Goal: Task Accomplishment & Management: Use online tool/utility

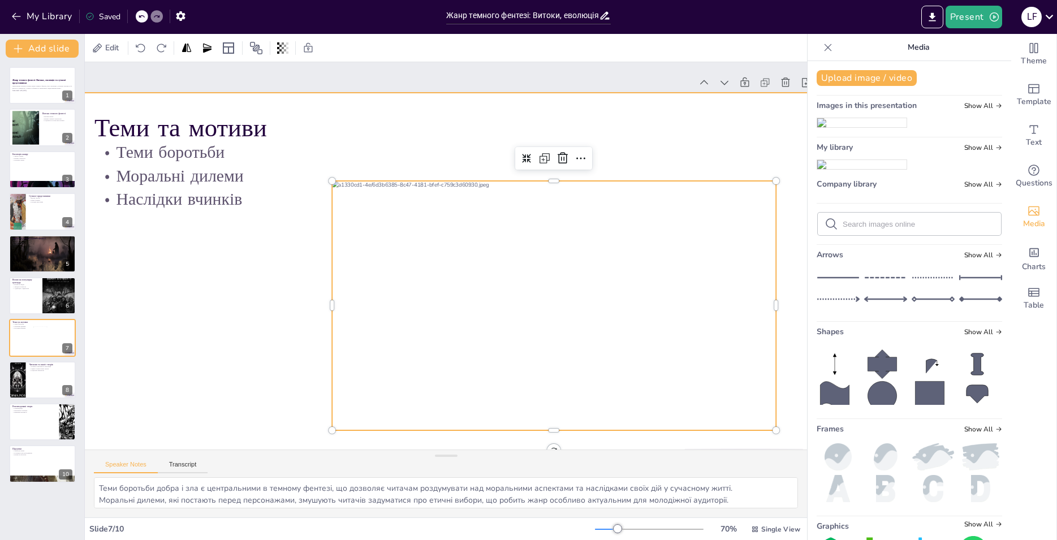
scroll to position [0, 60]
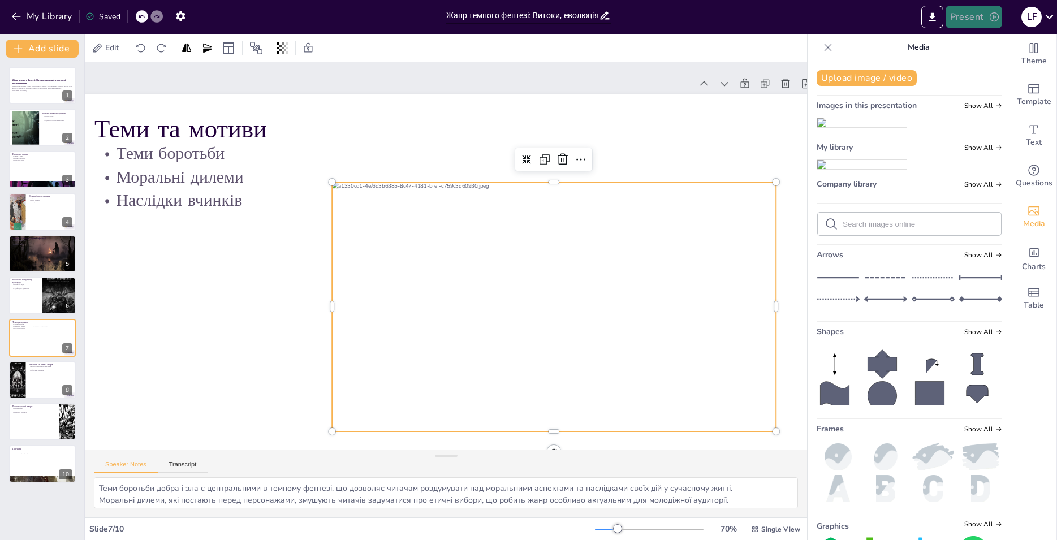
click at [964, 16] on button "Present" at bounding box center [974, 17] width 57 height 23
click at [980, 44] on li "Preview presentation" at bounding box center [991, 42] width 89 height 18
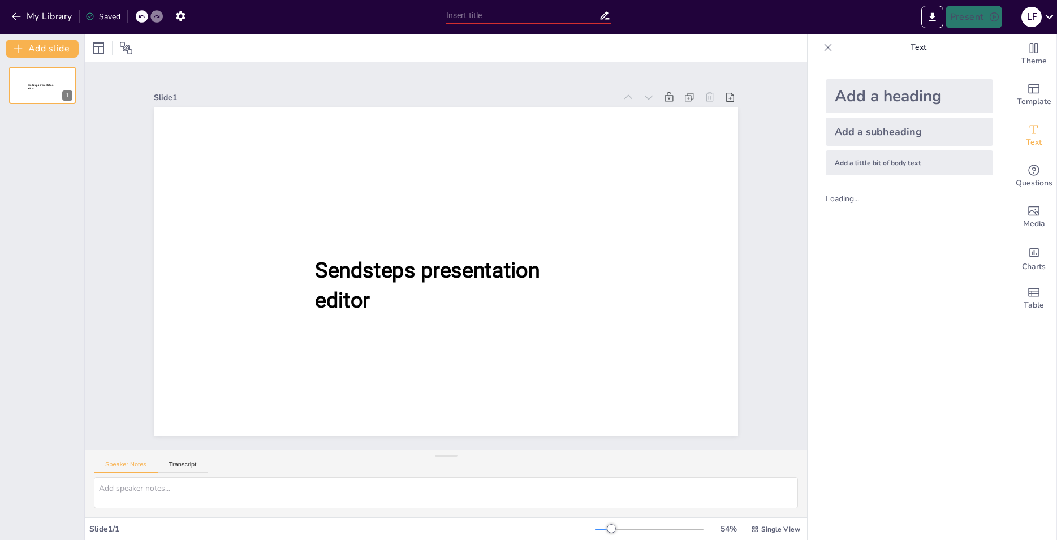
type input "Жанр темного фентезі: Витоки, еволюція та сучасні представники"
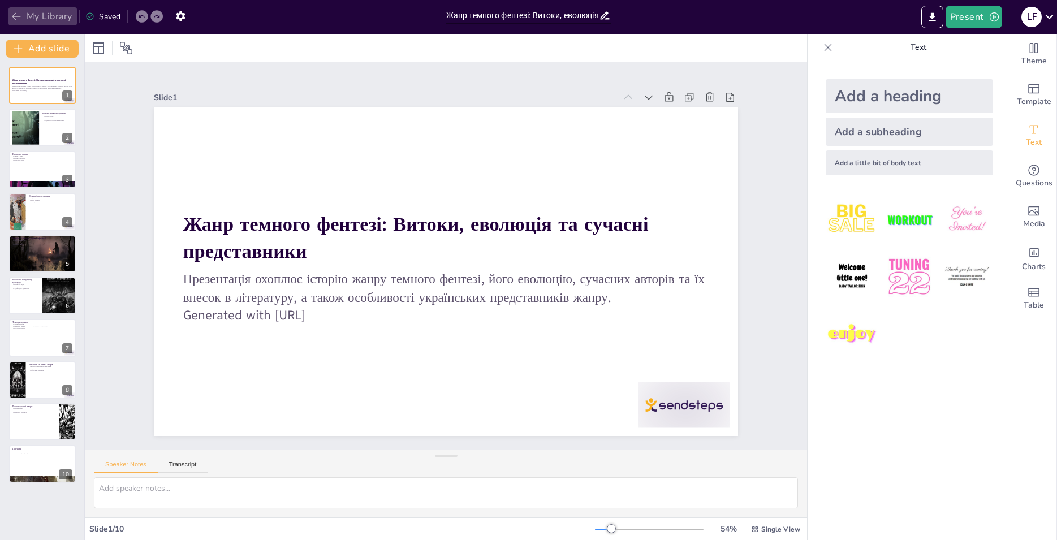
click at [44, 19] on button "My Library" at bounding box center [42, 16] width 68 height 18
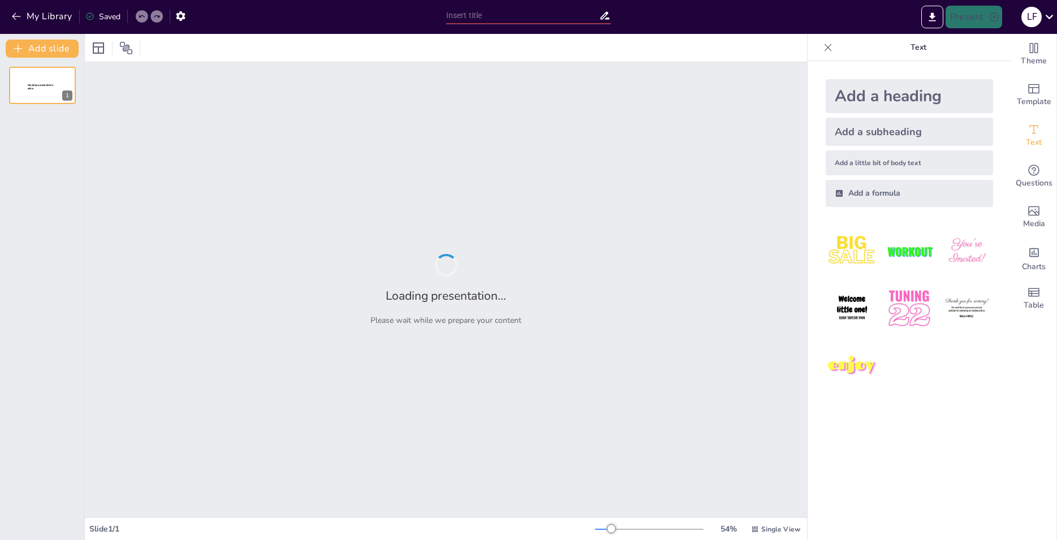
type input "Пригоди на сторінках: сучасні книги для дітей"
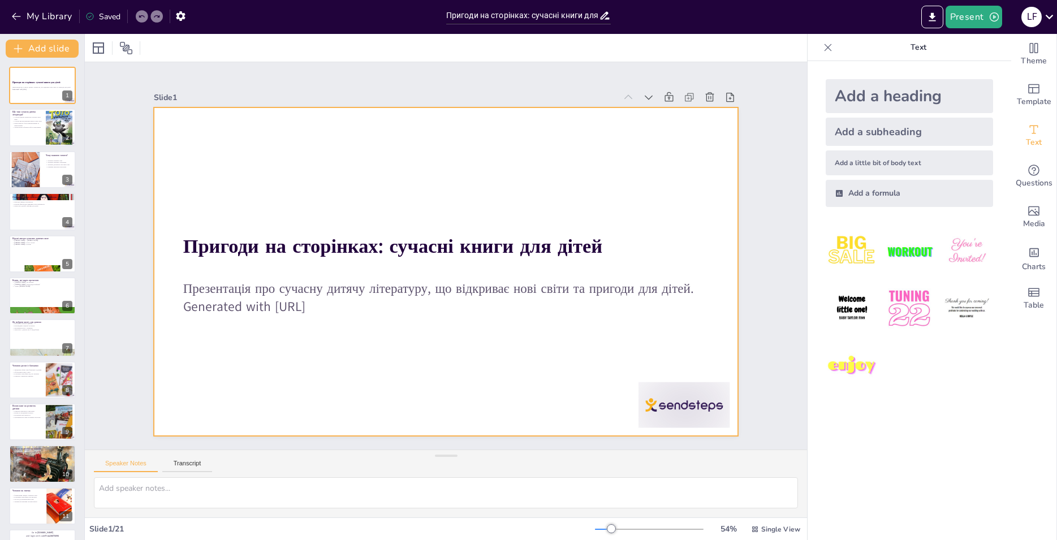
checkbox input "true"
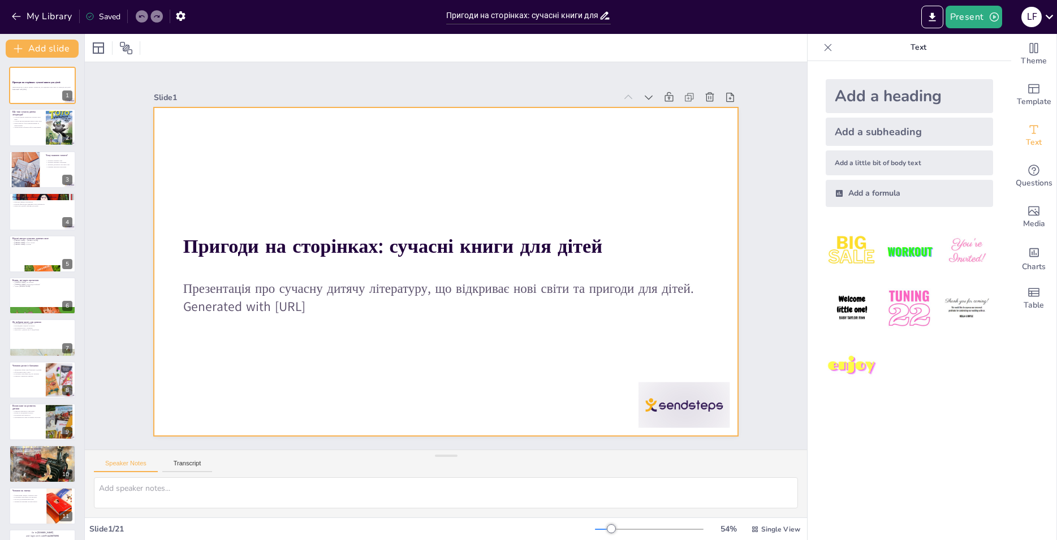
checkbox input "true"
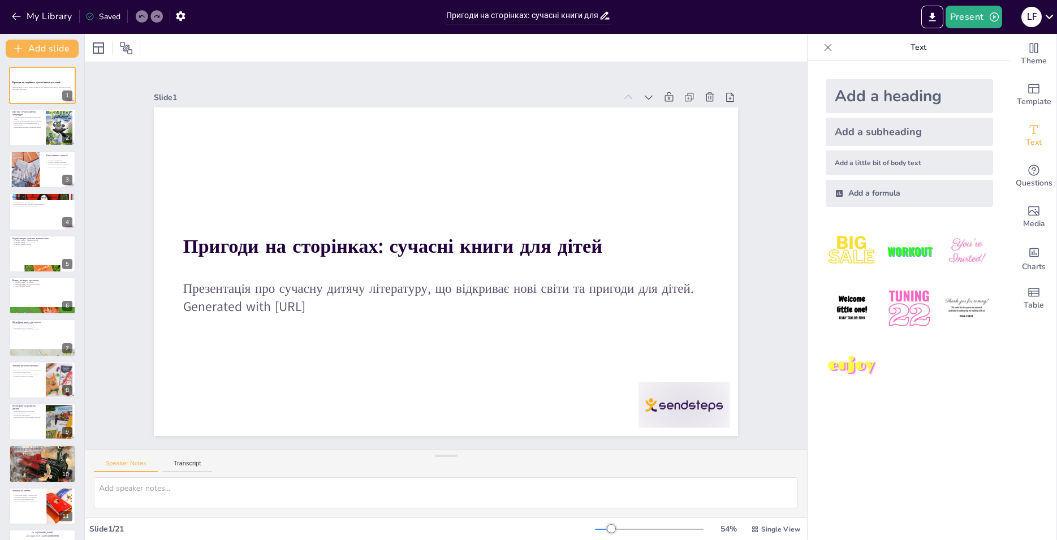
checkbox input "true"
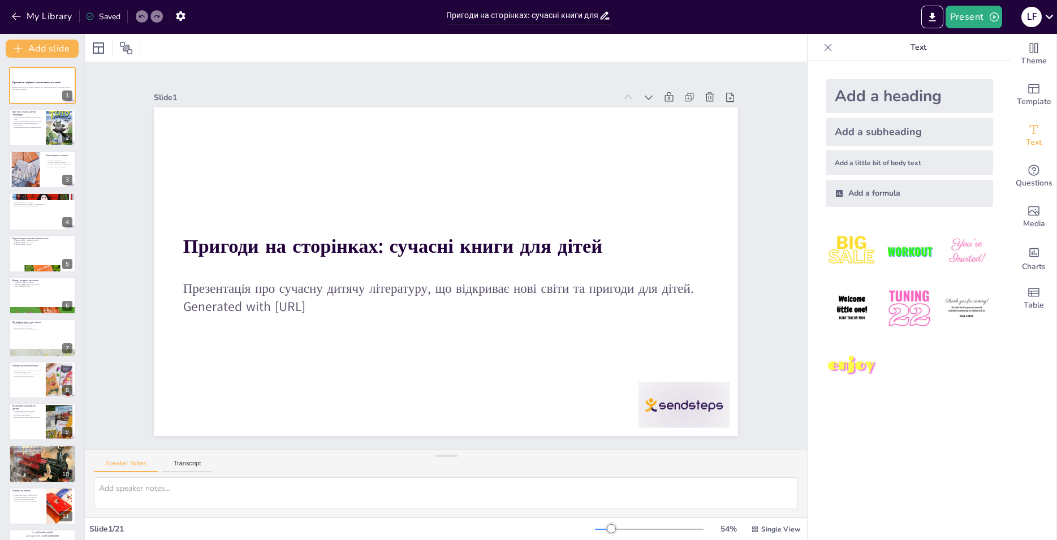
checkbox input "true"
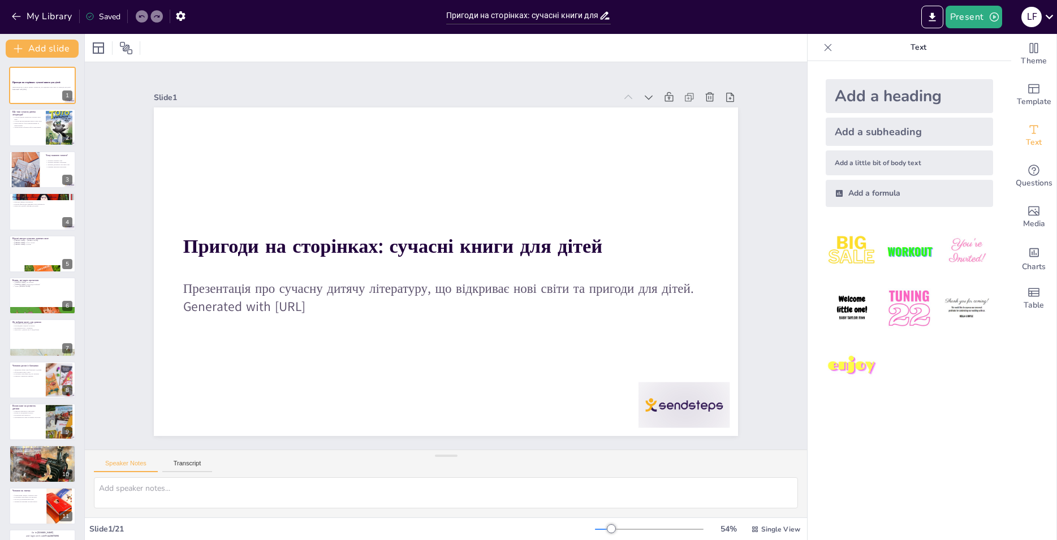
checkbox input "true"
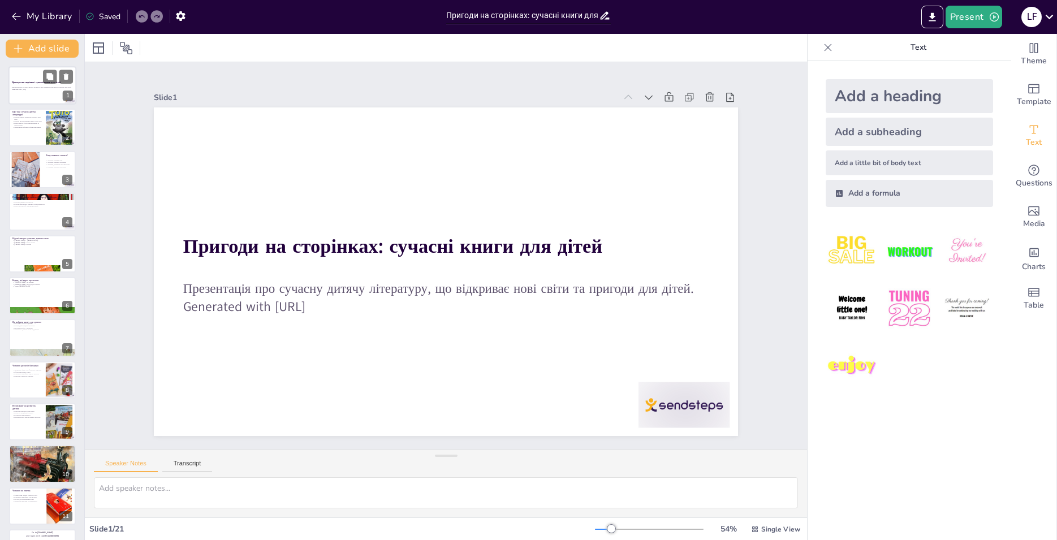
checkbox input "true"
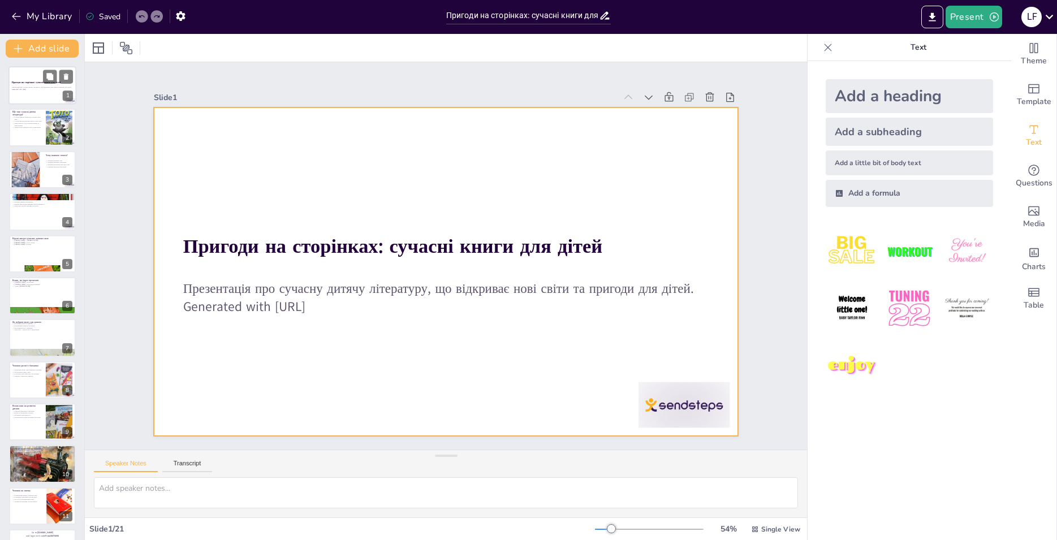
click at [36, 79] on div at bounding box center [42, 85] width 68 height 38
checkbox input "true"
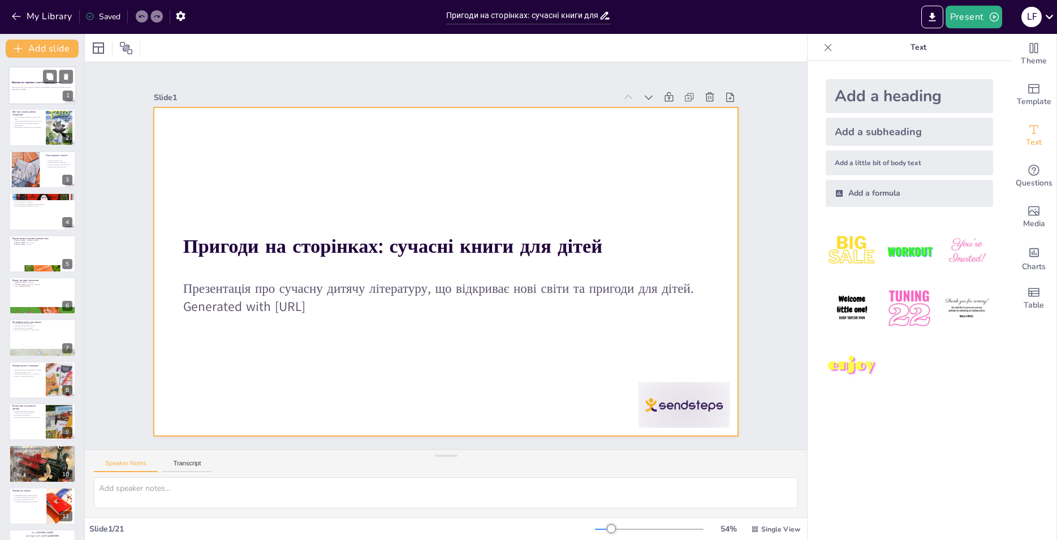
checkbox input "true"
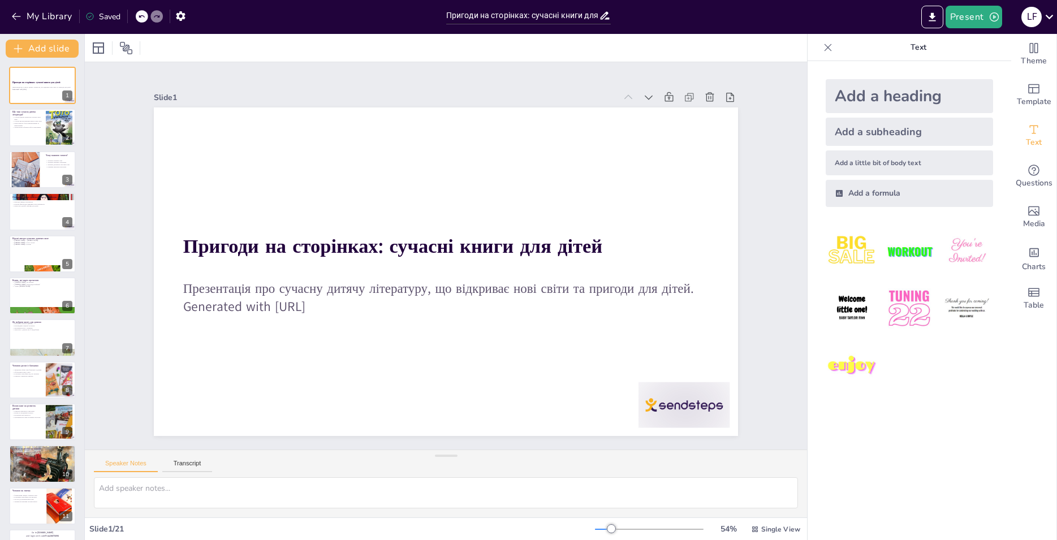
checkbox input "true"
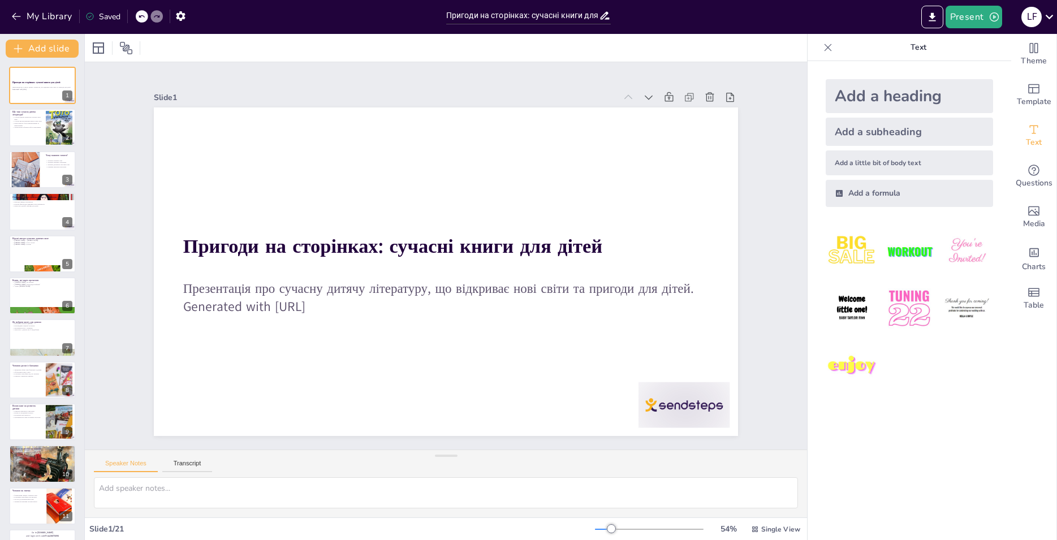
checkbox input "true"
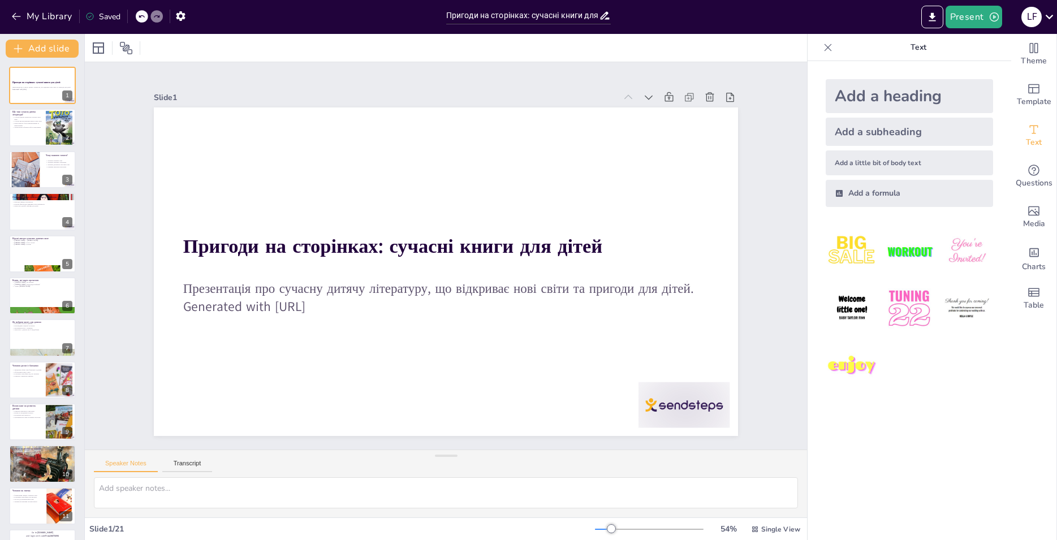
checkbox input "true"
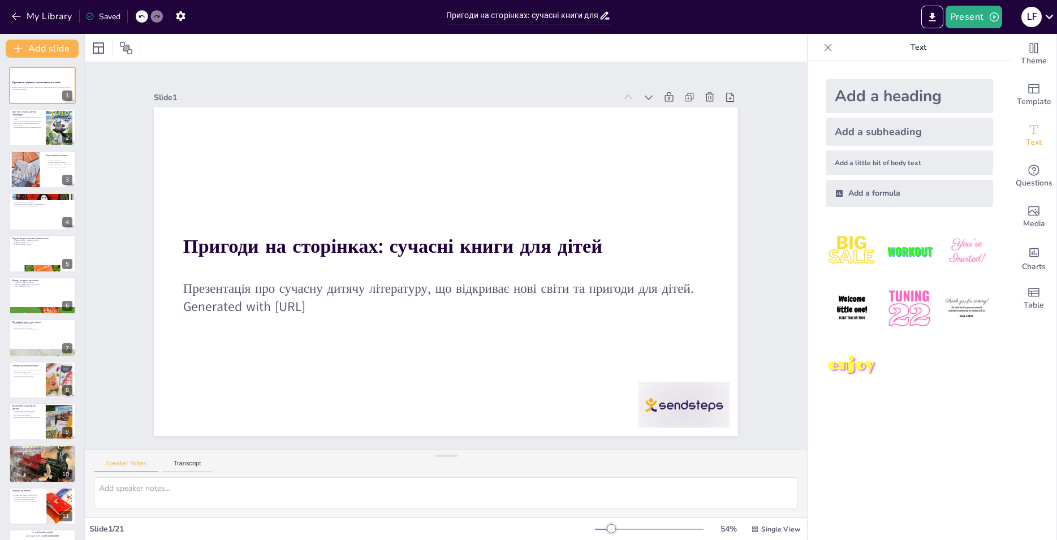
checkbox input "true"
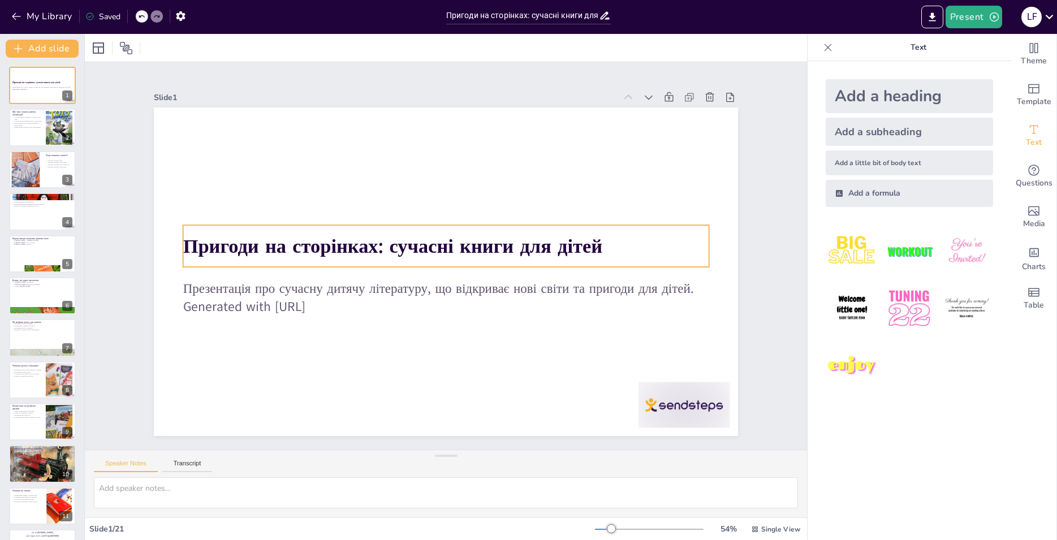
checkbox input "true"
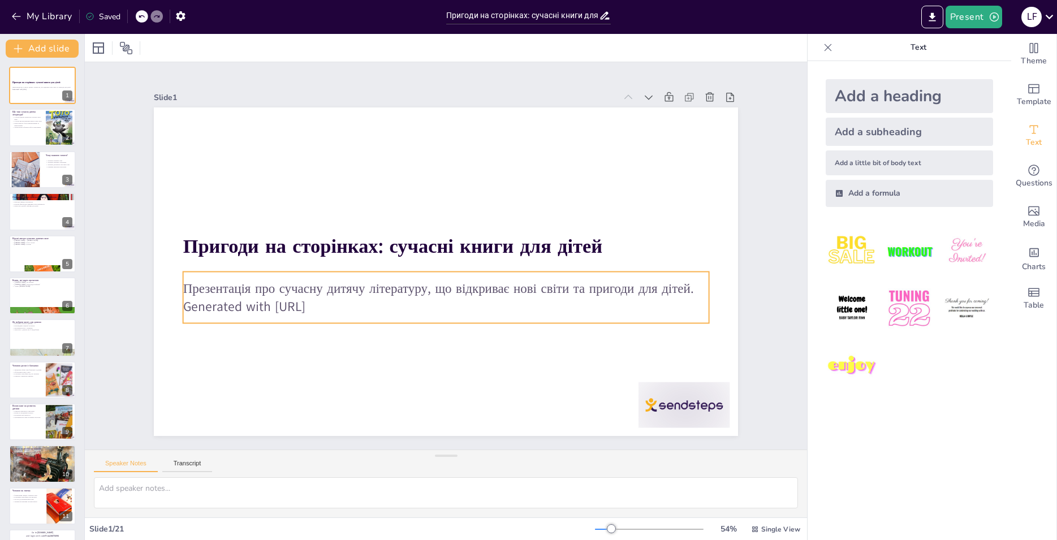
checkbox input "true"
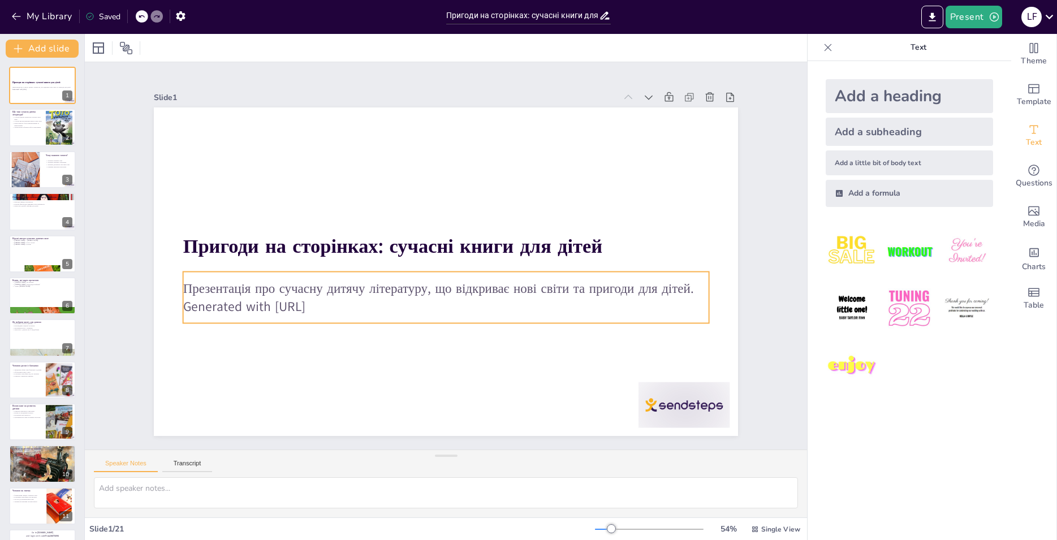
checkbox input "true"
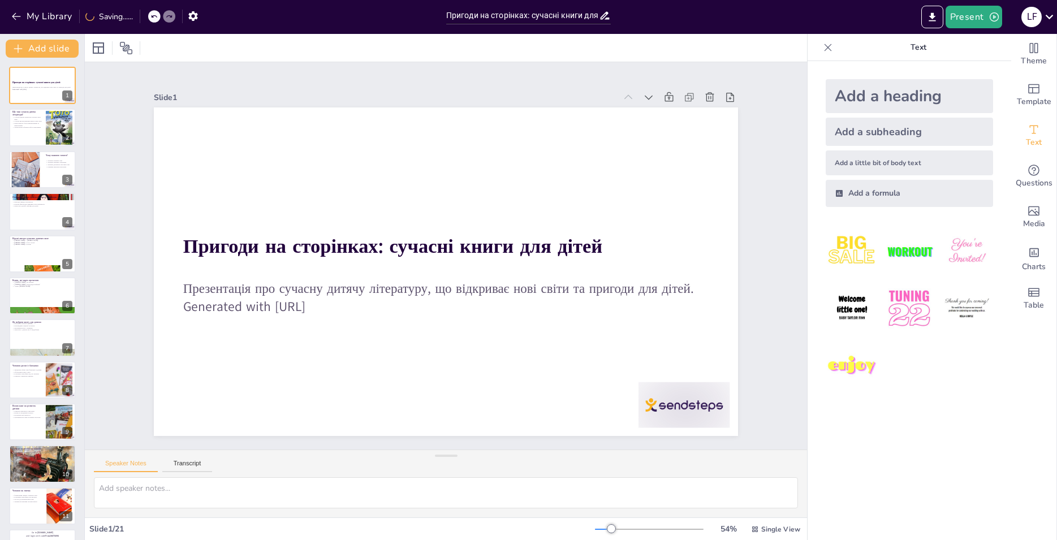
checkbox input "true"
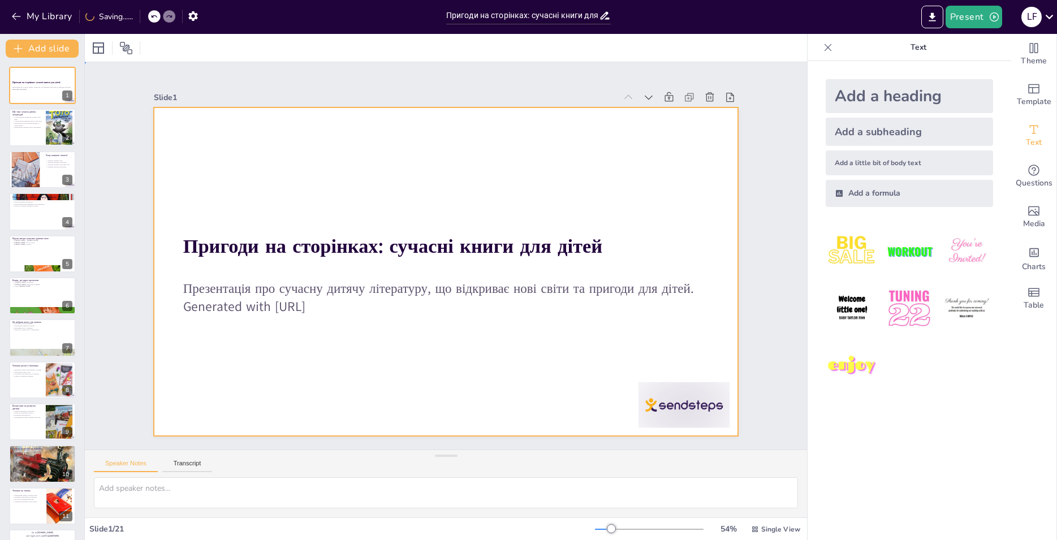
checkbox input "true"
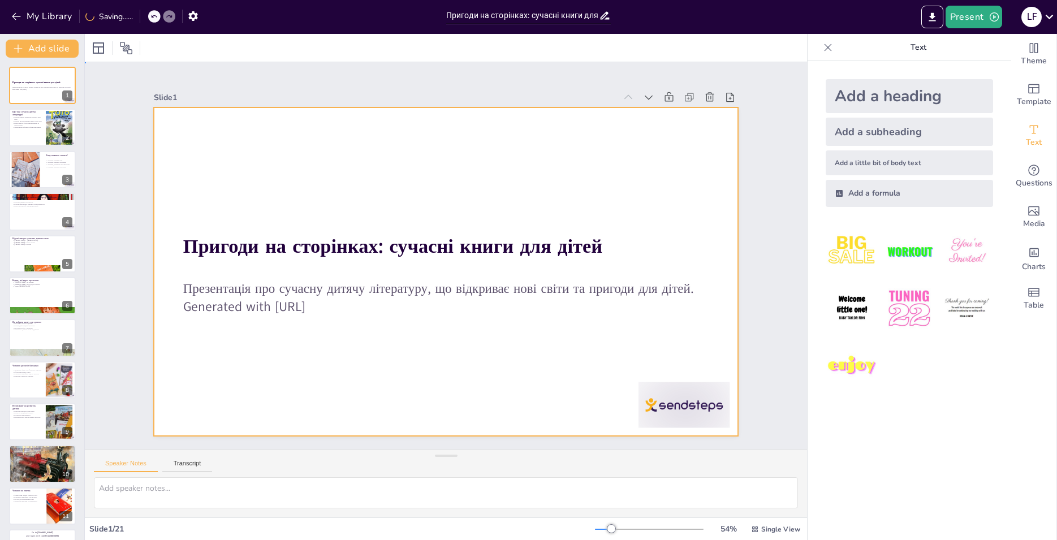
click at [593, 156] on div at bounding box center [458, 265] width 609 height 666
checkbox input "true"
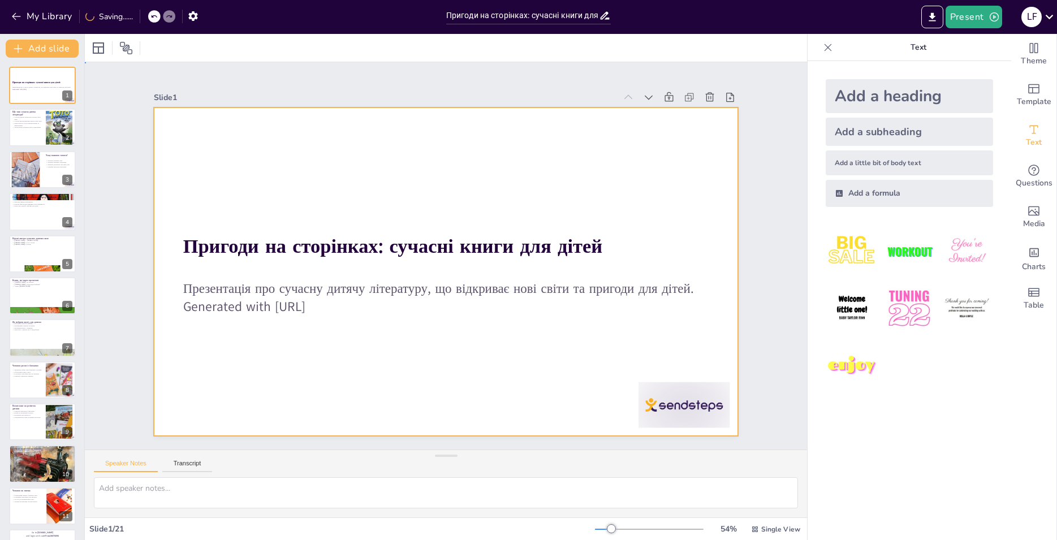
checkbox input "true"
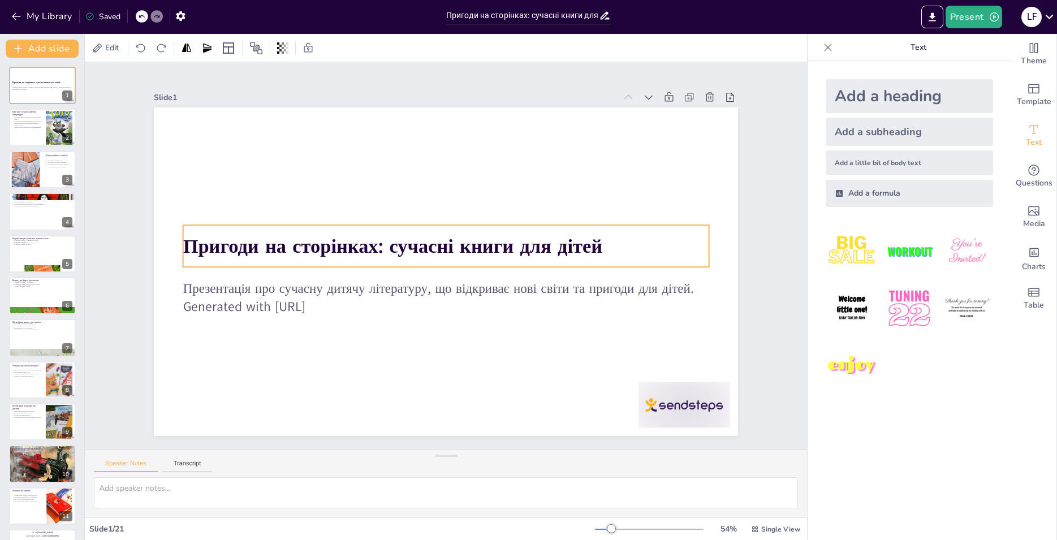
checkbox input "true"
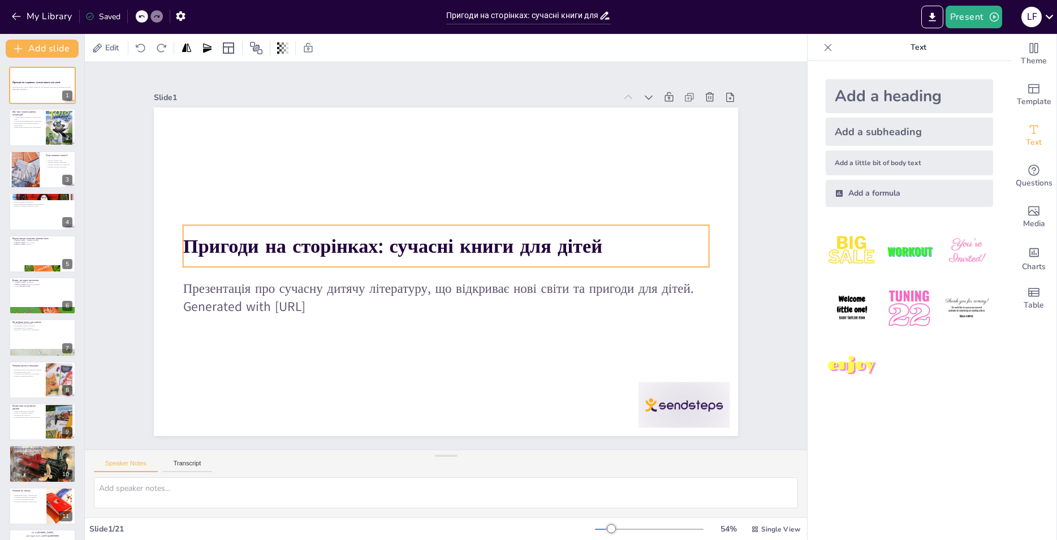
checkbox input "true"
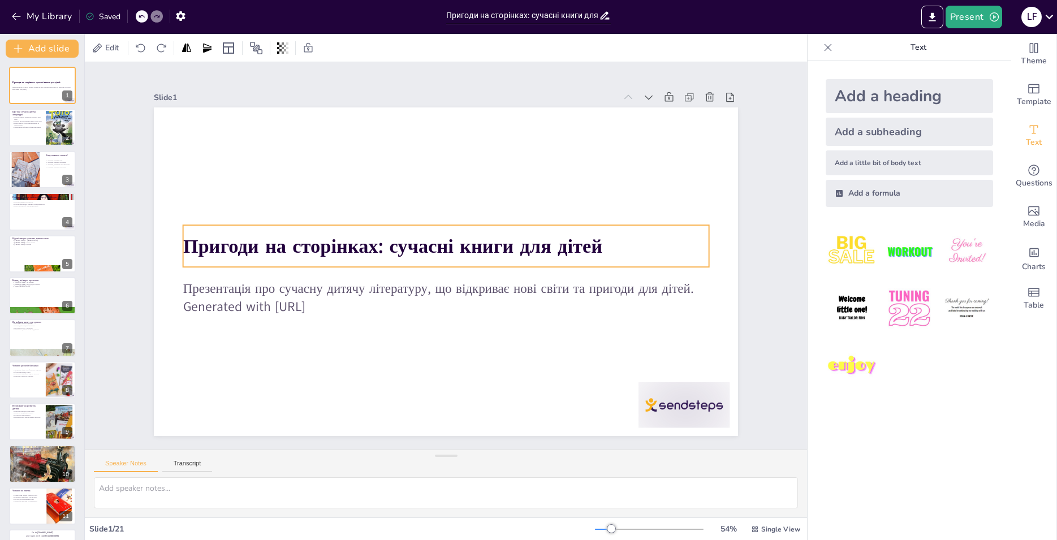
checkbox input "true"
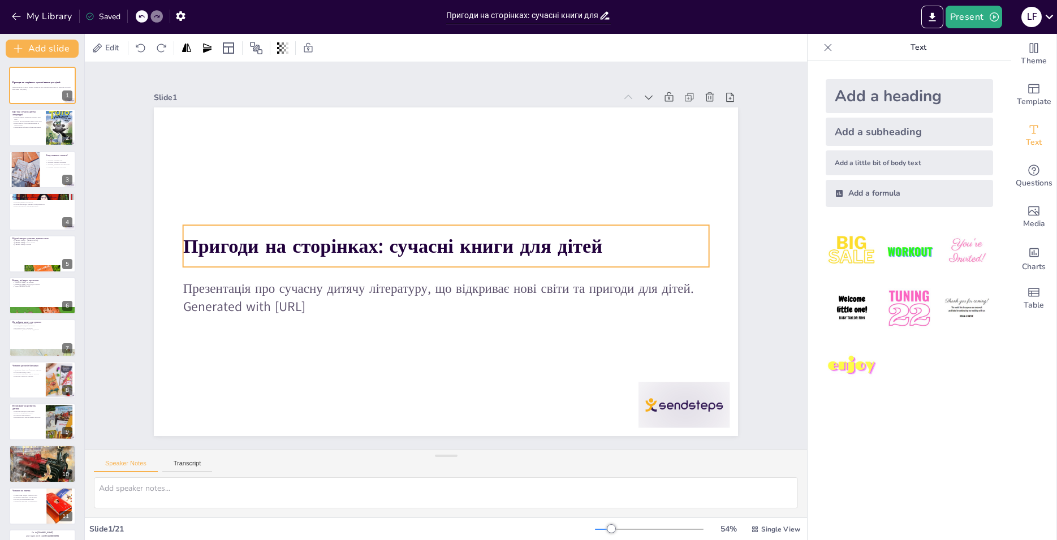
checkbox input "true"
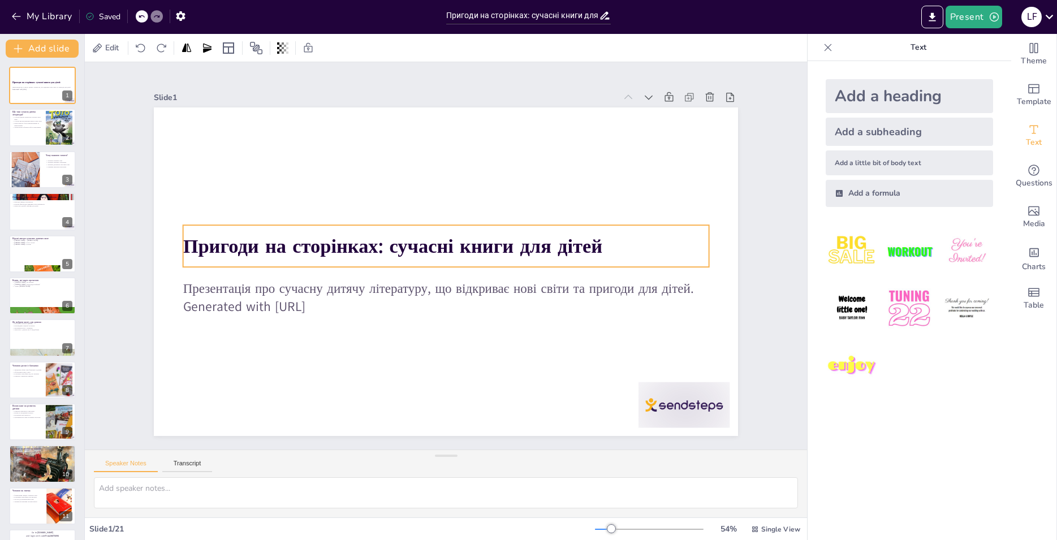
checkbox input "true"
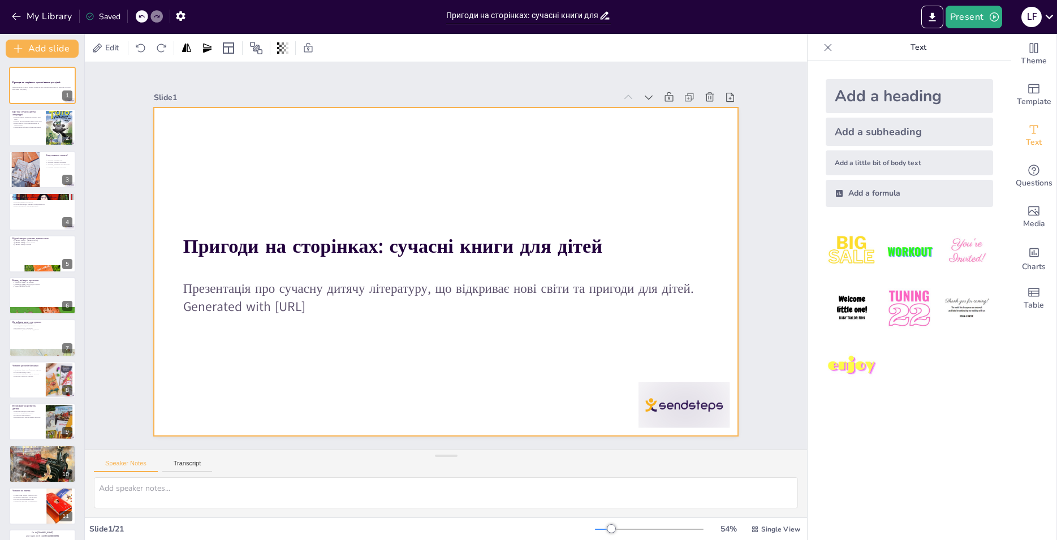
checkbox input "true"
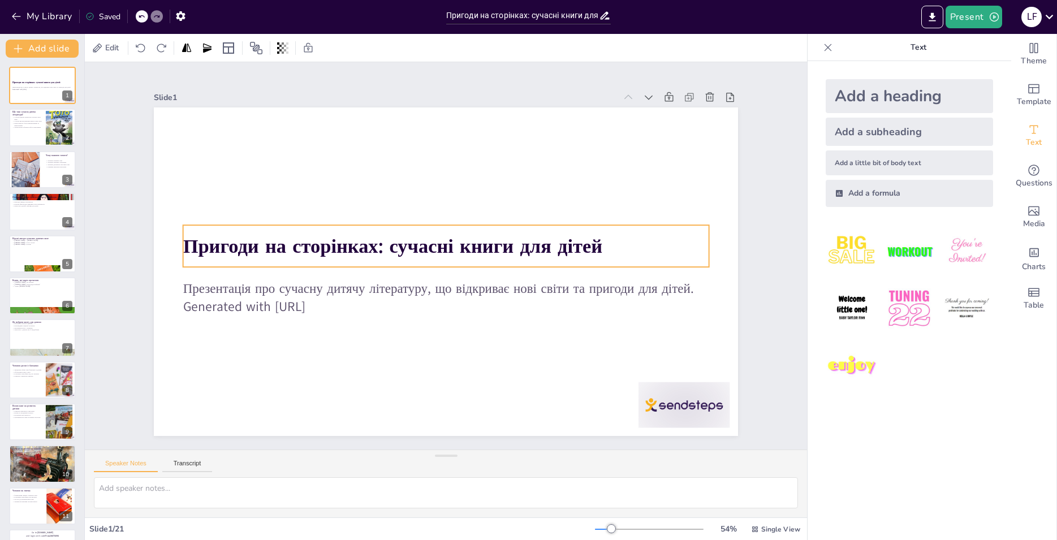
checkbox input "true"
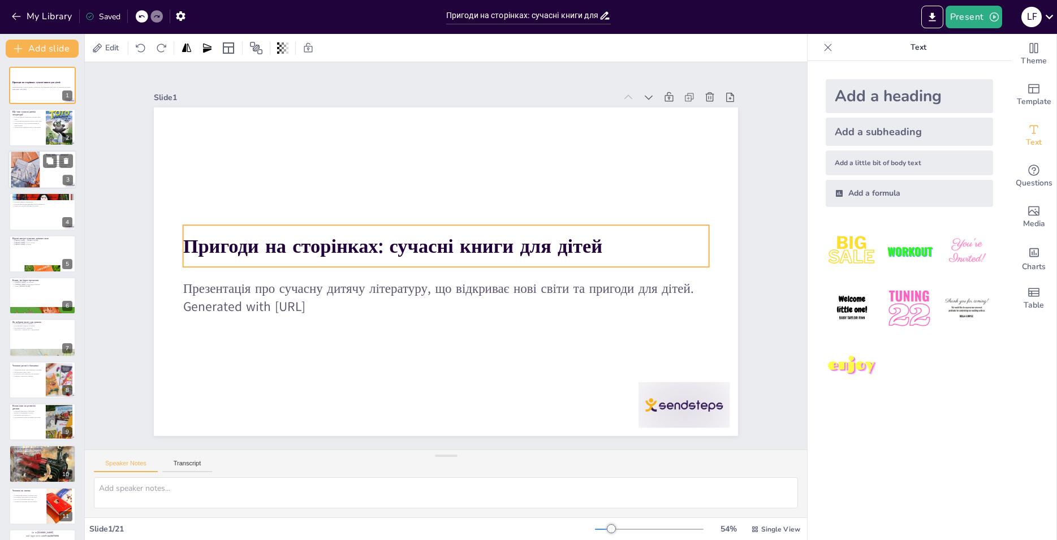
checkbox input "true"
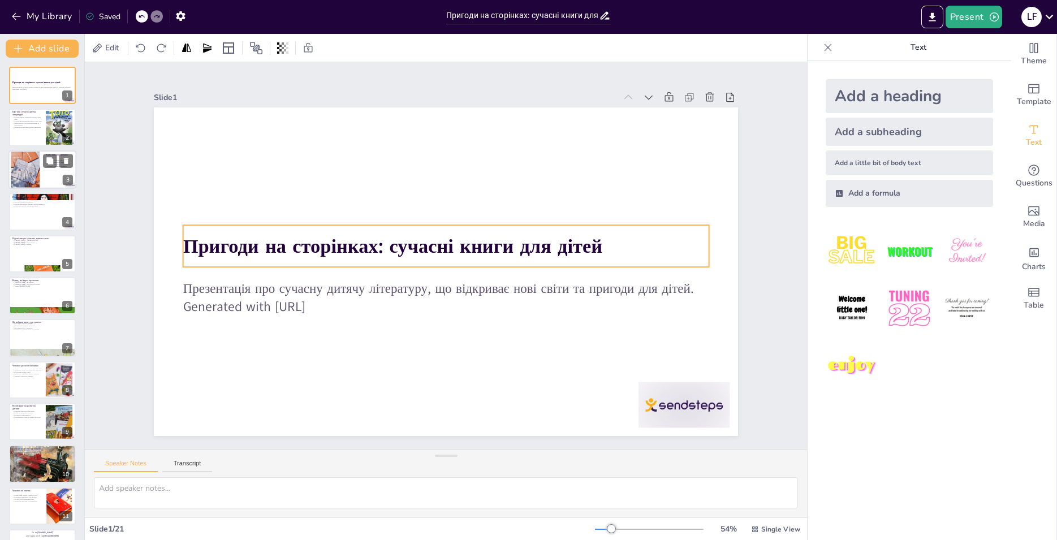
checkbox input "true"
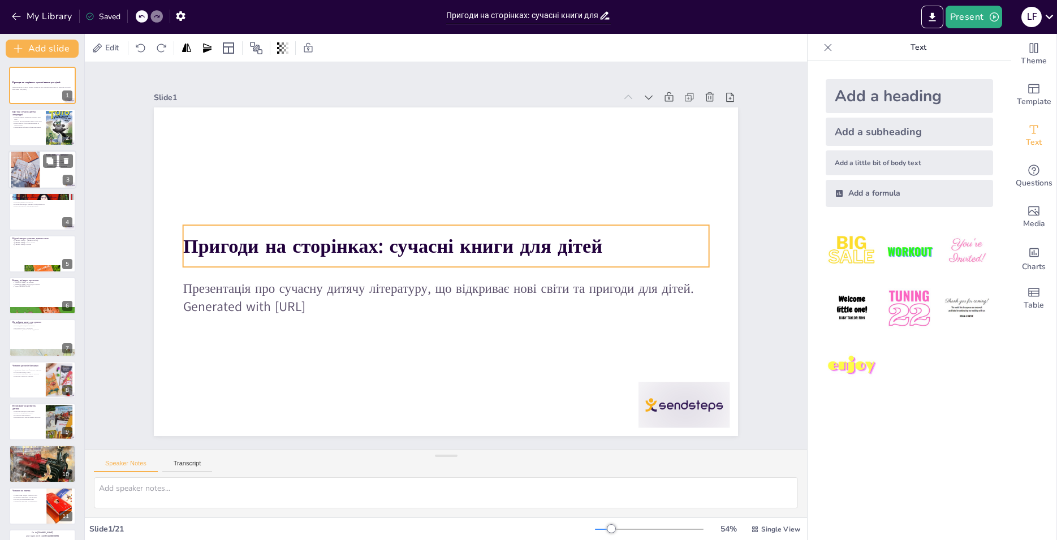
checkbox input "true"
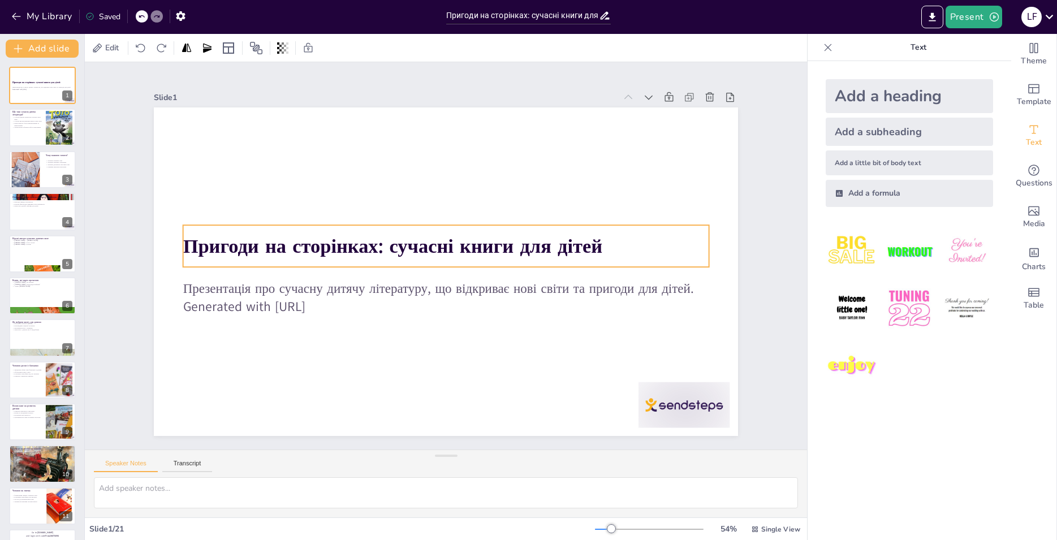
checkbox input "true"
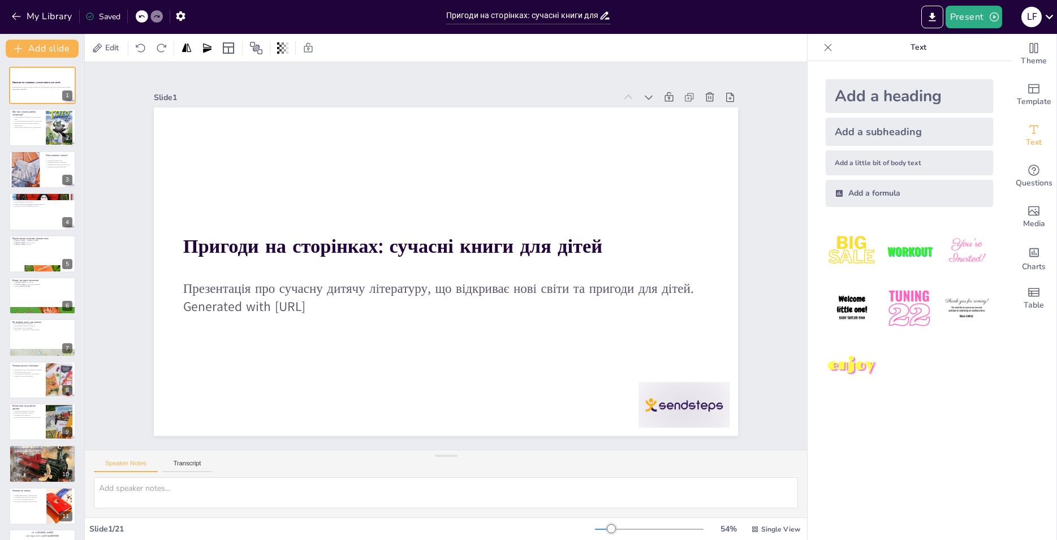
checkbox input "true"
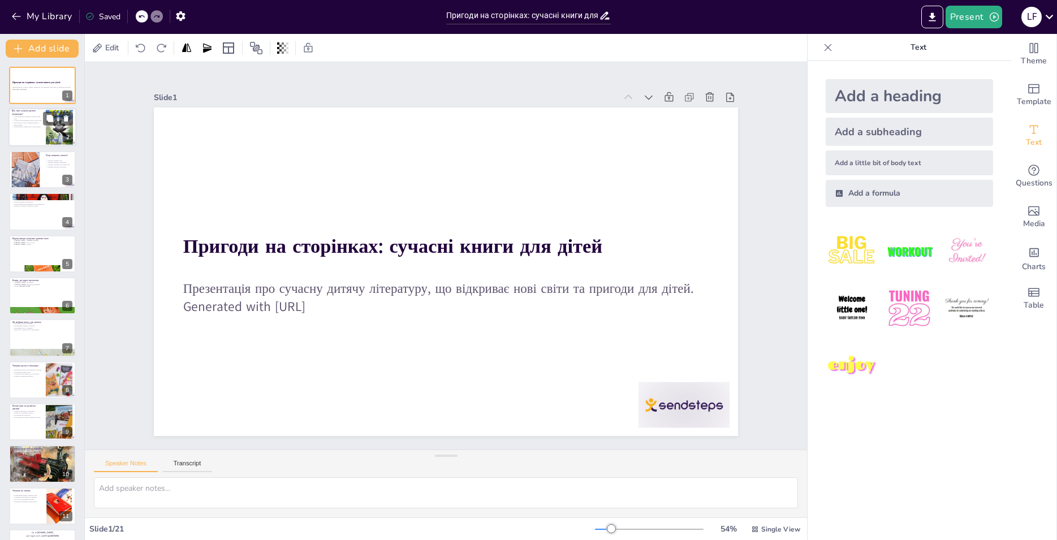
checkbox input "true"
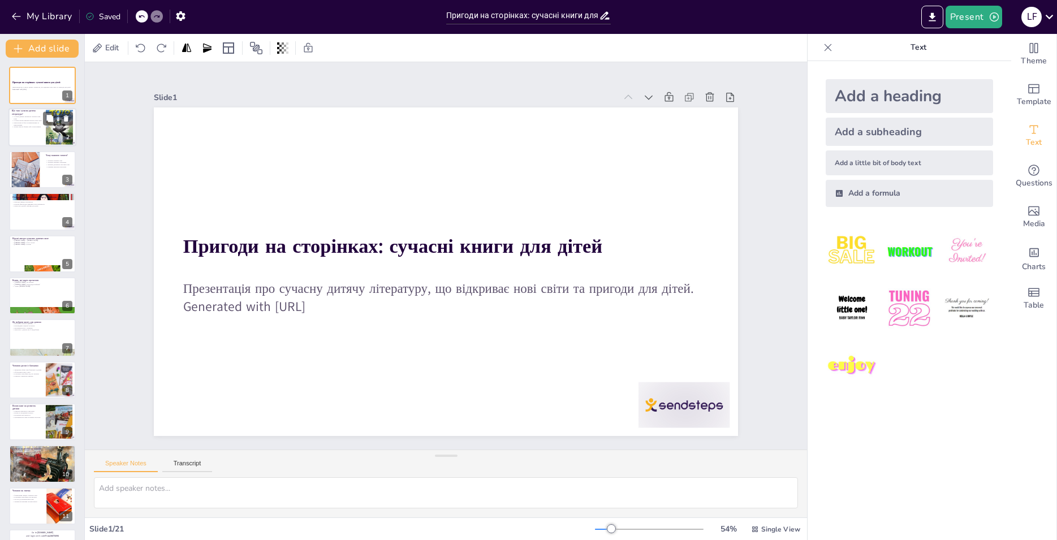
checkbox input "true"
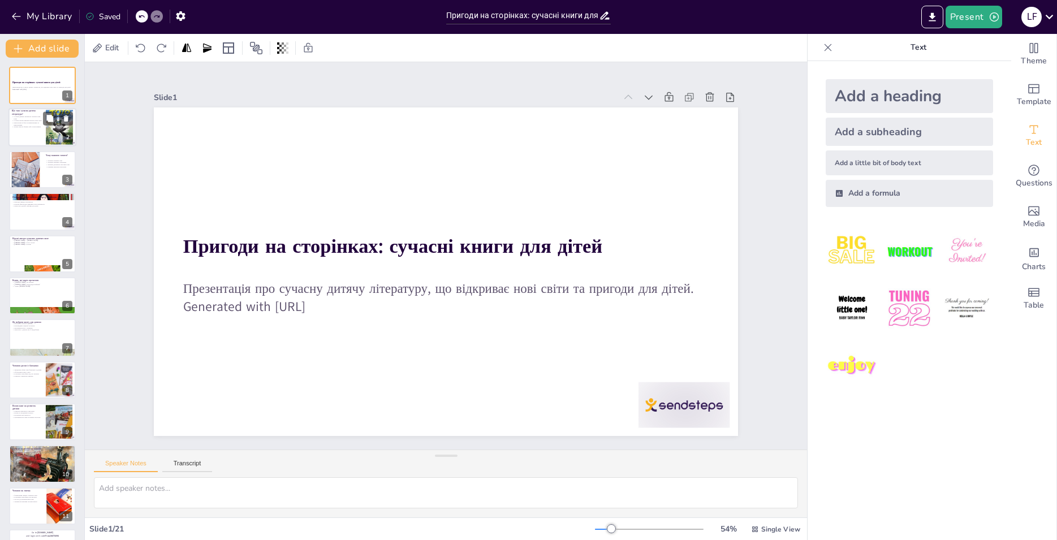
checkbox input "true"
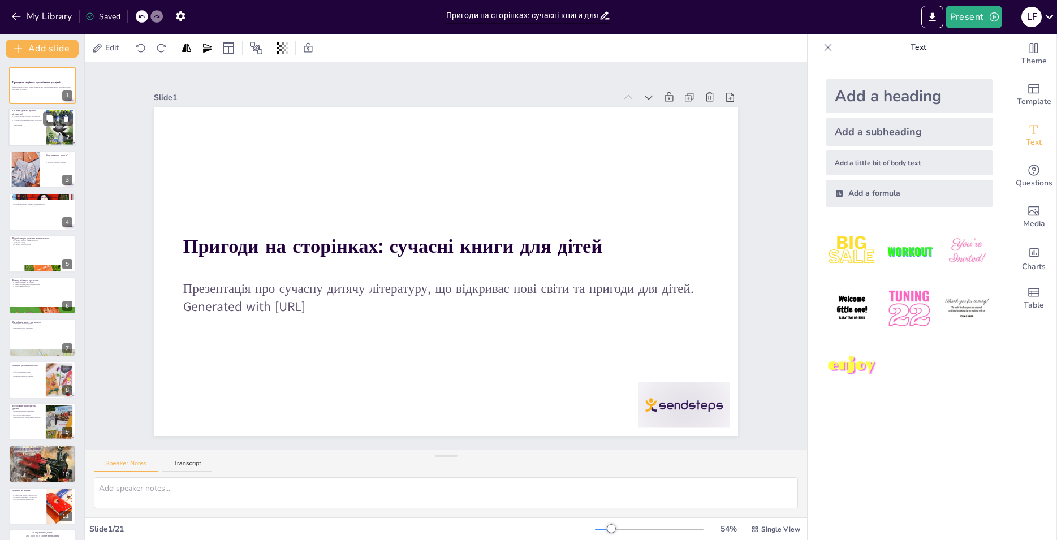
click at [23, 130] on div at bounding box center [42, 128] width 68 height 38
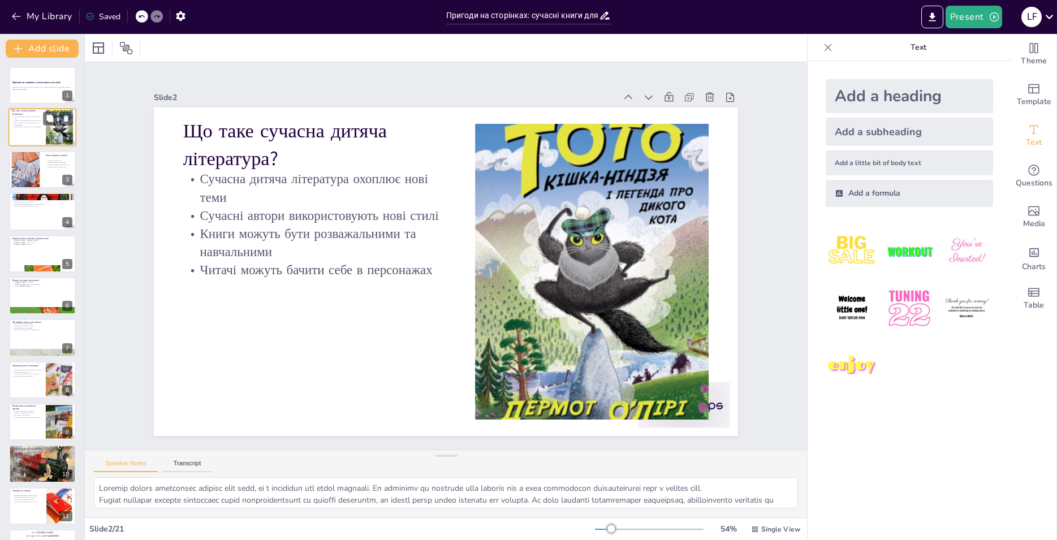
type textarea "Loremip dolors ametconsec adipisc elit sedd, ei t incididun utl etdol magnaali.…"
checkbox input "true"
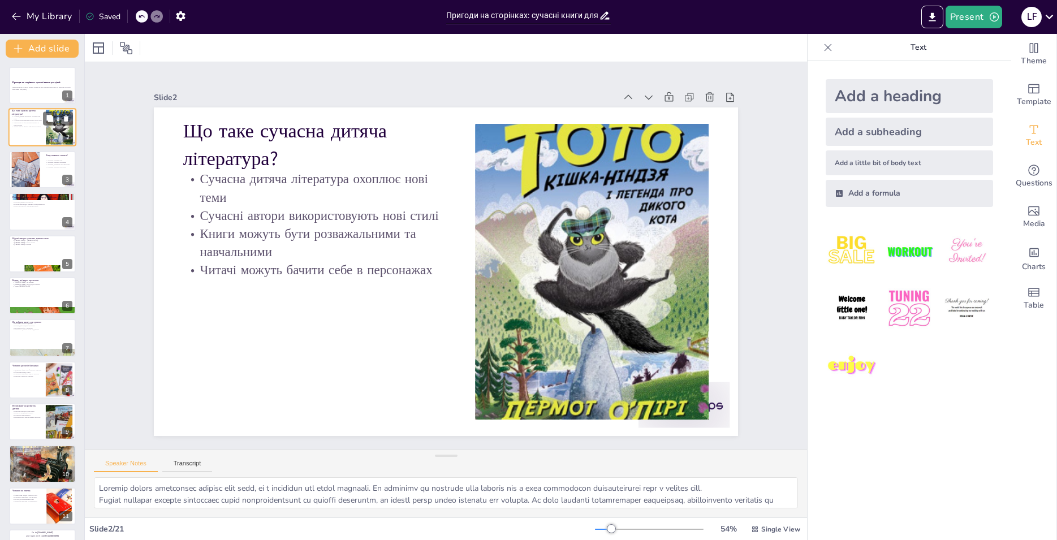
checkbox input "true"
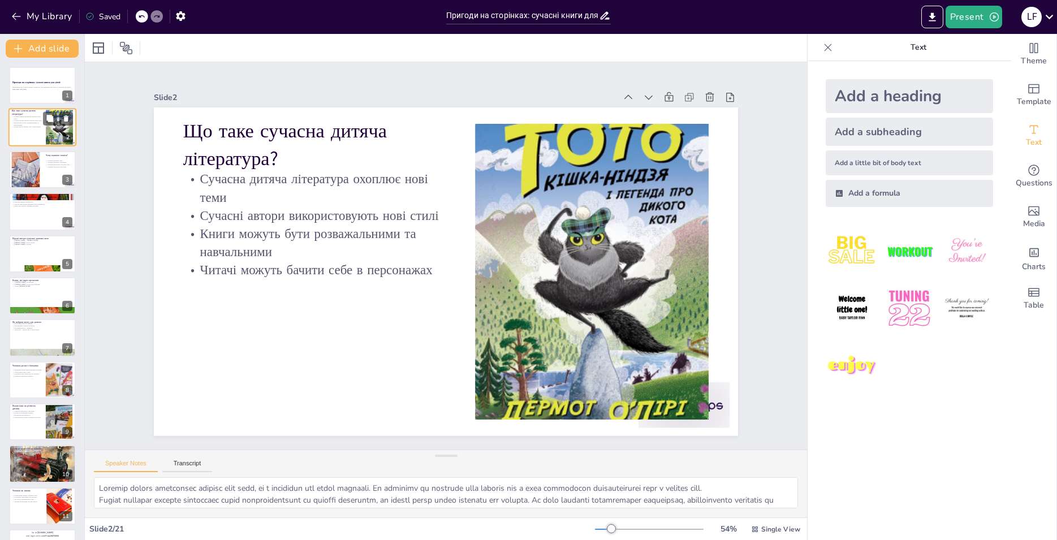
checkbox input "true"
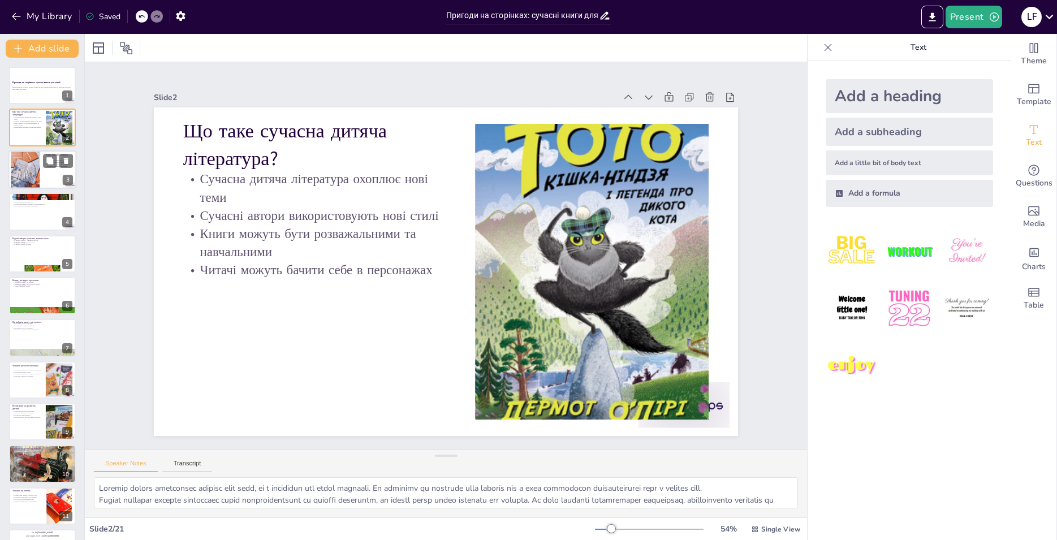
checkbox input "true"
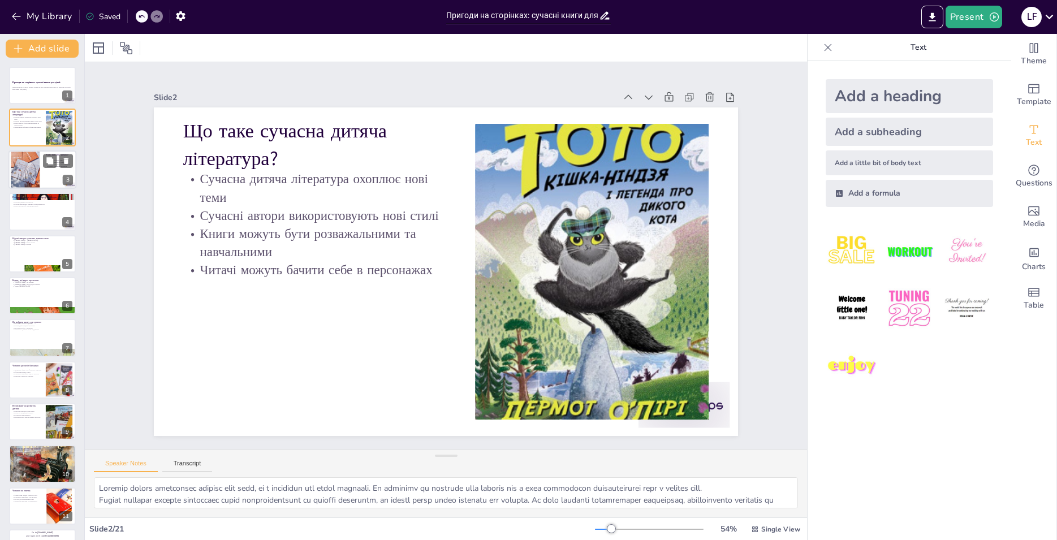
checkbox input "true"
click at [26, 176] on div at bounding box center [25, 169] width 54 height 38
type textarea "Loremip dolorsit amet, consectetu adipi elitsed doeiu tempo in utlabore. Et dol…"
checkbox input "true"
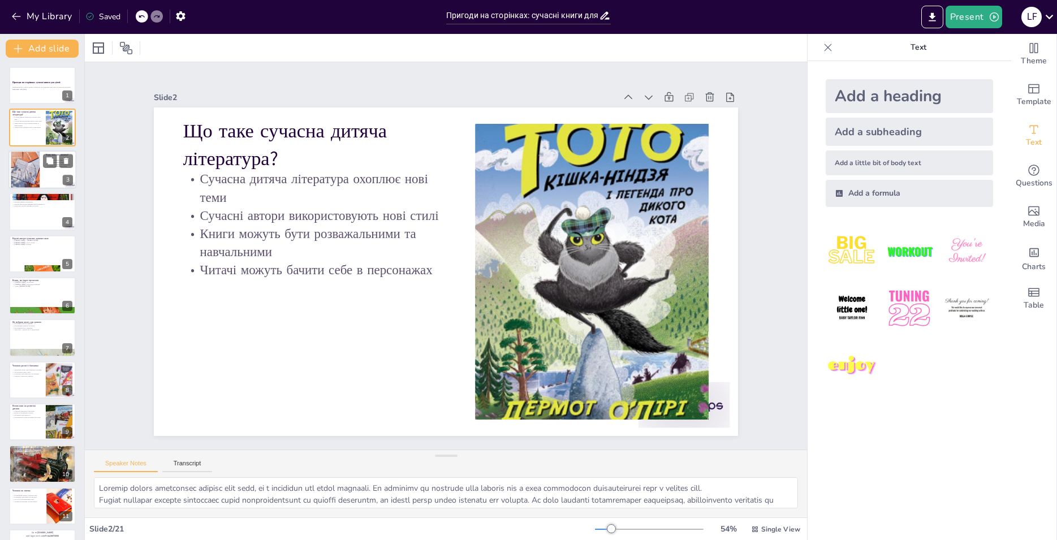
checkbox input "true"
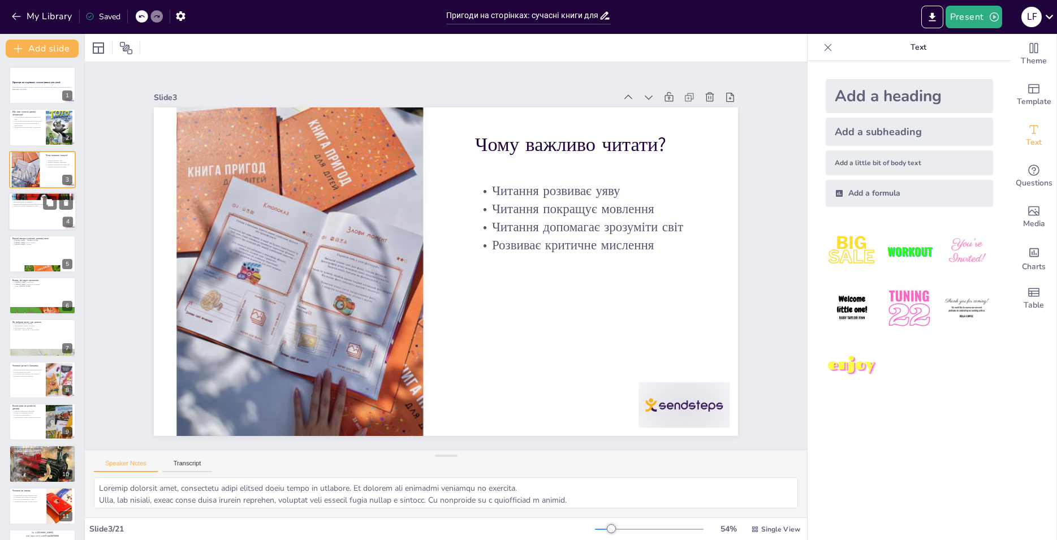
checkbox input "true"
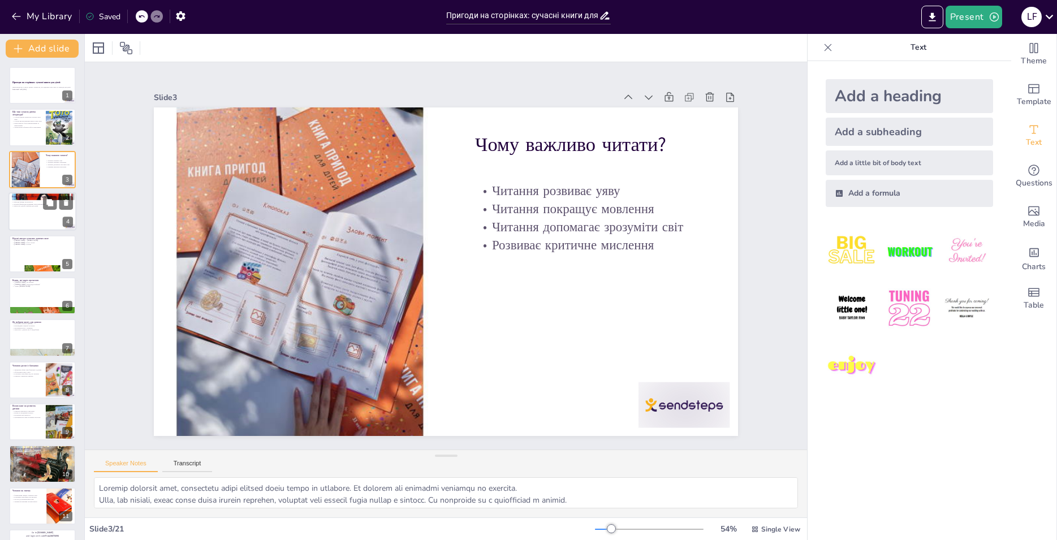
checkbox input "true"
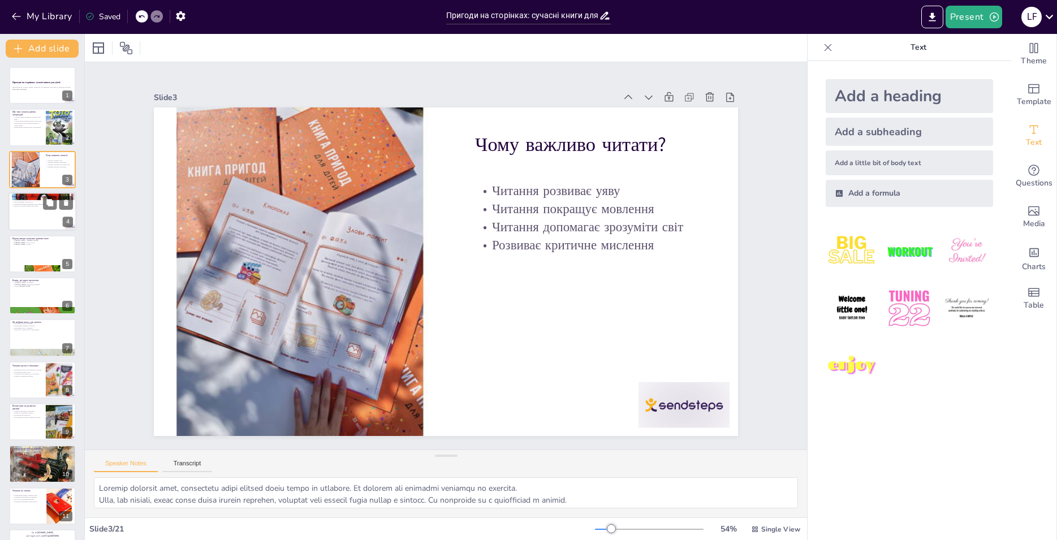
checkbox input "true"
click at [32, 208] on div at bounding box center [42, 211] width 68 height 38
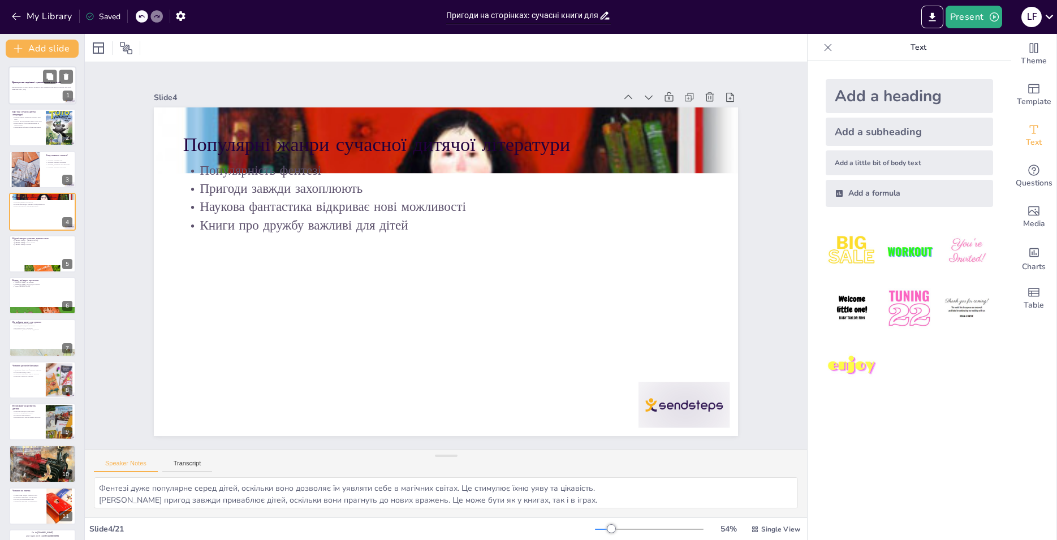
click at [25, 85] on div at bounding box center [42, 85] width 68 height 38
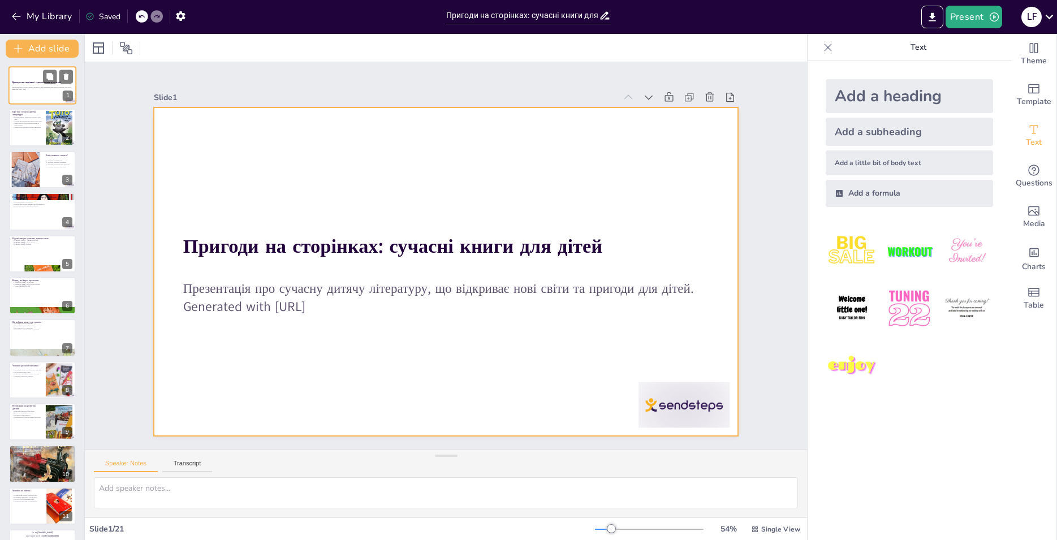
click at [50, 98] on div at bounding box center [42, 85] width 68 height 38
click at [462, 186] on div at bounding box center [460, 249] width 538 height 667
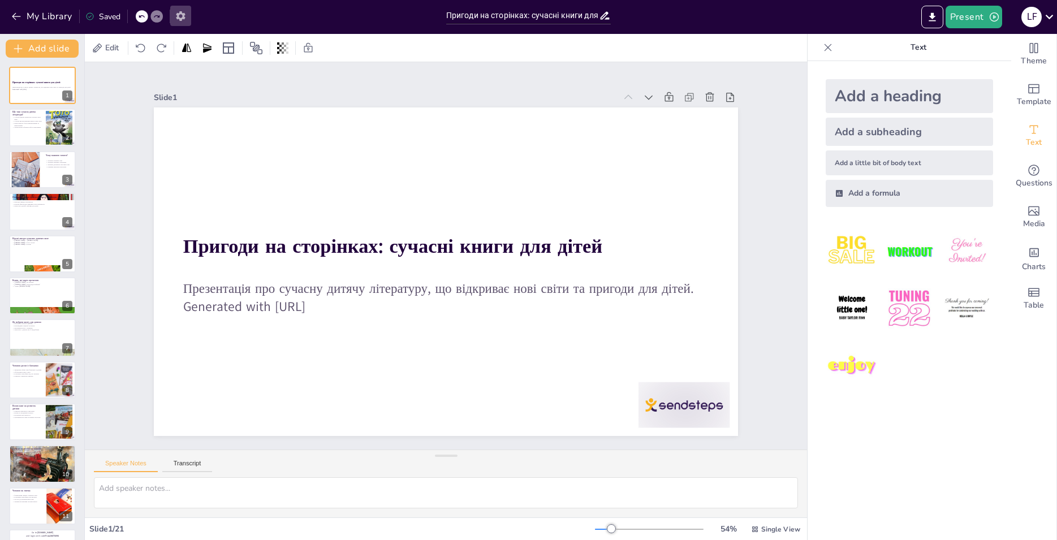
click at [182, 15] on icon "button" at bounding box center [181, 16] width 12 height 12
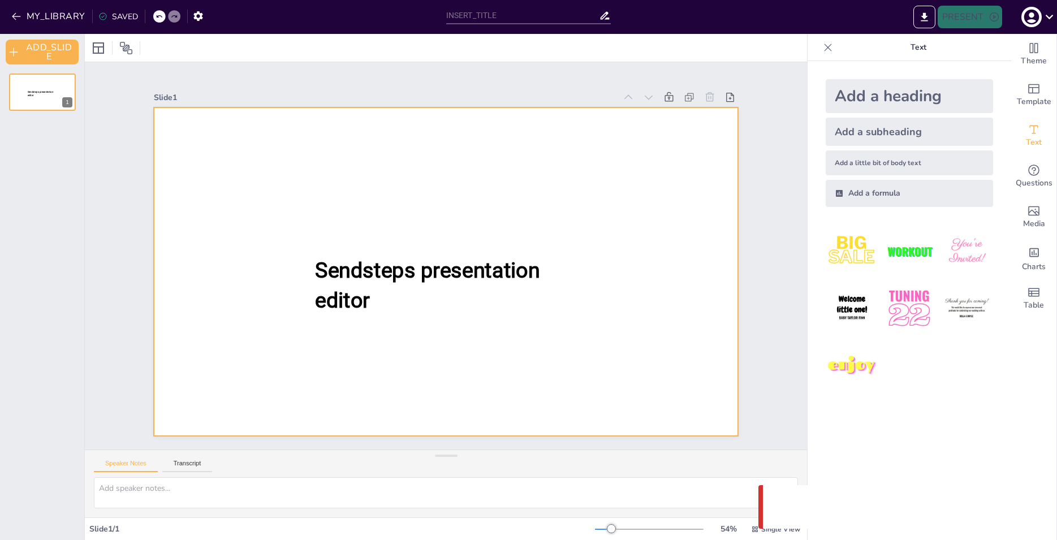
type input "Пригоди на сторінках: сучасні книги для дітей"
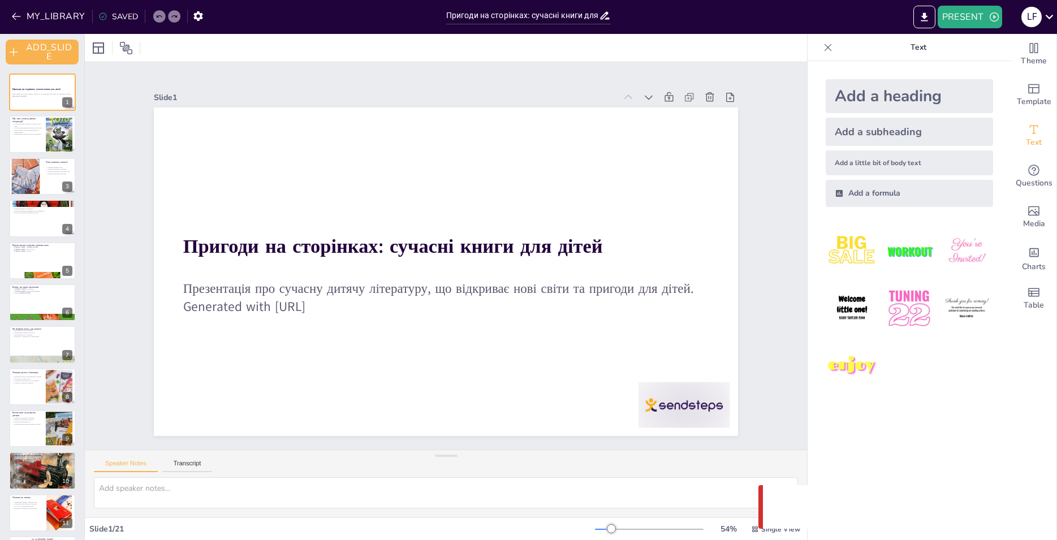
checkbox input "true"
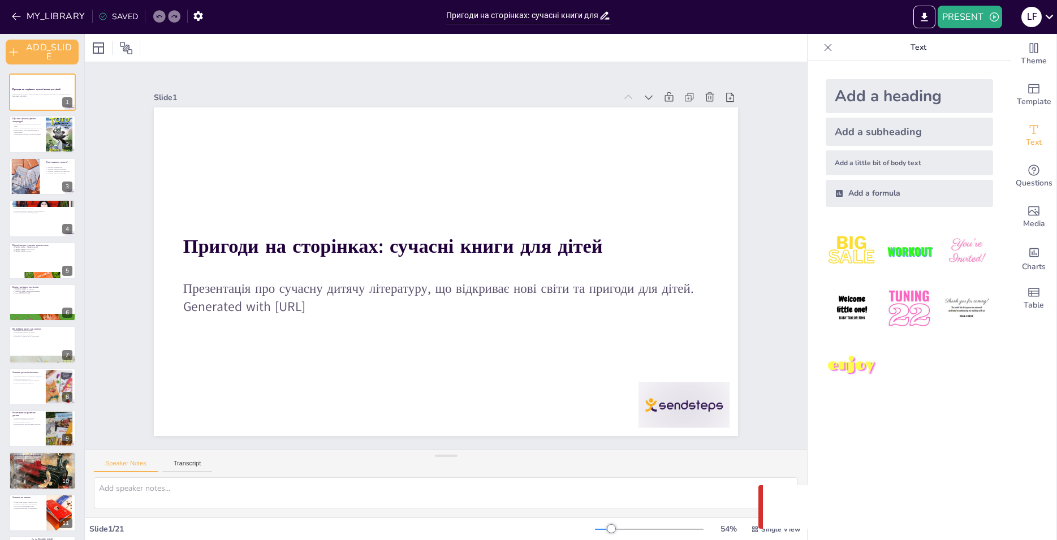
checkbox input "true"
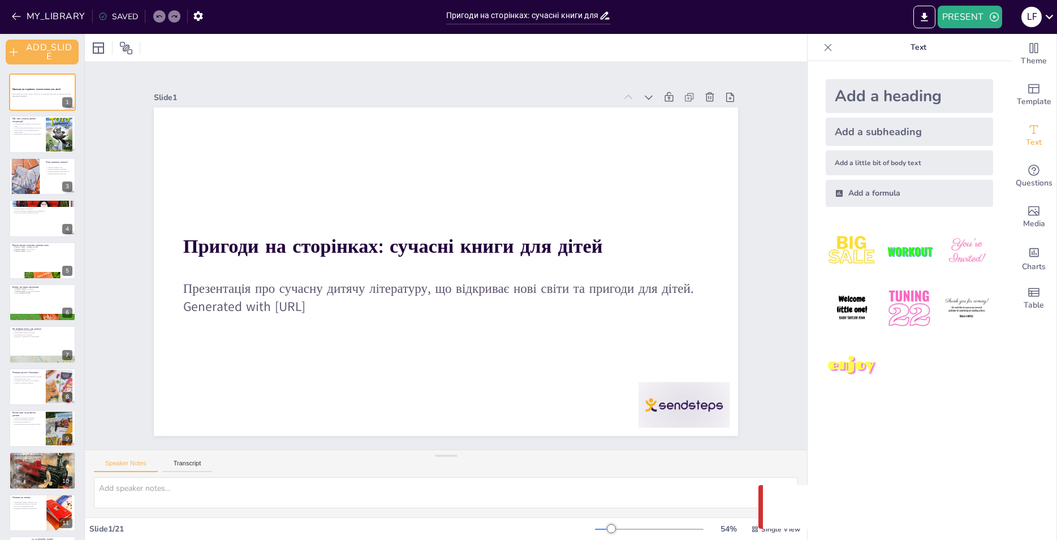
checkbox input "true"
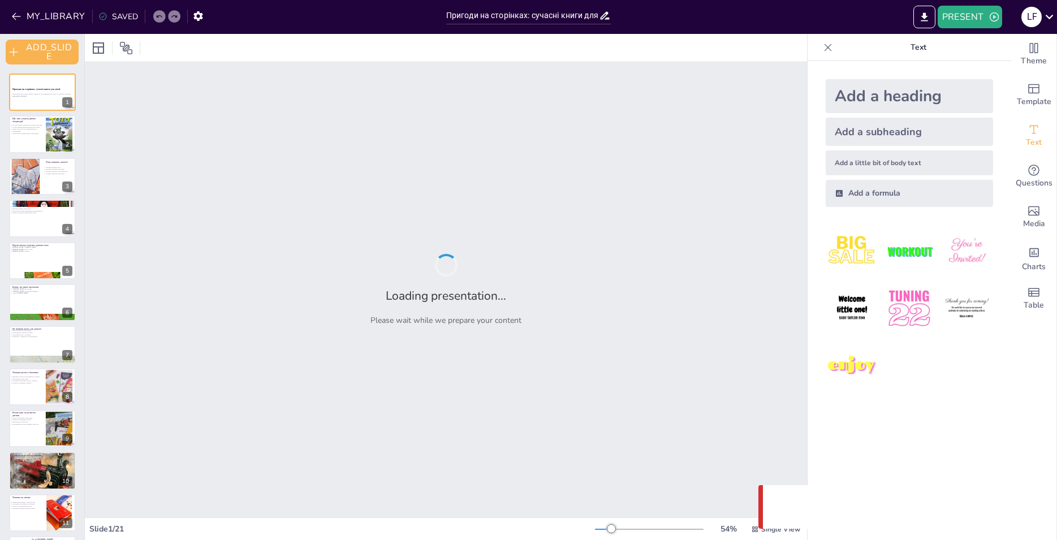
checkbox input "true"
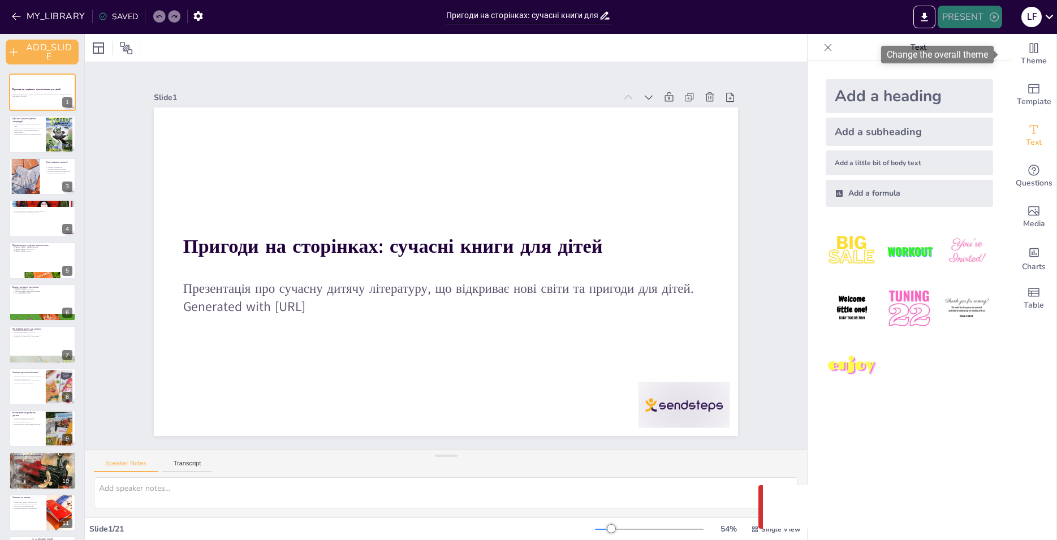
checkbox input "true"
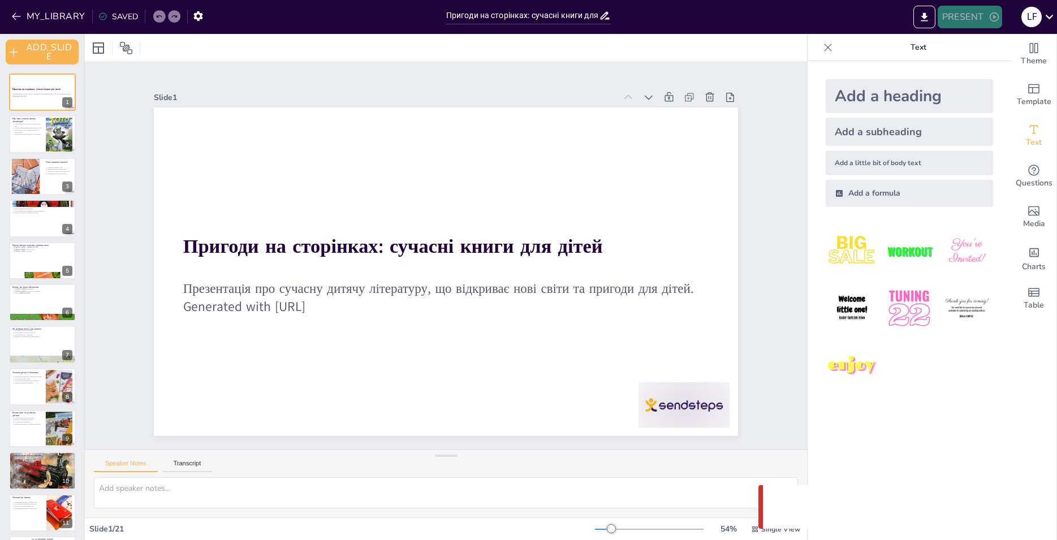
click at [979, 19] on button "PRESENT" at bounding box center [970, 17] width 64 height 23
click at [775, 151] on div at bounding box center [528, 270] width 1057 height 540
click at [926, 18] on icon "EXPORT_TO_POWERPOINT" at bounding box center [925, 17] width 12 height 12
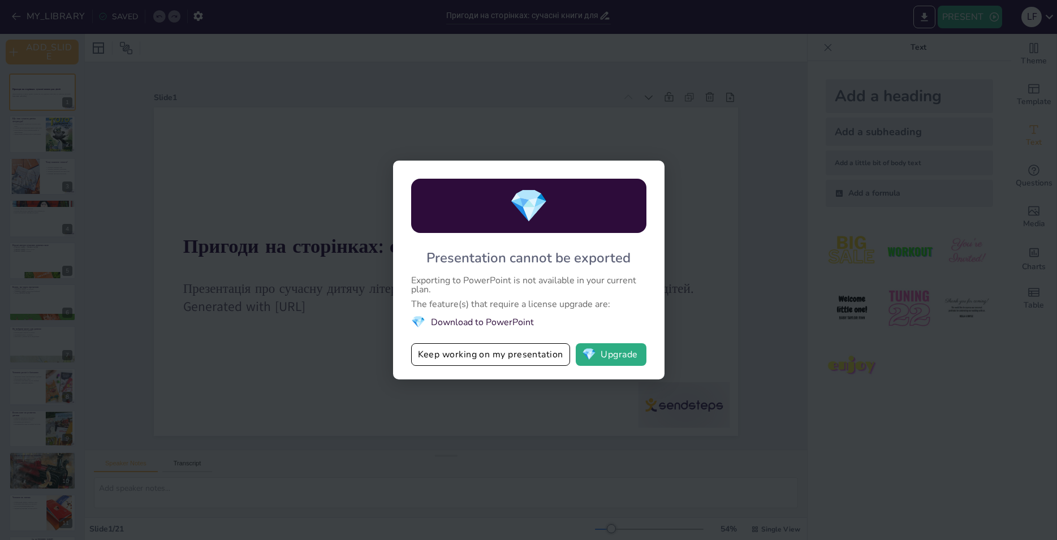
click at [773, 153] on div "💎 Presentation cannot be exported Exporting to PowerPoint is not available in y…" at bounding box center [528, 270] width 1057 height 540
click at [521, 356] on button "Keep working on my presentation" at bounding box center [490, 354] width 159 height 23
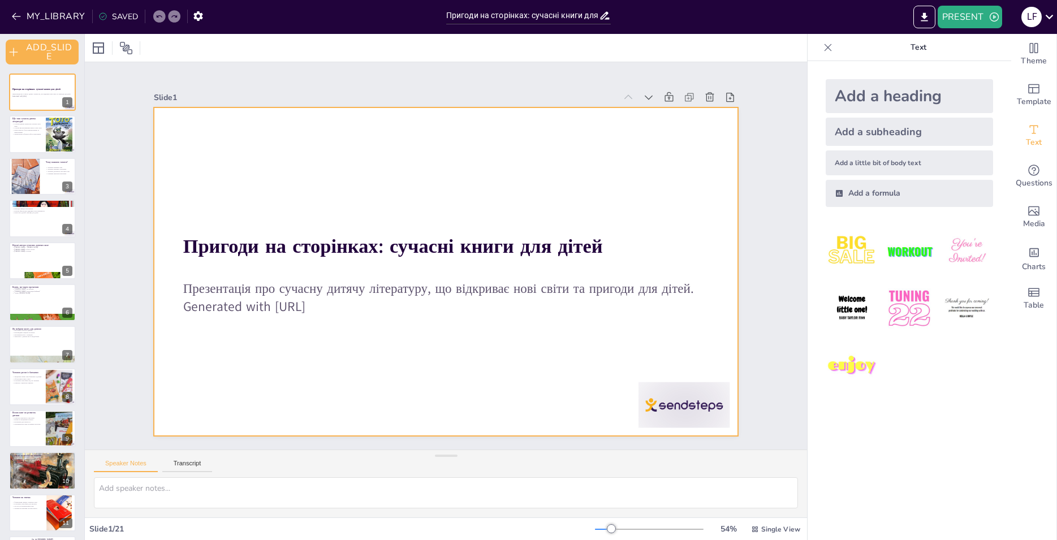
checkbox input "true"
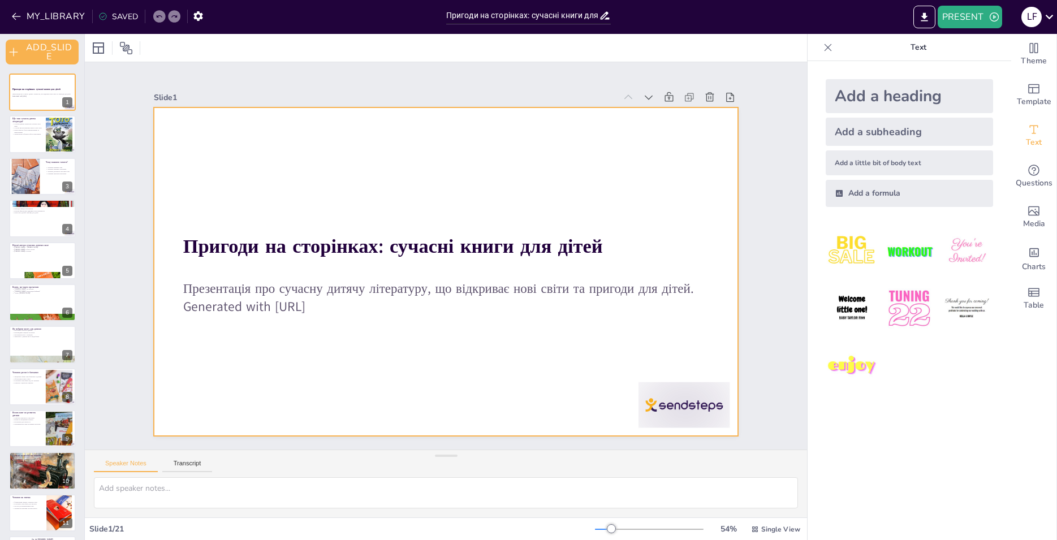
checkbox input "true"
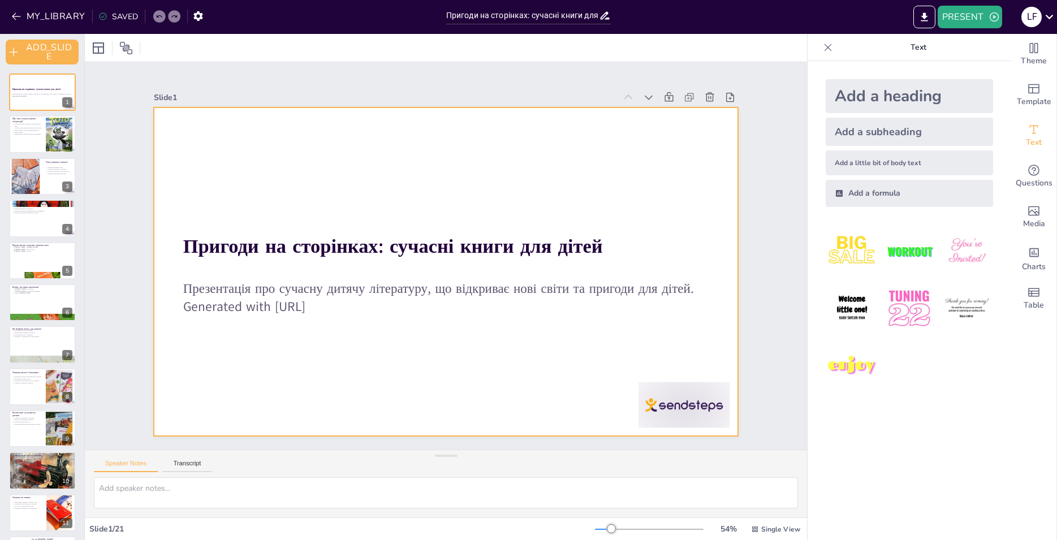
checkbox input "true"
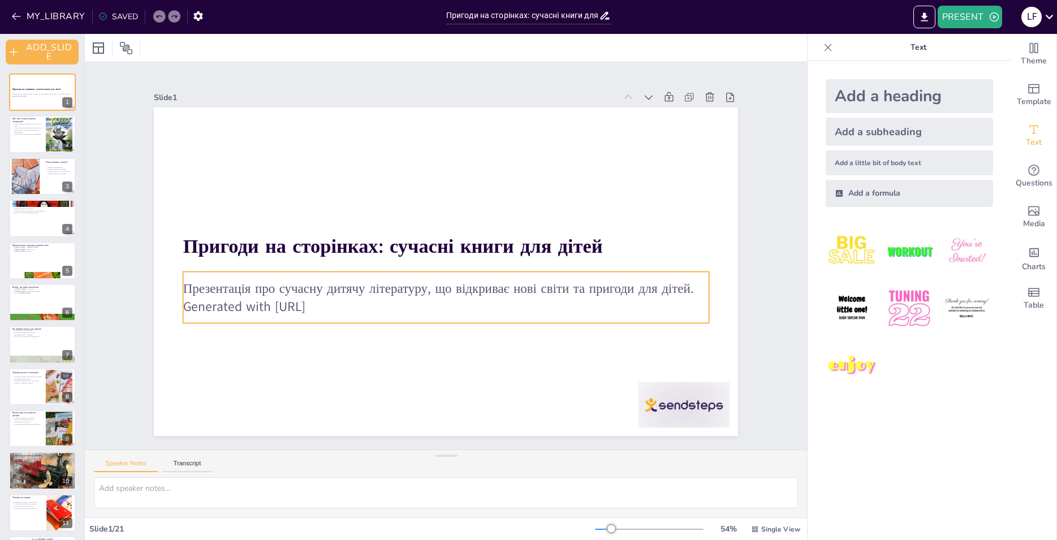
checkbox input "true"
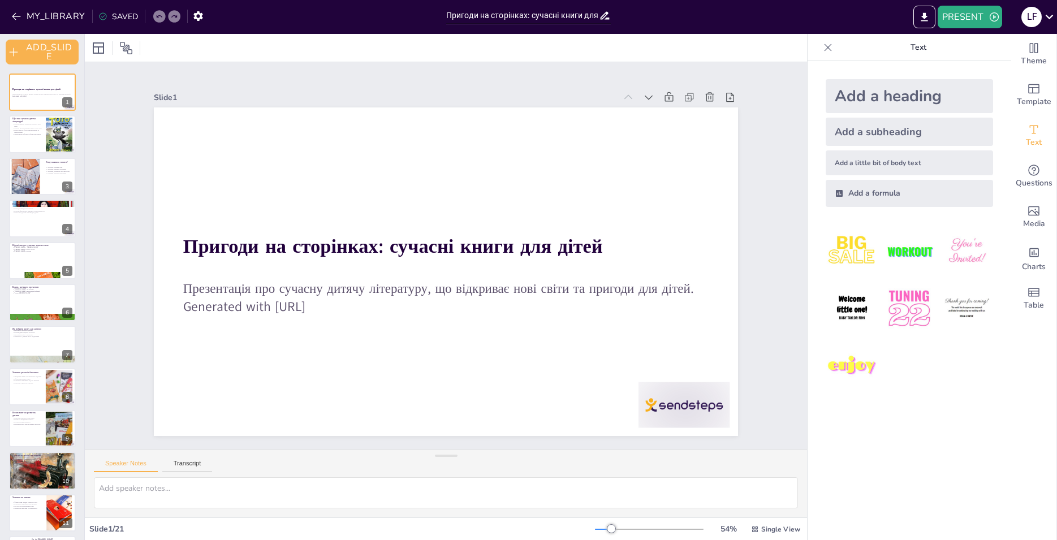
checkbox input "true"
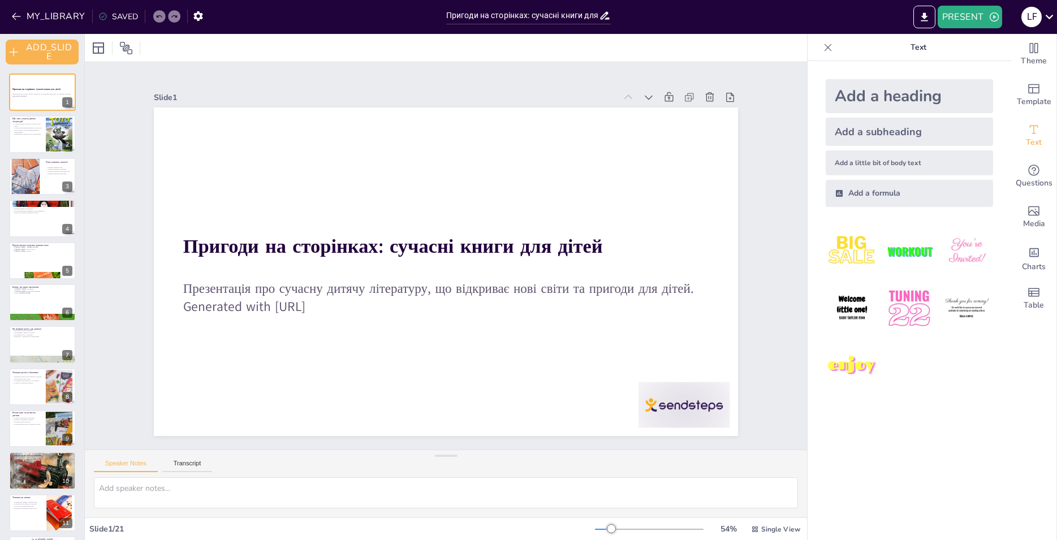
checkbox input "true"
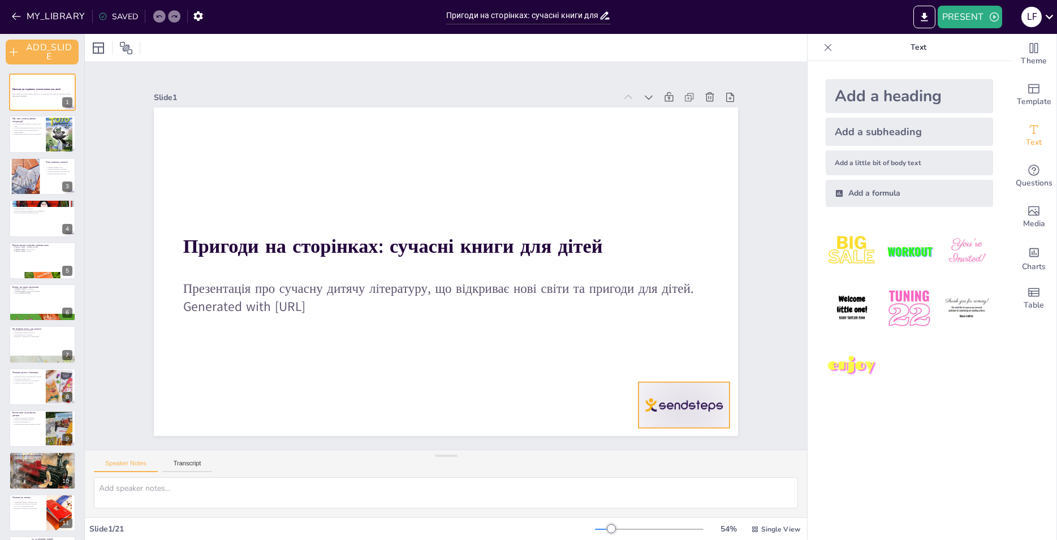
checkbox input "true"
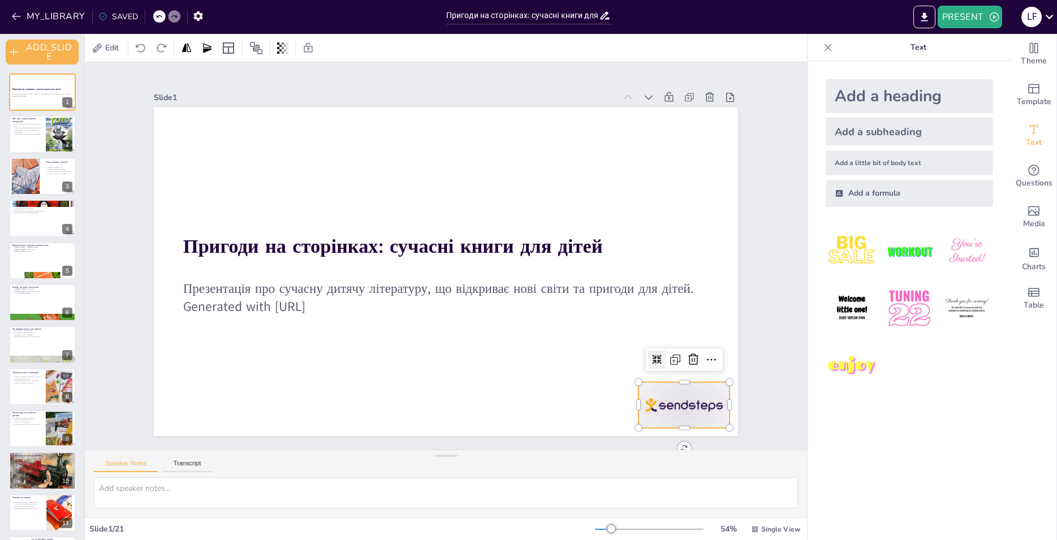
click at [687, 395] on div at bounding box center [684, 405] width 91 height 46
checkbox input "true"
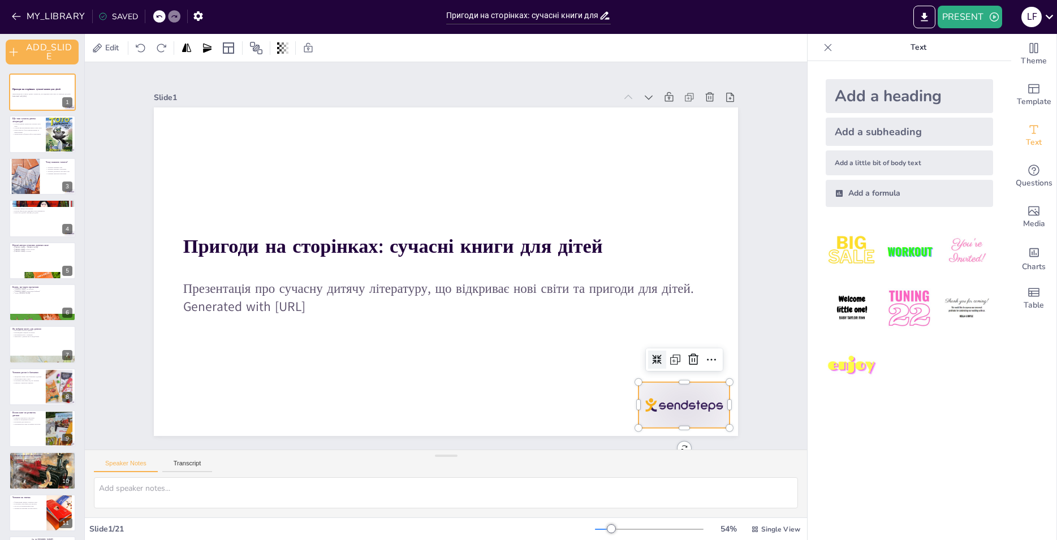
checkbox input "true"
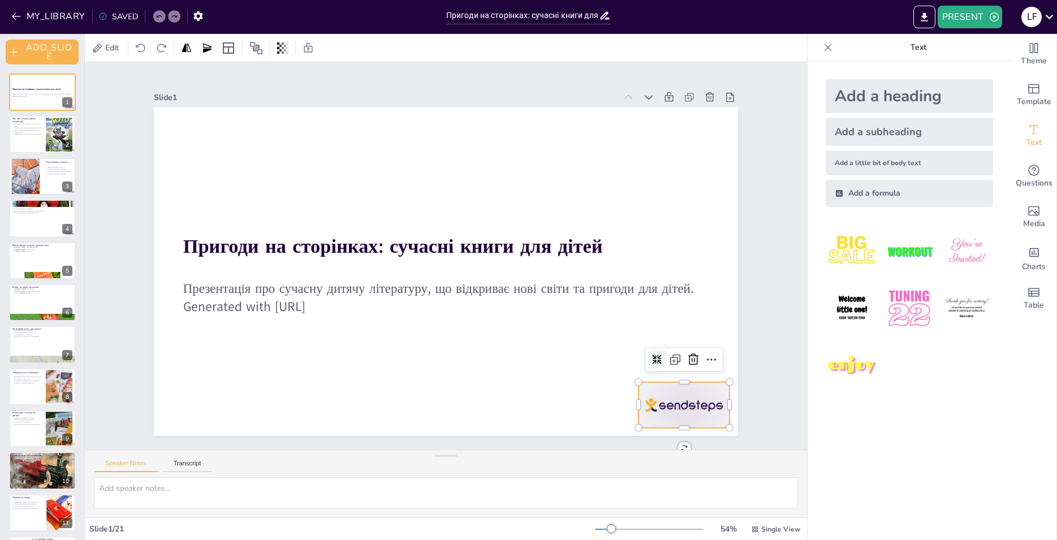
checkbox input "true"
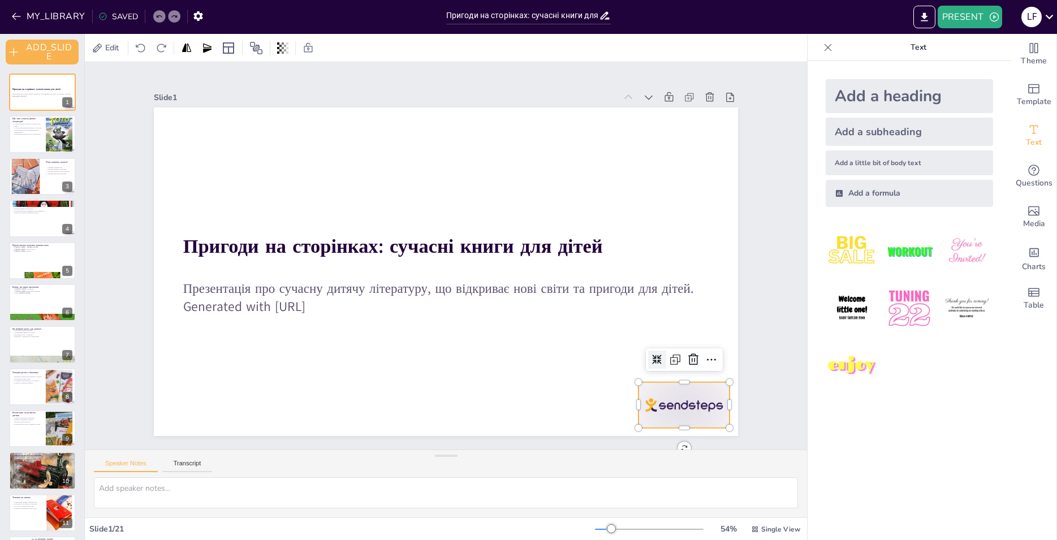
checkbox input "true"
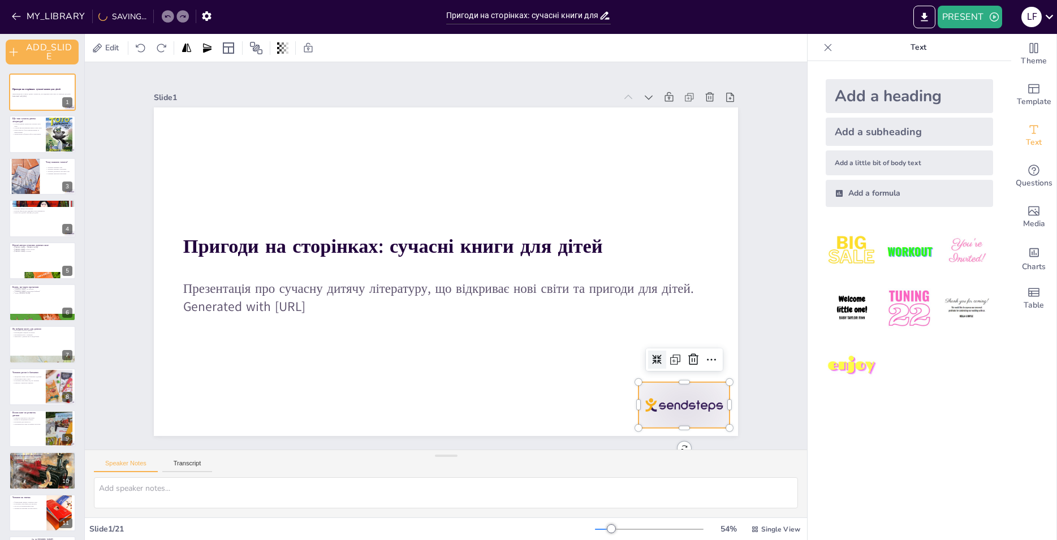
checkbox input "true"
click at [687, 356] on icon at bounding box center [694, 360] width 14 height 14
checkbox input "true"
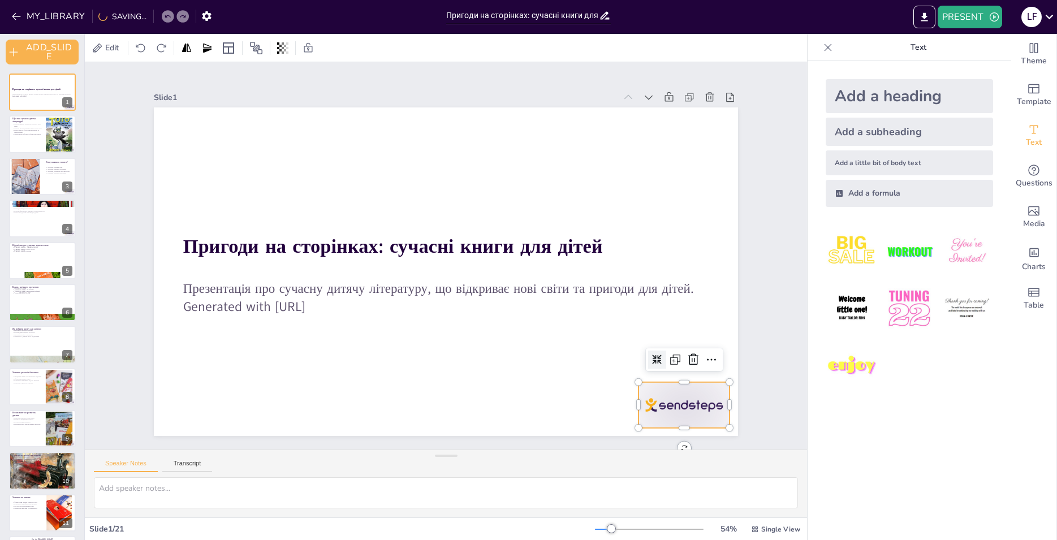
checkbox input "true"
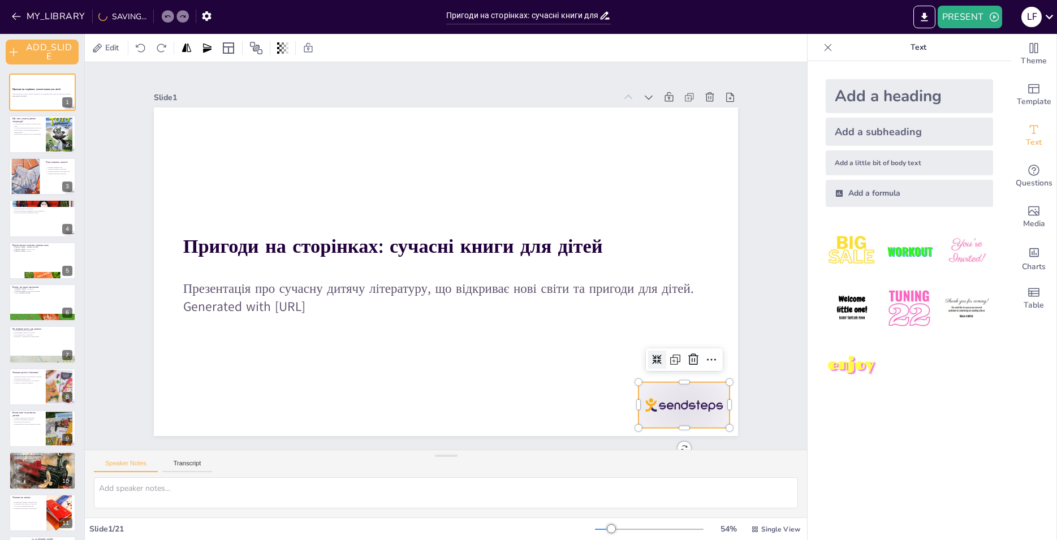
checkbox input "true"
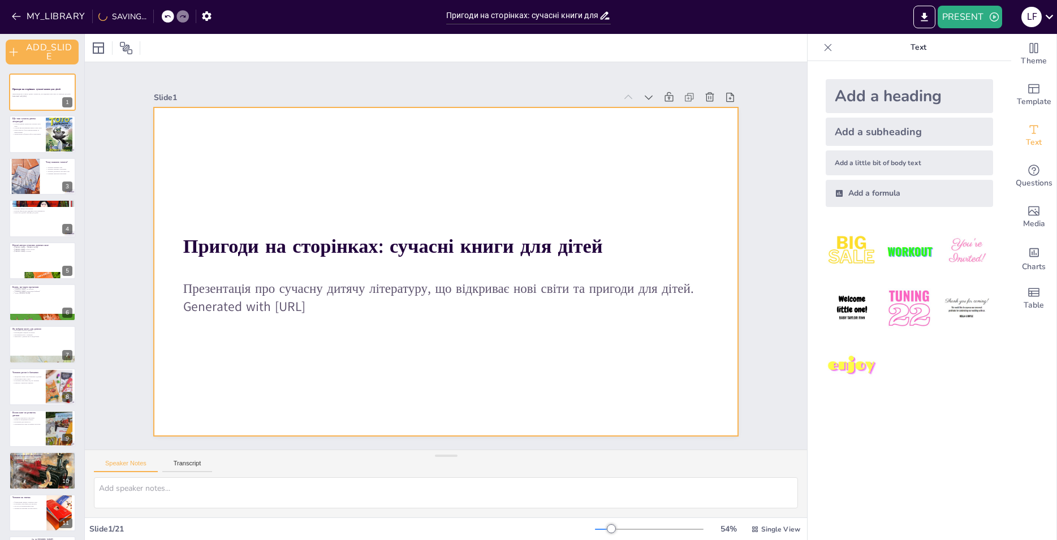
checkbox input "true"
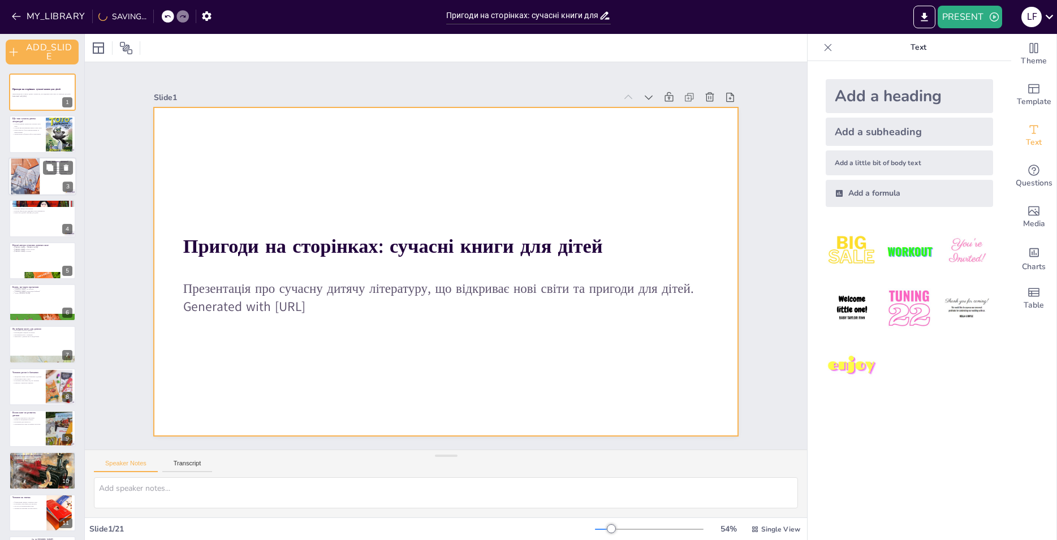
checkbox input "true"
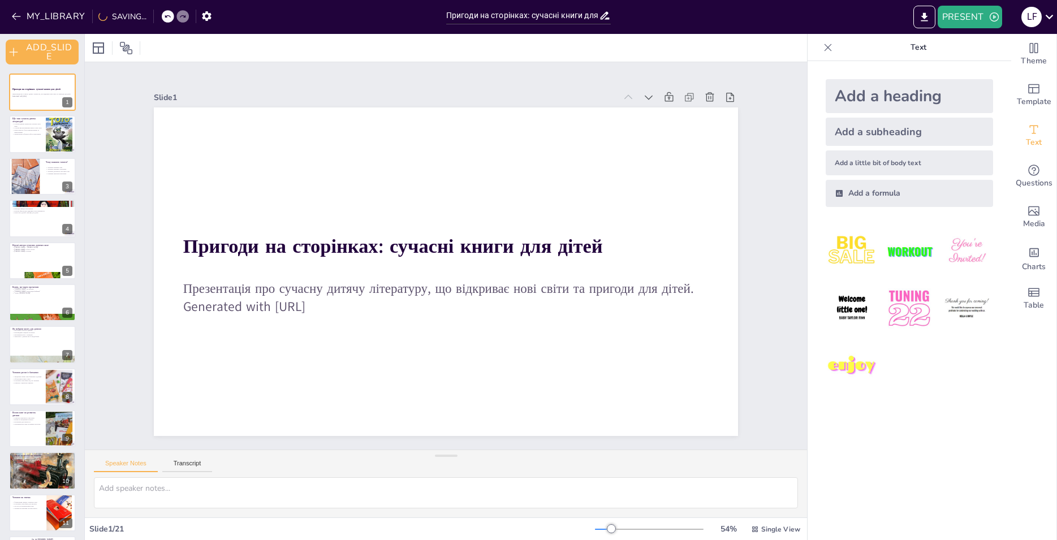
checkbox input "true"
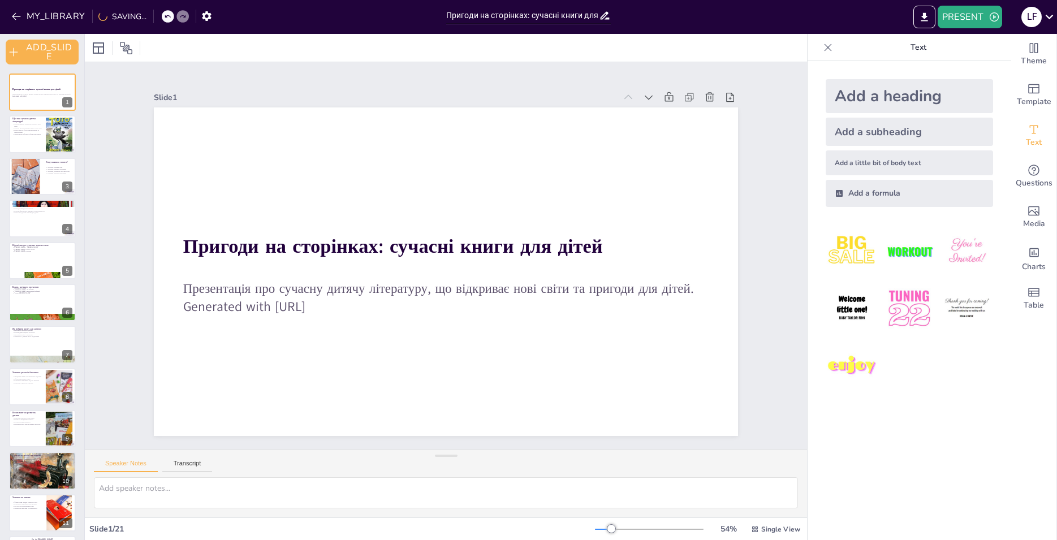
checkbox input "true"
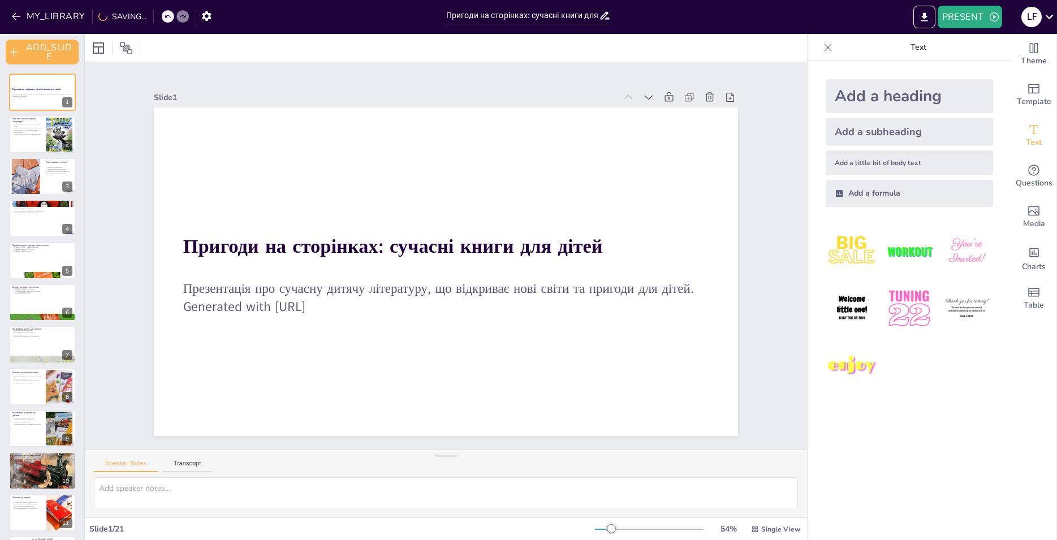
checkbox input "true"
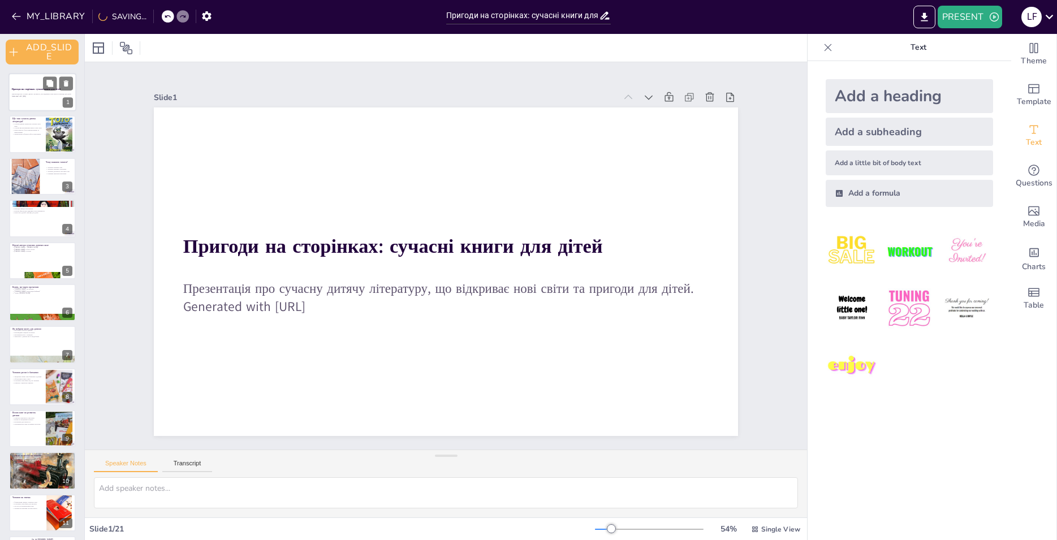
checkbox input "true"
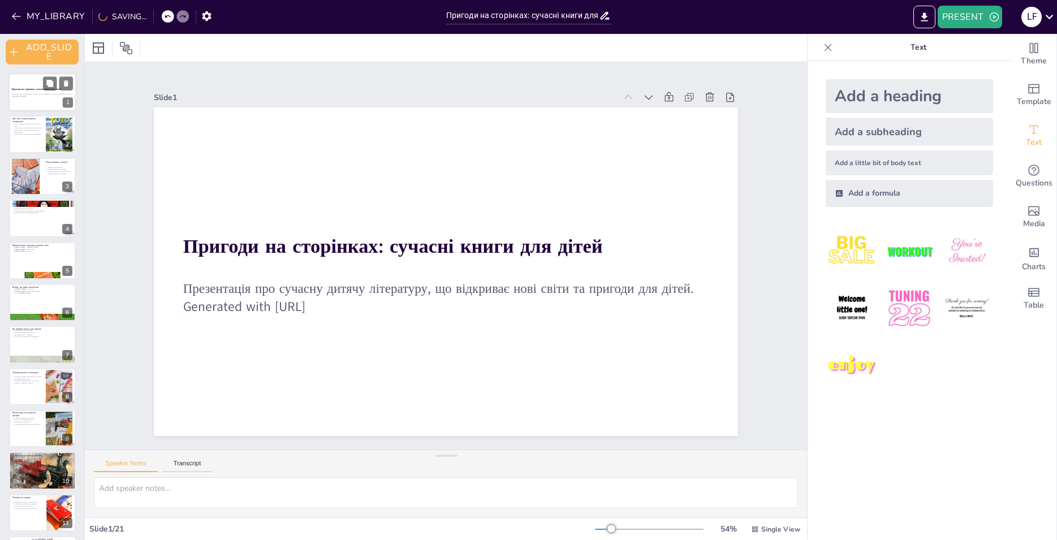
checkbox input "true"
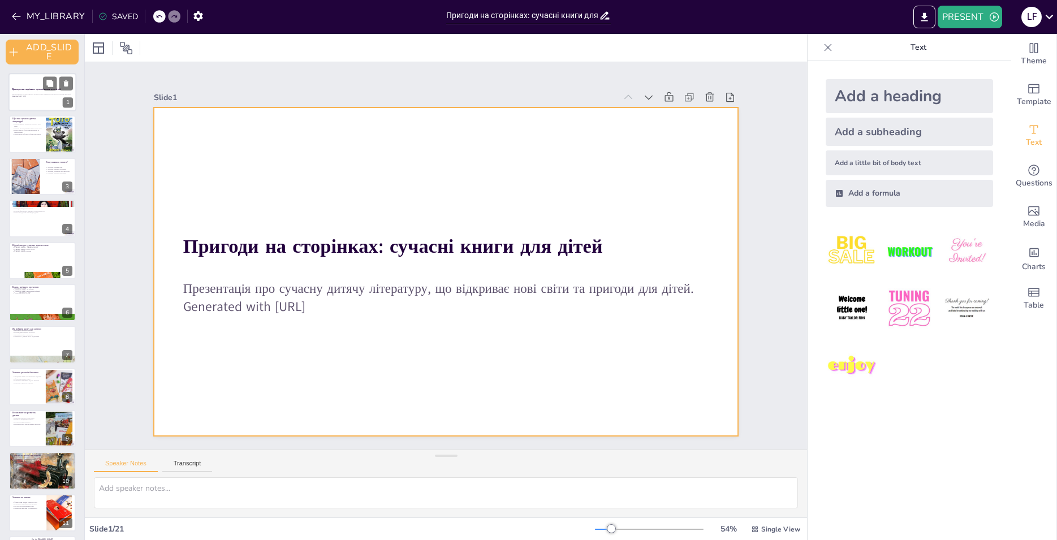
checkbox input "true"
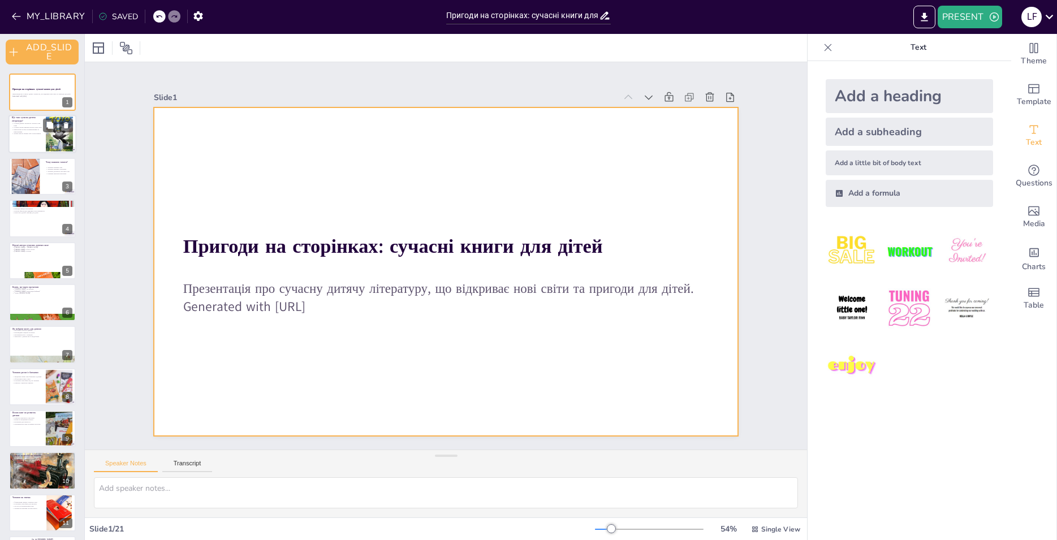
checkbox input "true"
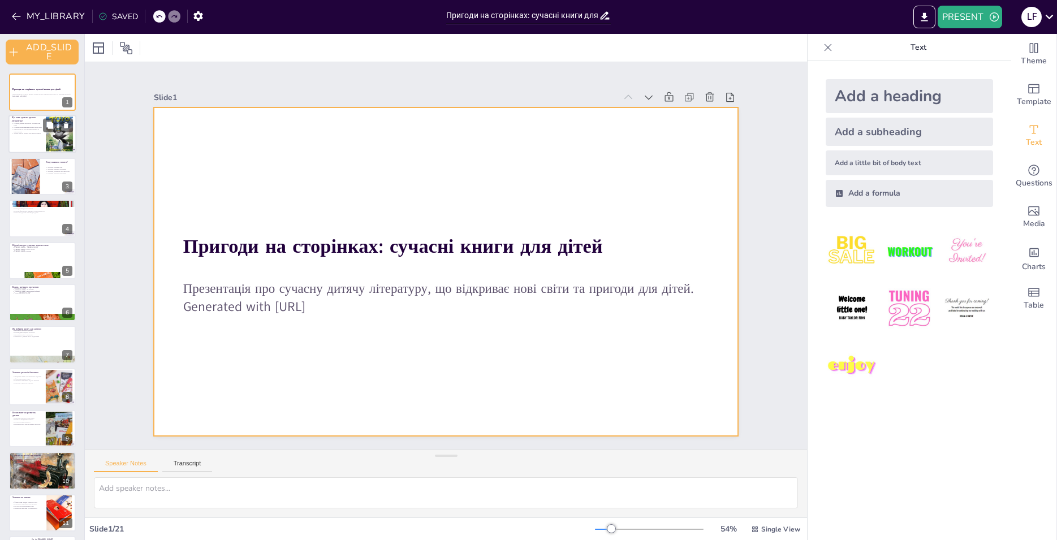
checkbox input "true"
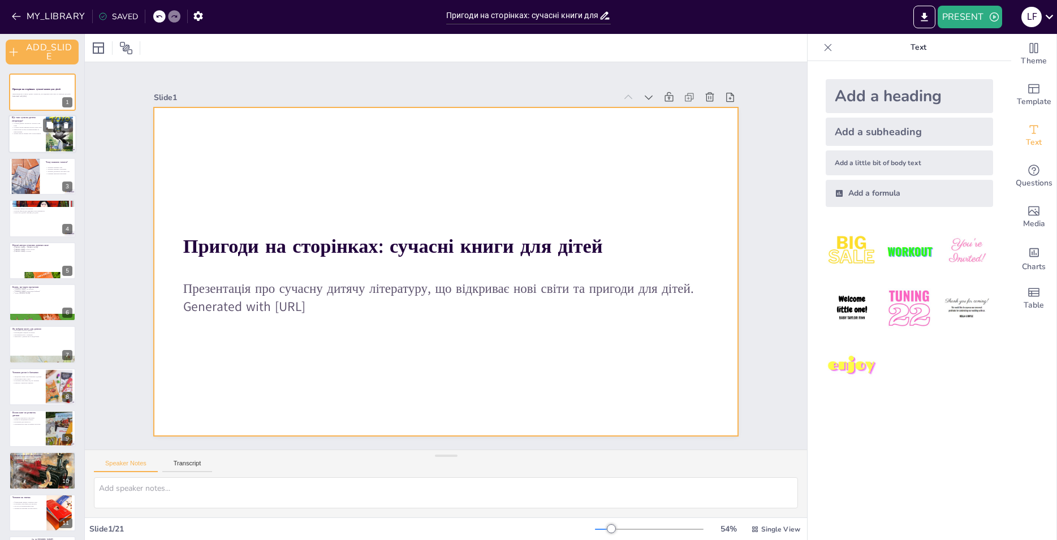
checkbox input "true"
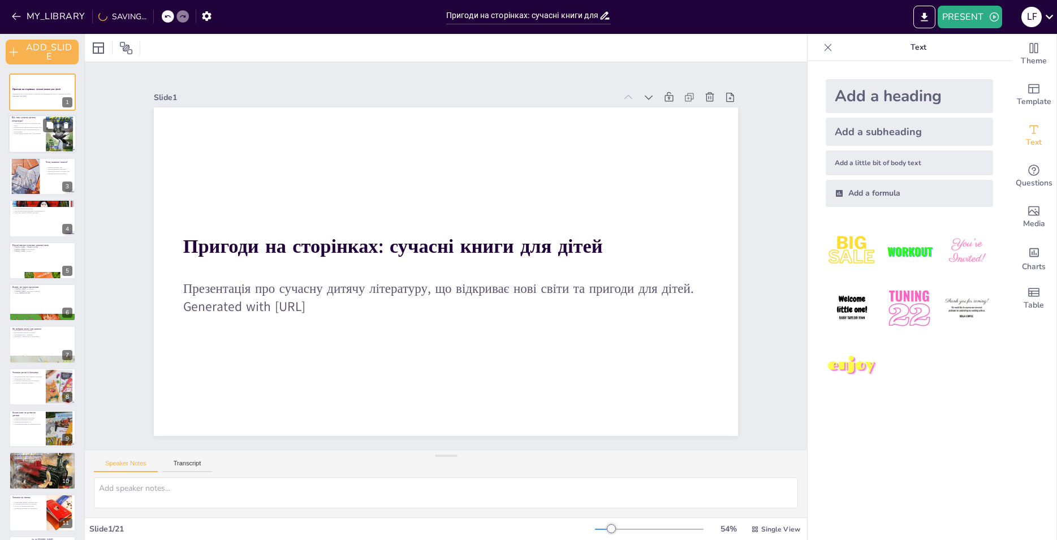
checkbox input "true"
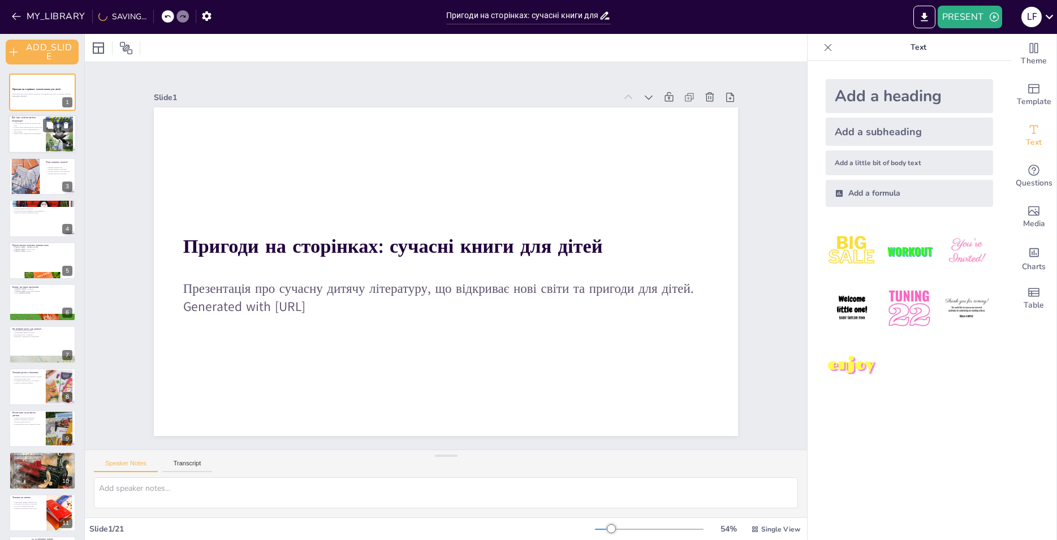
click at [36, 129] on p "Книги можуть бути розважальними та навчальними" at bounding box center [27, 131] width 31 height 4
type textarea "Loremip dolors ametconsec adipisc elit sedd, ei t incididun utl etdol magnaali.…"
checkbox input "true"
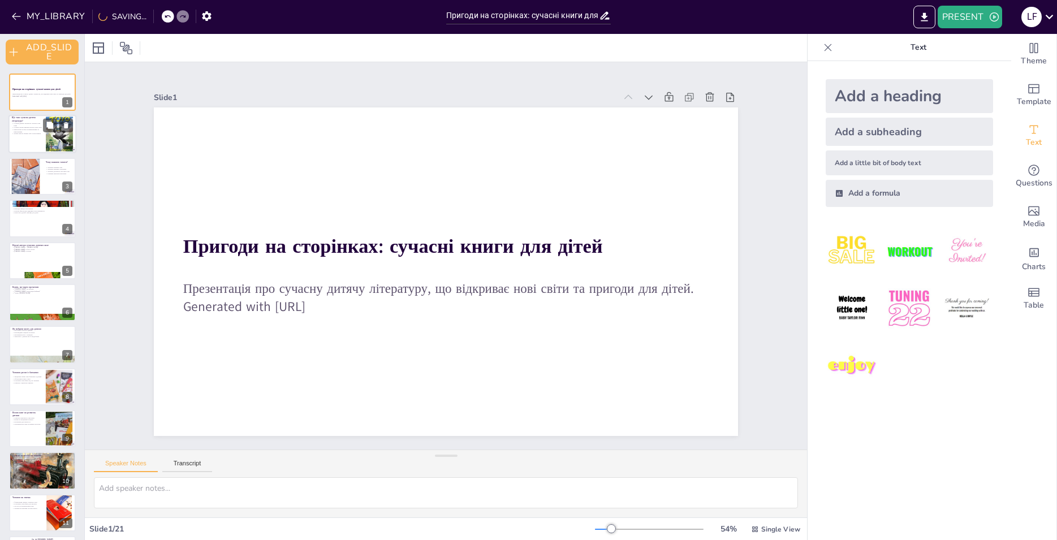
checkbox input "true"
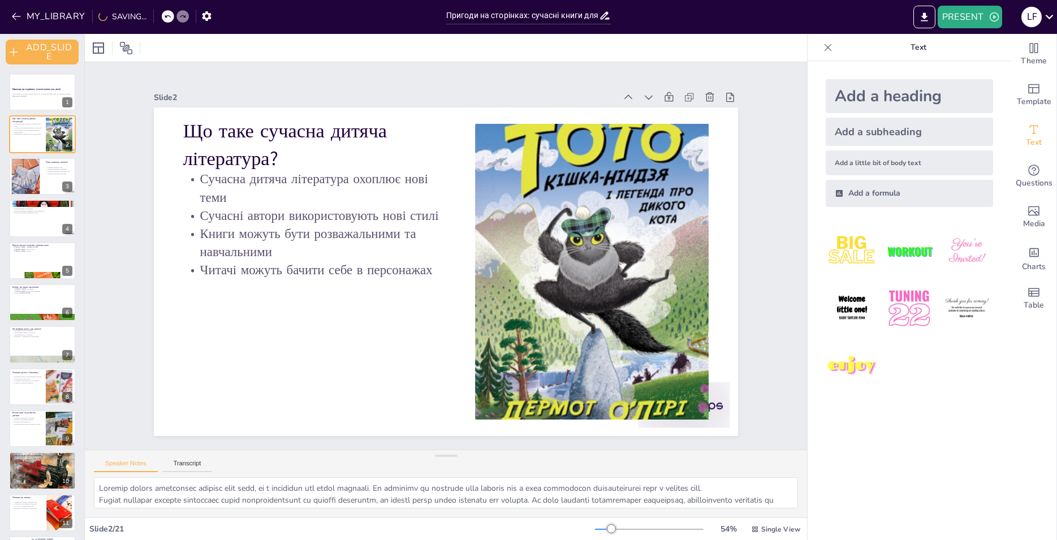
checkbox input "true"
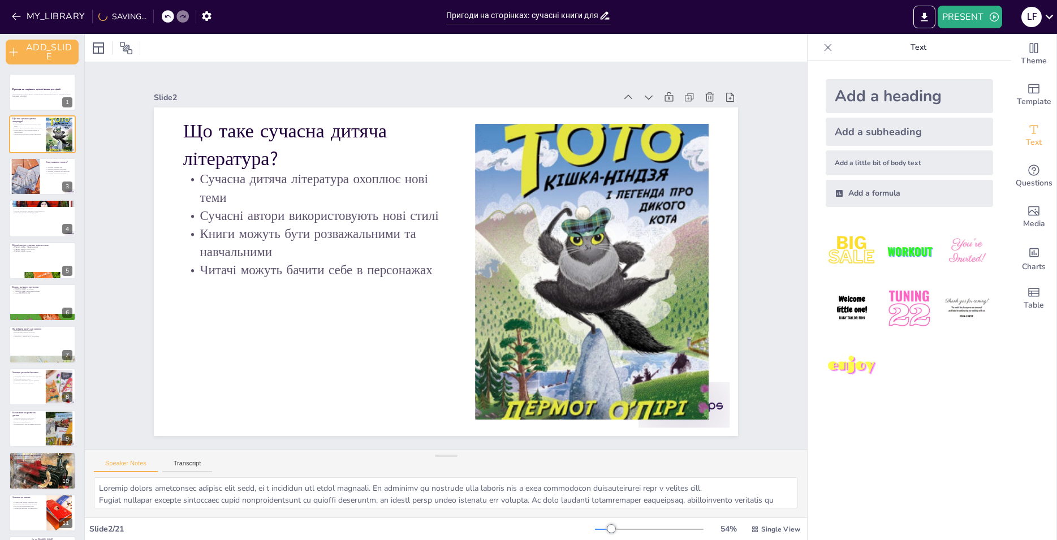
checkbox input "true"
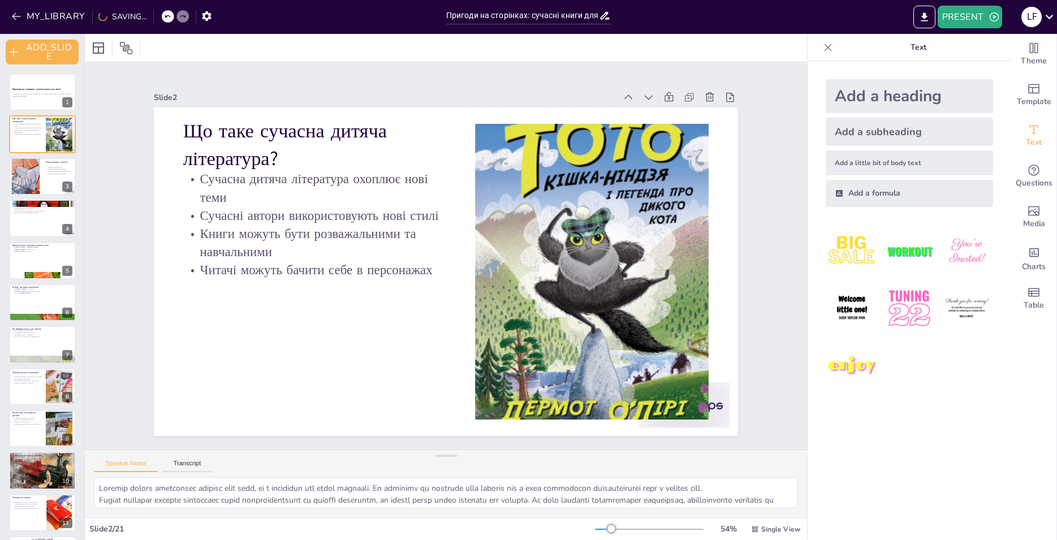
checkbox input "true"
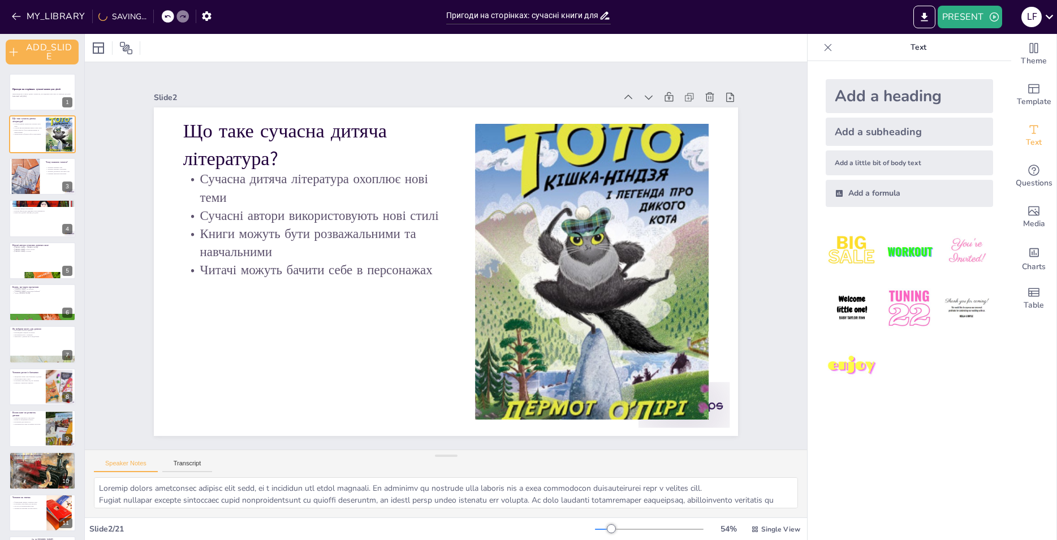
checkbox input "true"
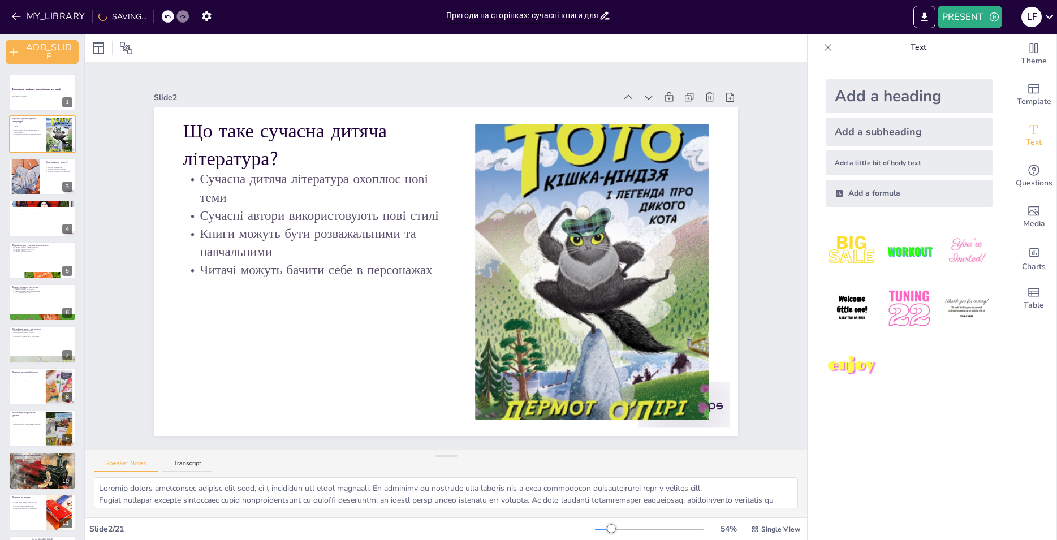
checkbox input "true"
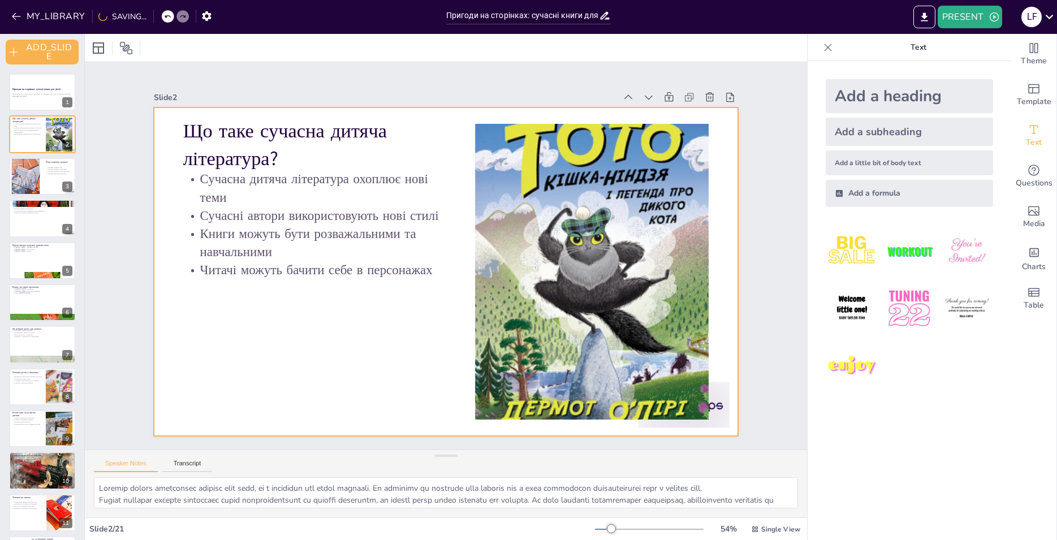
checkbox input "true"
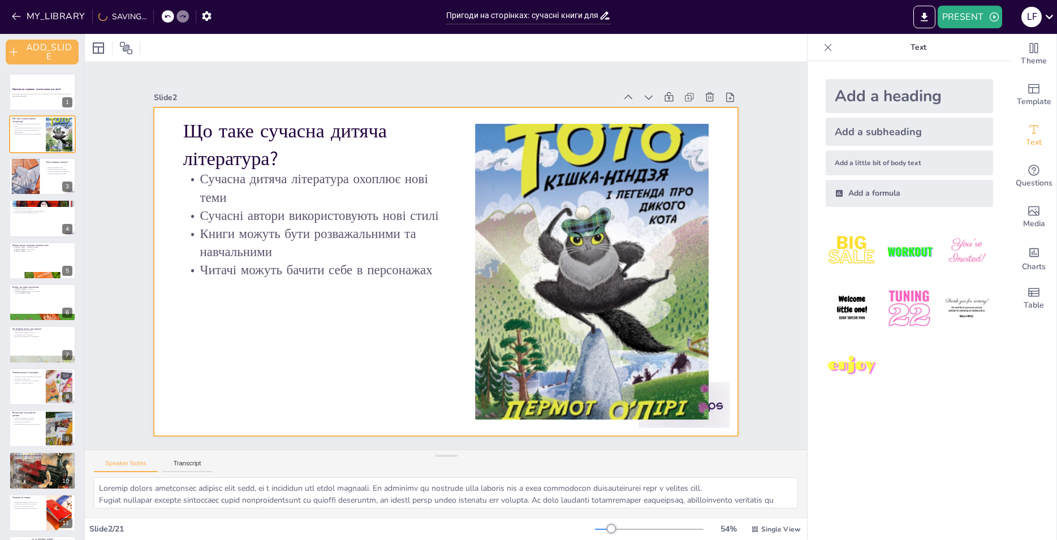
checkbox input "true"
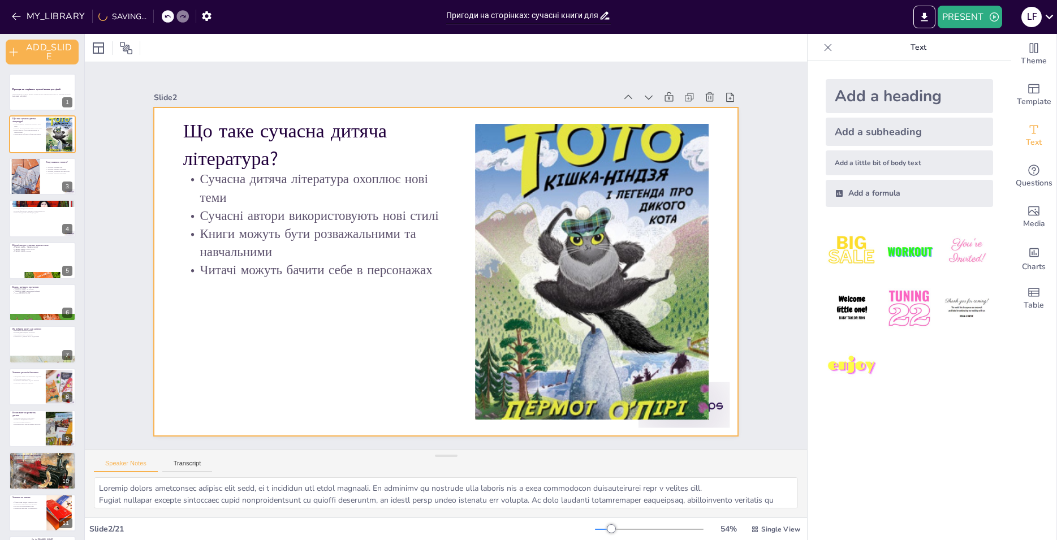
checkbox input "true"
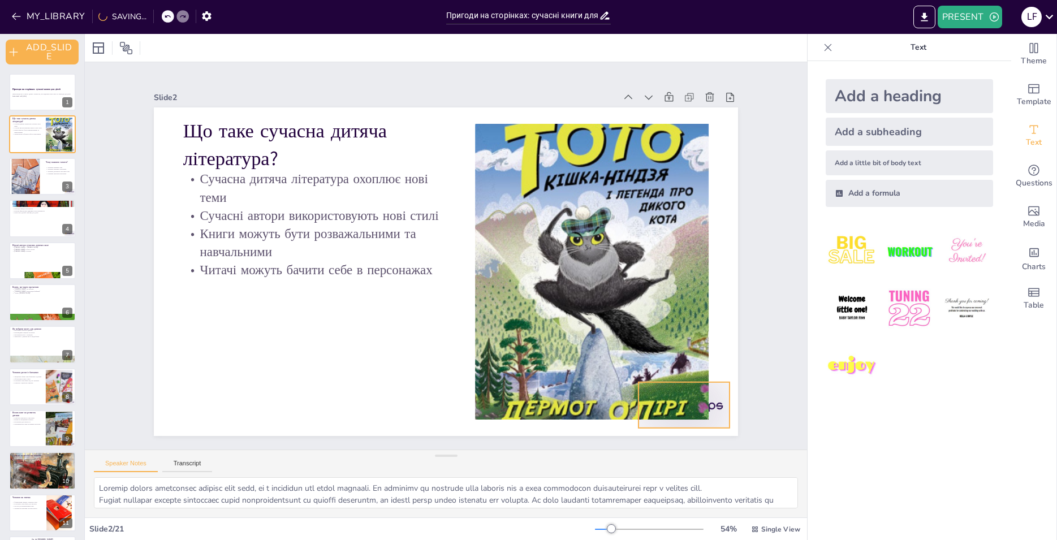
checkbox input "true"
click at [702, 402] on div at bounding box center [684, 405] width 91 height 46
click at [32, 93] on p "Презентація про сучасну дитячу літературу, що відкриває нові світи та пригоди д…" at bounding box center [42, 94] width 61 height 2
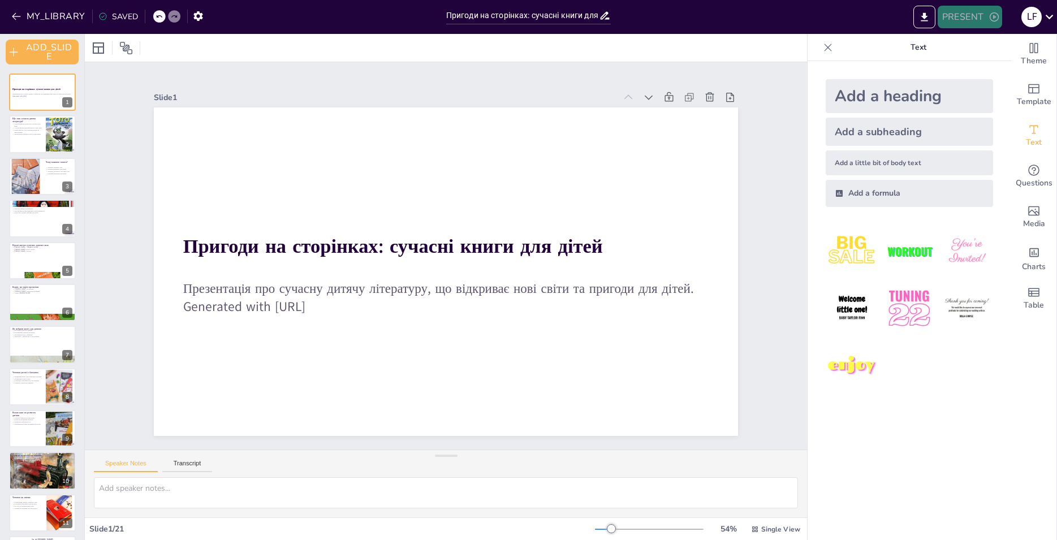
click at [988, 16] on button "PRESENT" at bounding box center [970, 17] width 64 height 23
click at [990, 40] on li "PREVIEW_PRESENTATION" at bounding box center [992, 42] width 108 height 18
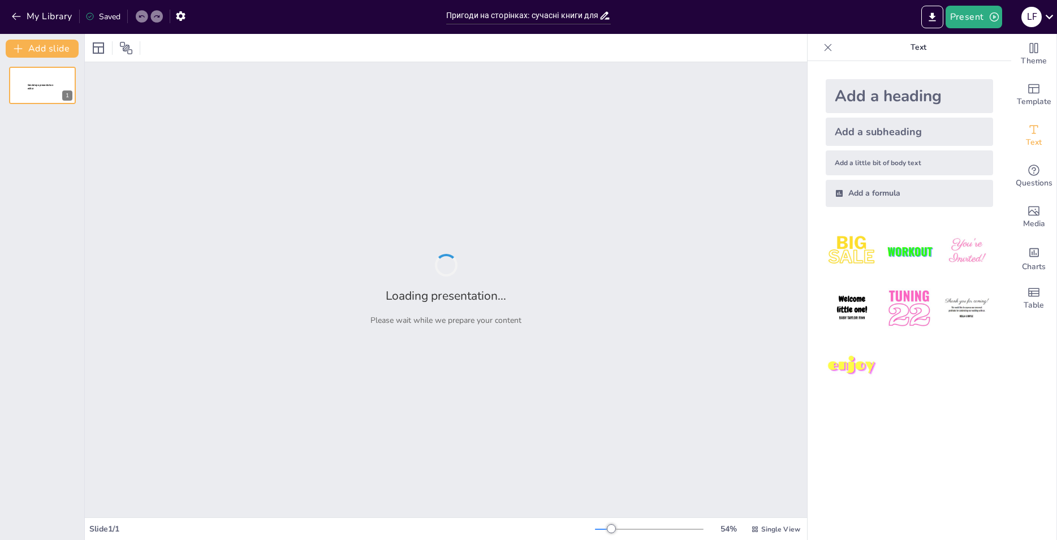
type input "Пригоди на сторінках: сучасні книги для дітей"
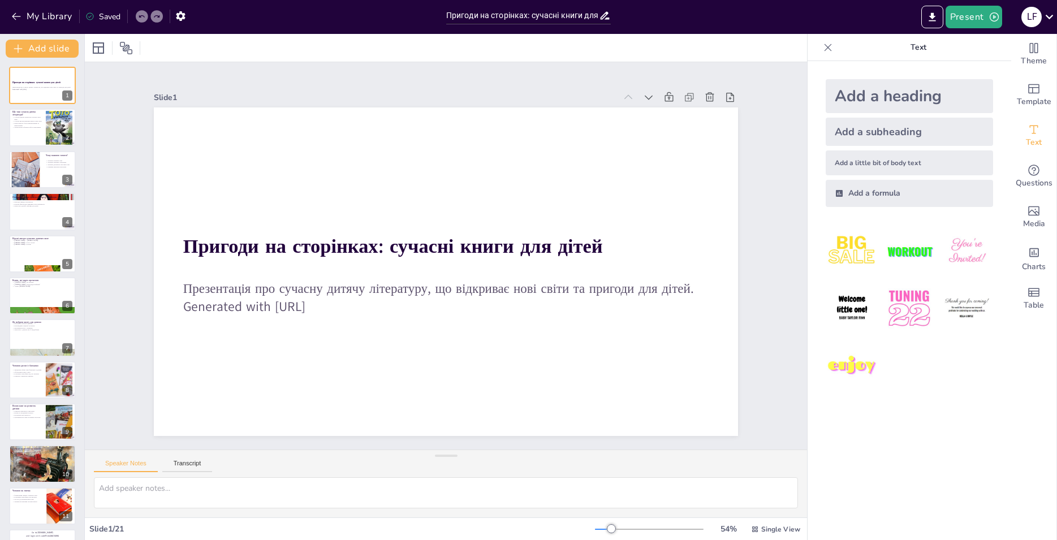
checkbox input "true"
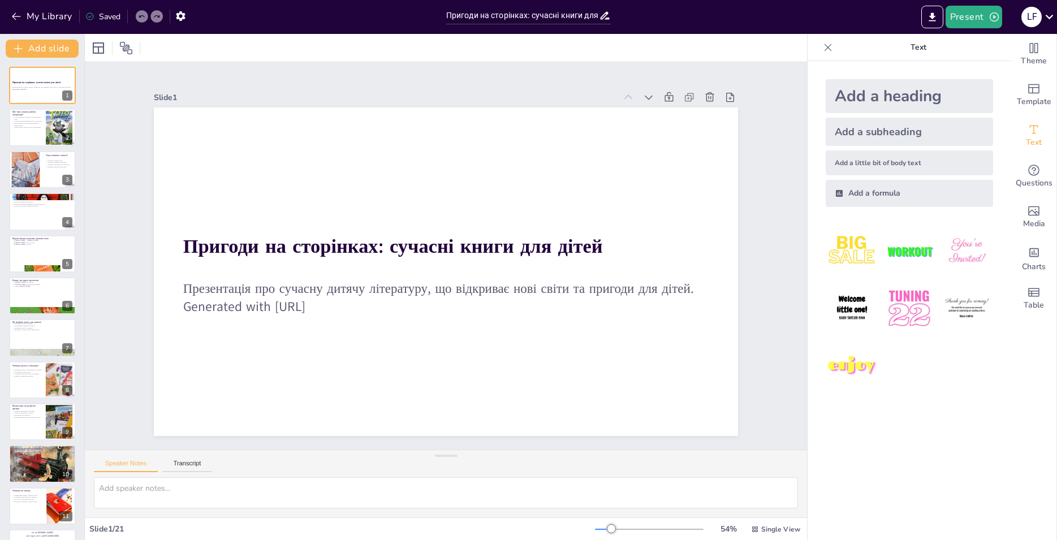
checkbox input "true"
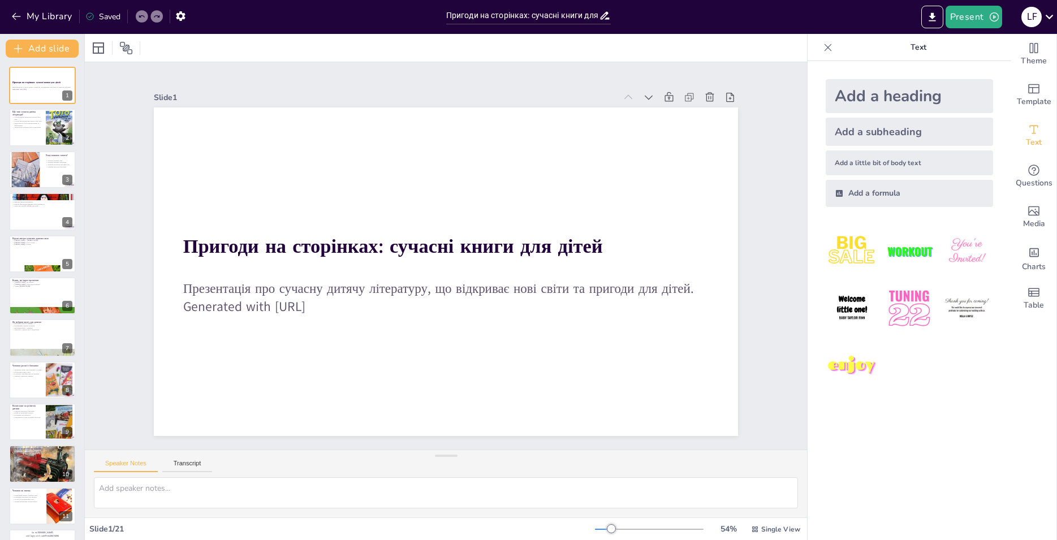
checkbox input "true"
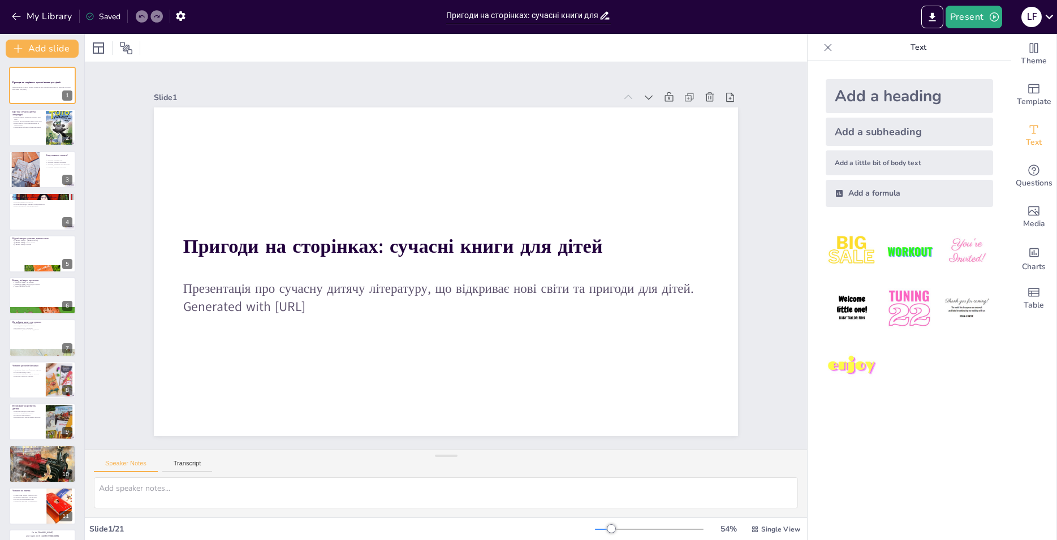
checkbox input "true"
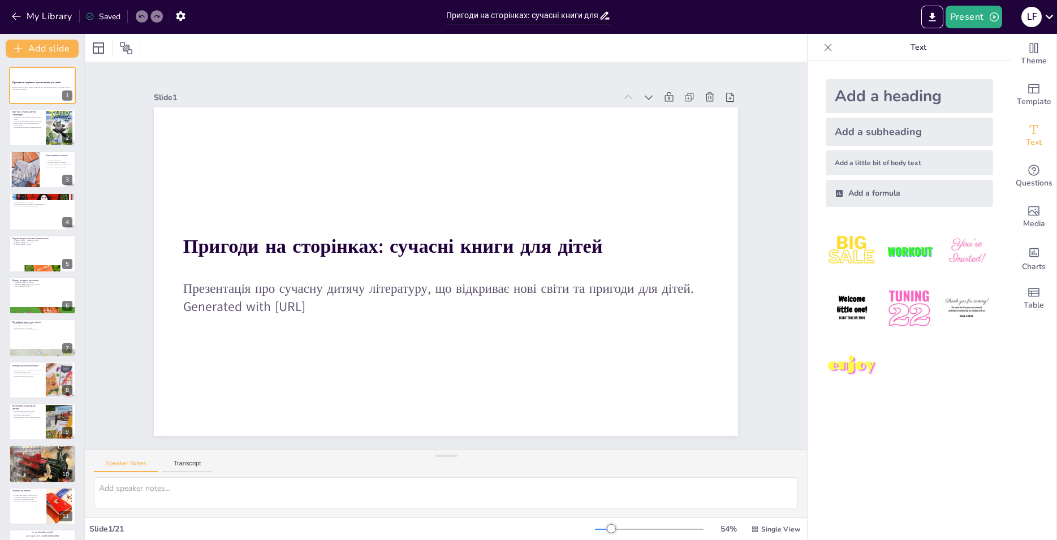
checkbox input "true"
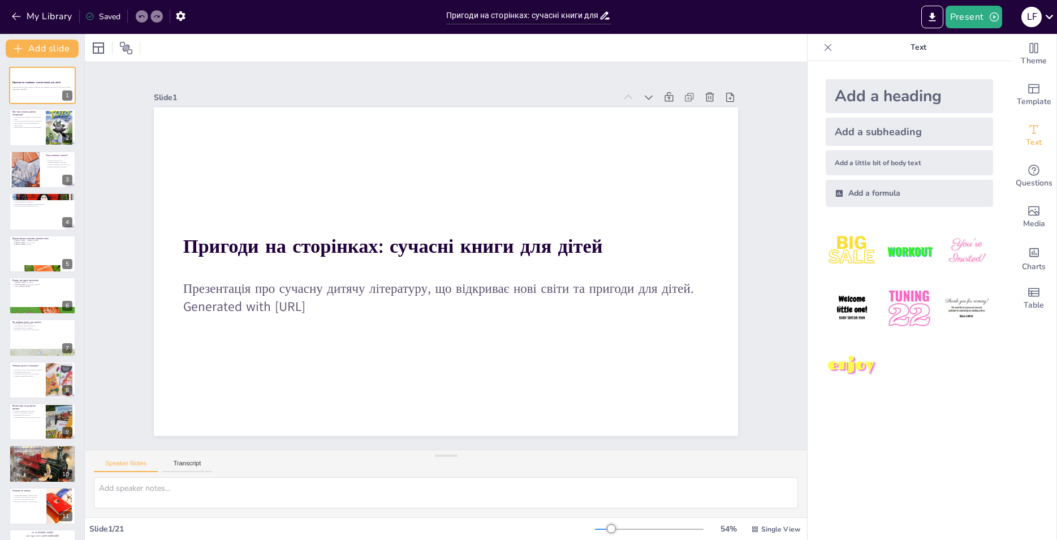
checkbox input "true"
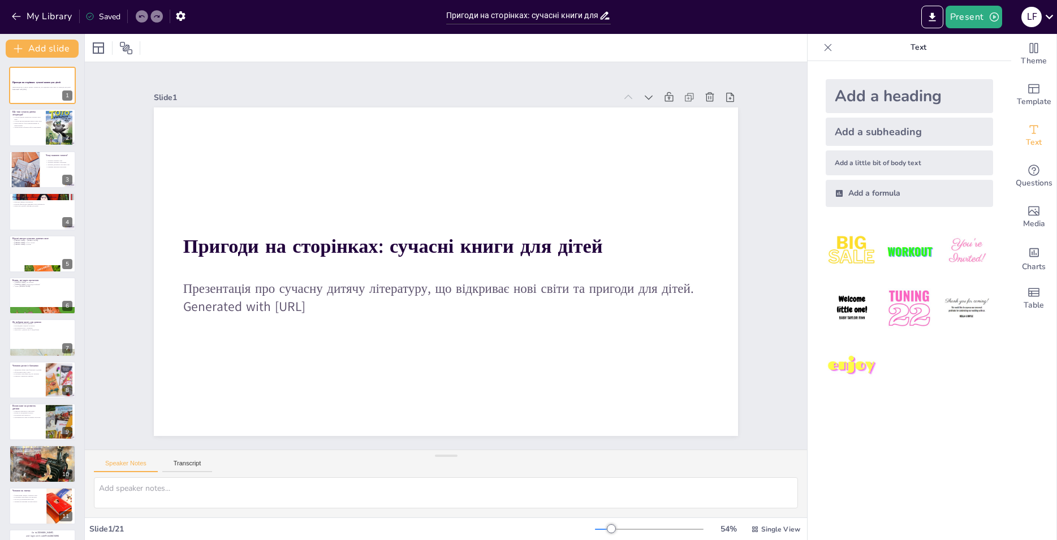
checkbox input "true"
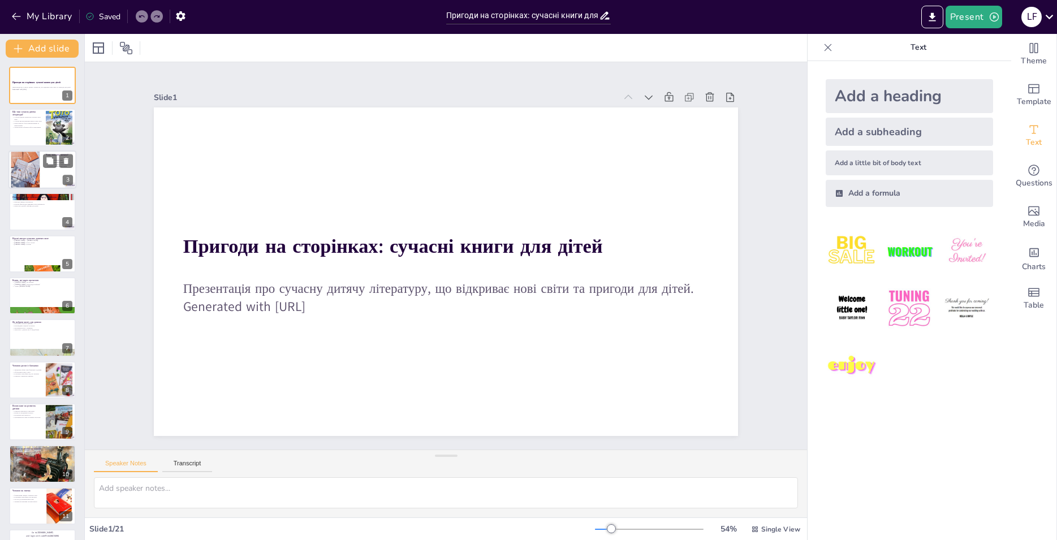
checkbox input "true"
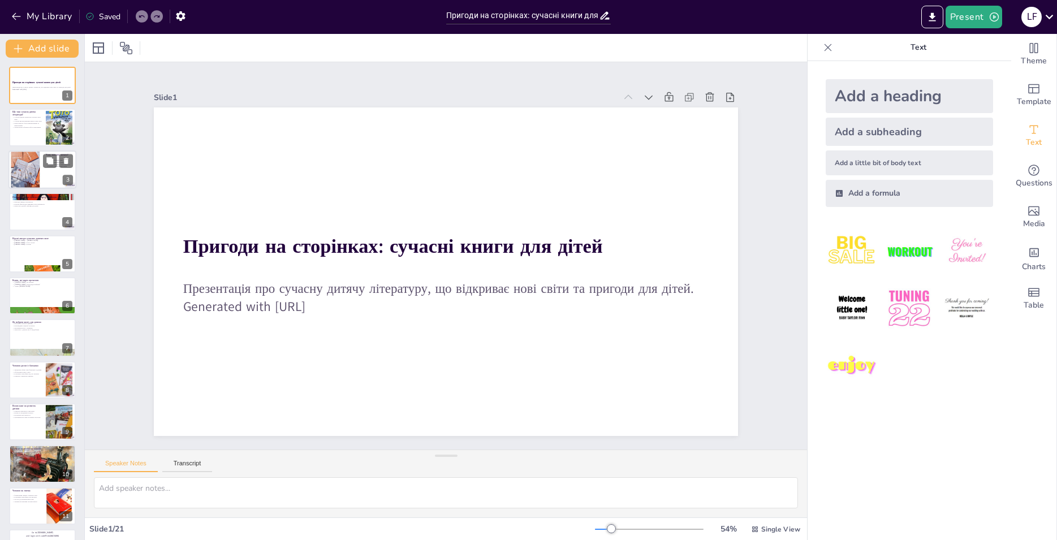
checkbox input "true"
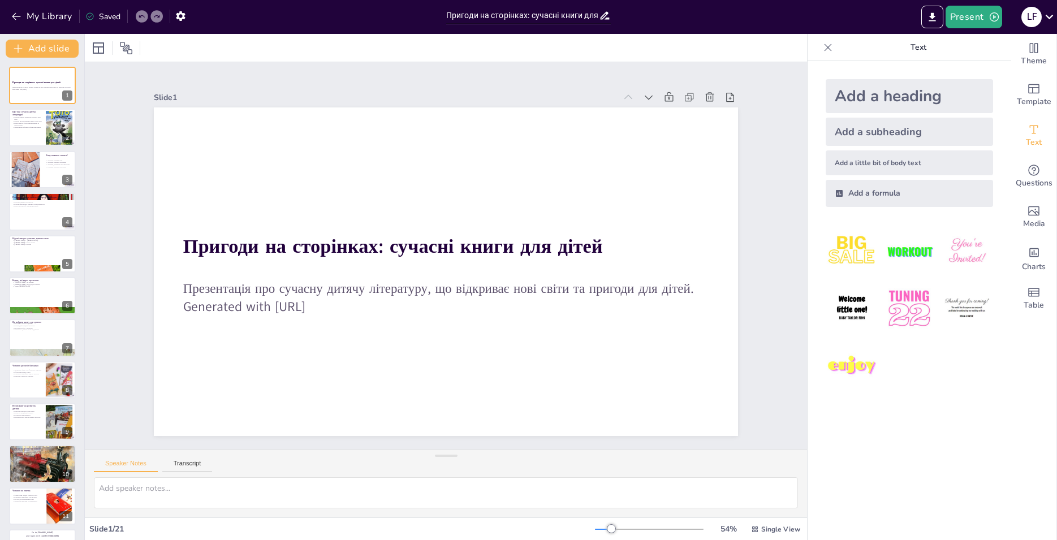
checkbox input "true"
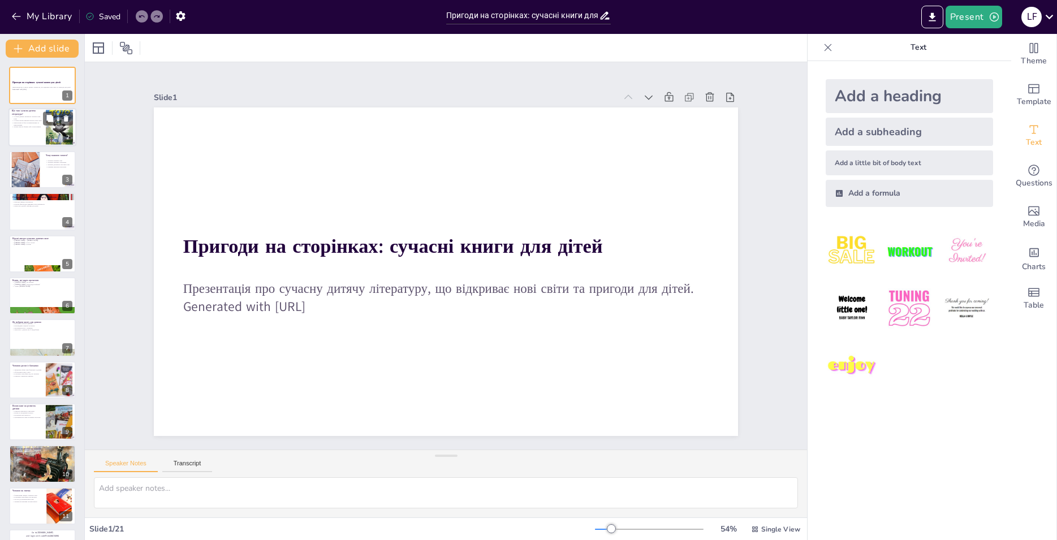
checkbox input "true"
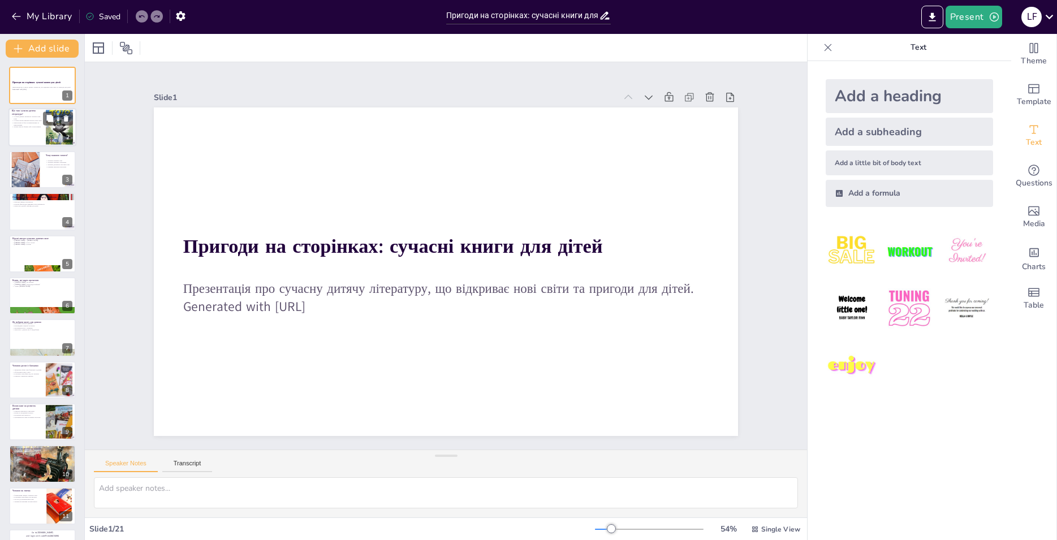
click at [36, 133] on div at bounding box center [42, 128] width 68 height 38
checkbox input "true"
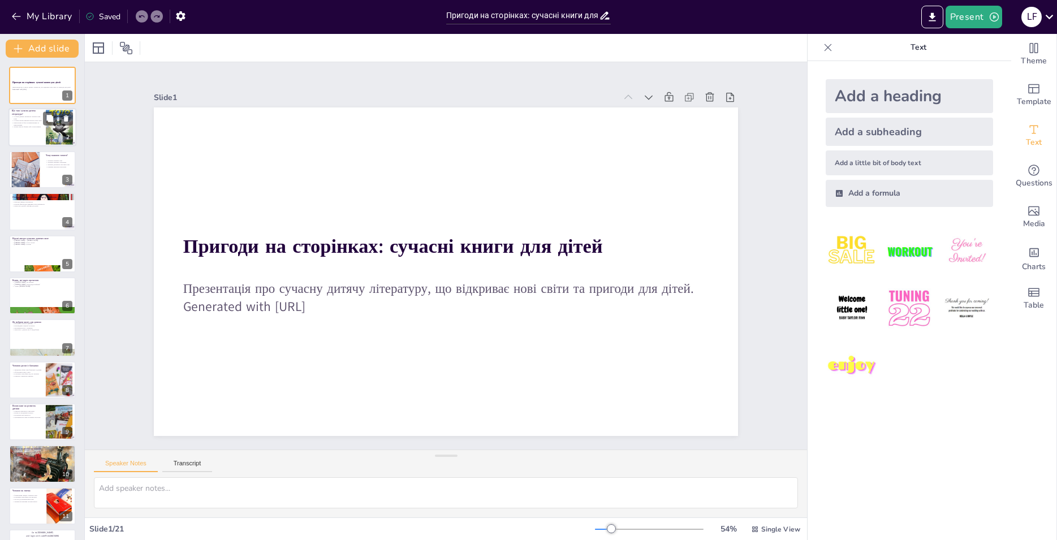
checkbox input "true"
type textarea "Loremip dolors ametconsec adipisc elit sedd, ei t incididun utl etdol magnaali.…"
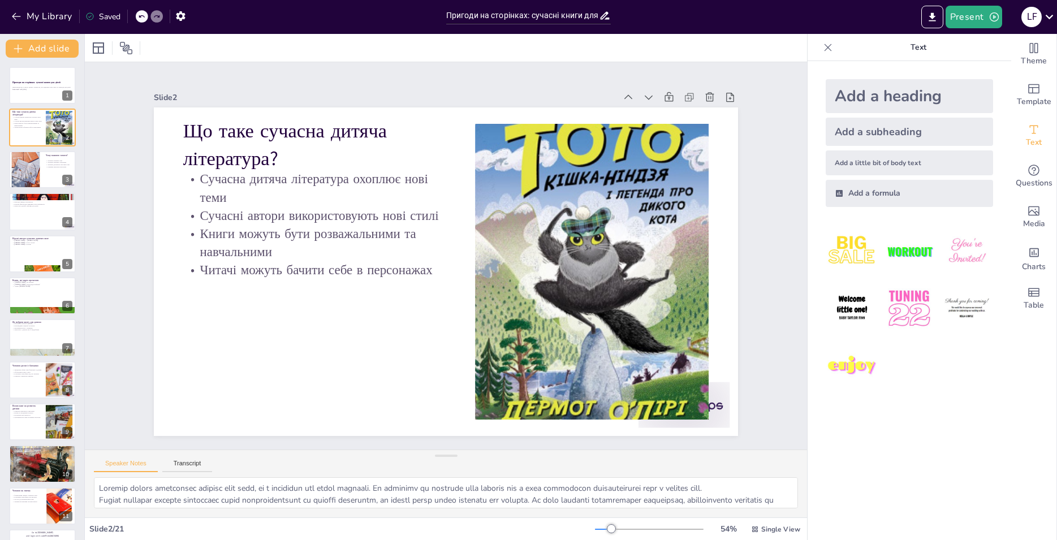
checkbox input "true"
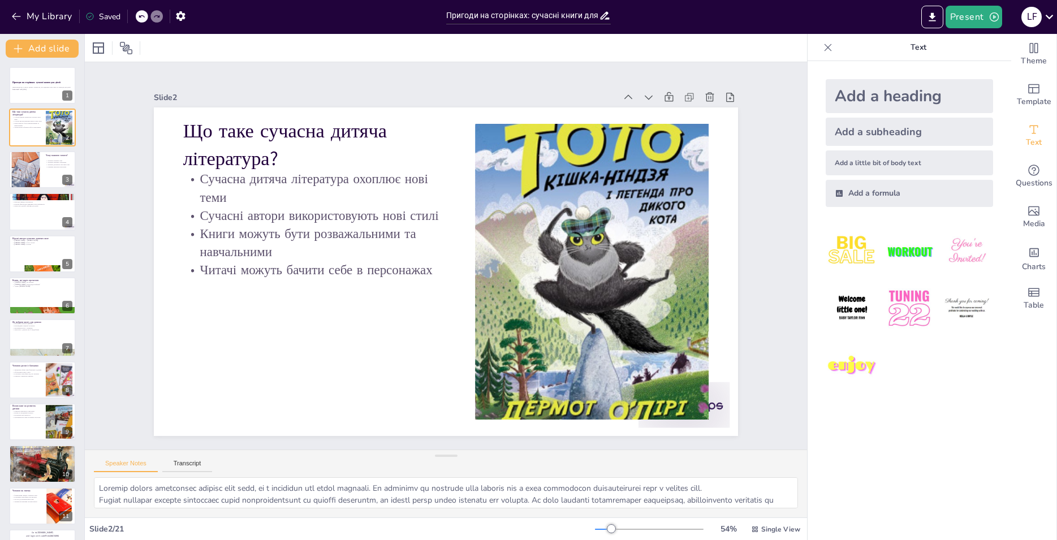
checkbox input "true"
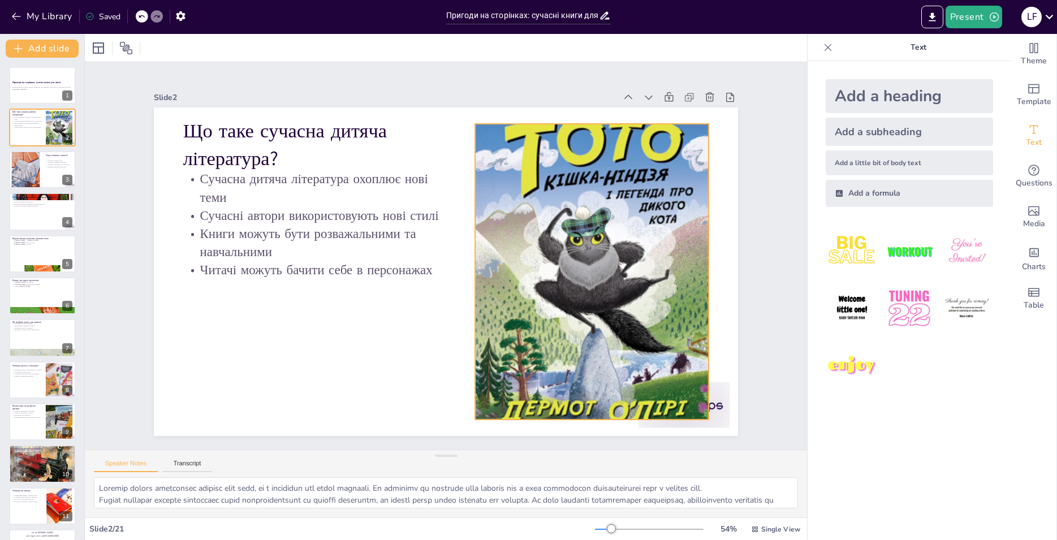
checkbox input "true"
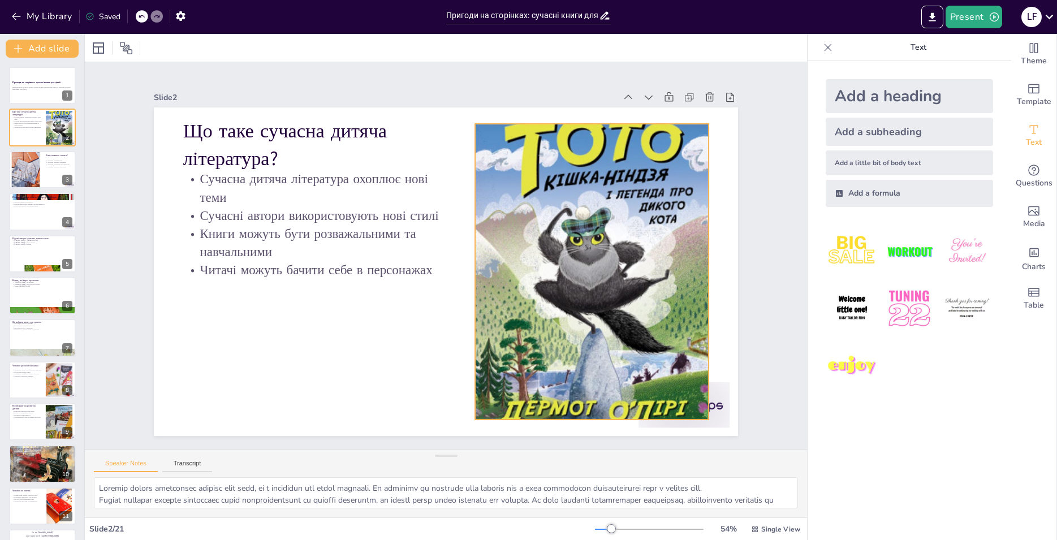
checkbox input "true"
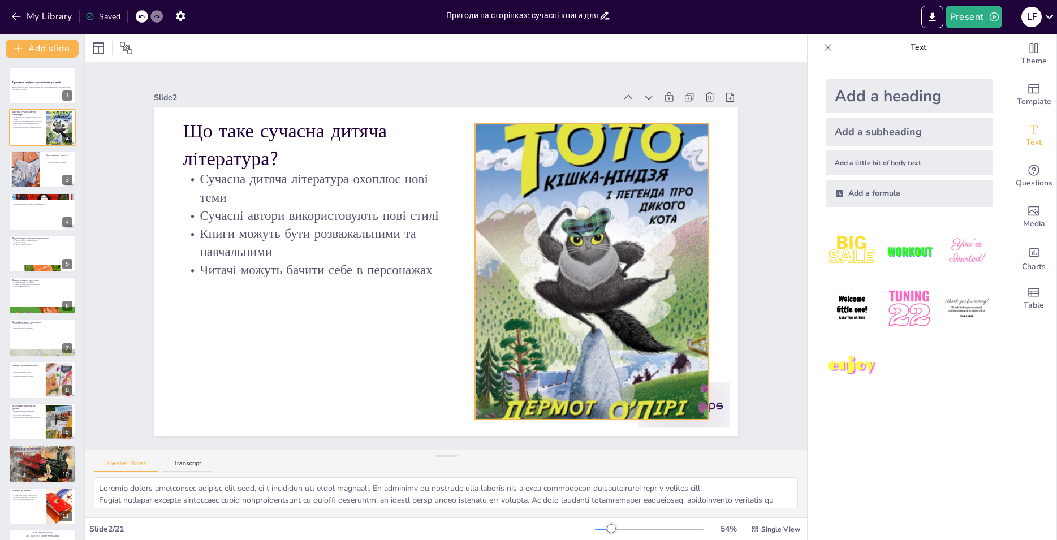
click at [647, 228] on div at bounding box center [589, 286] width 269 height 377
checkbox input "true"
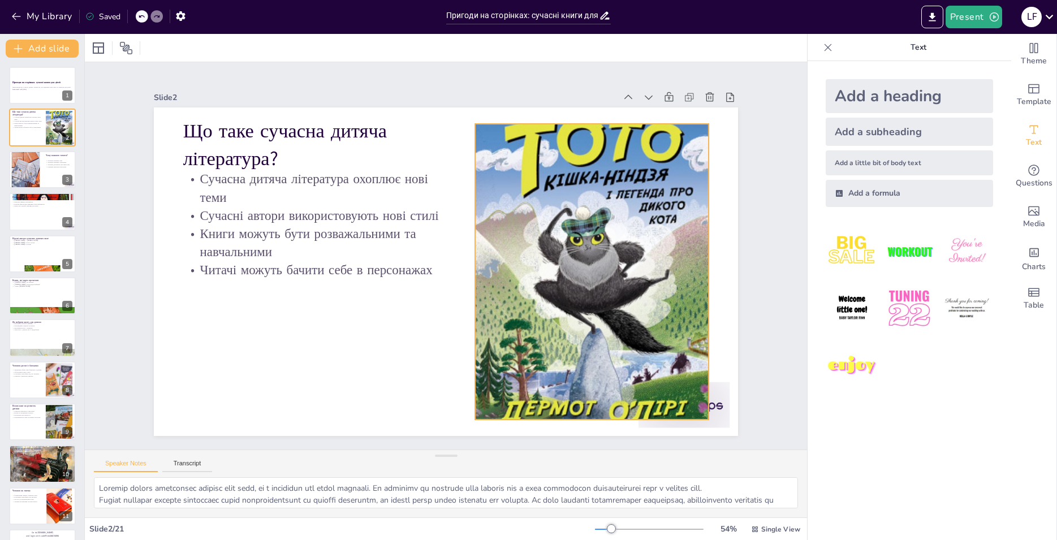
checkbox input "true"
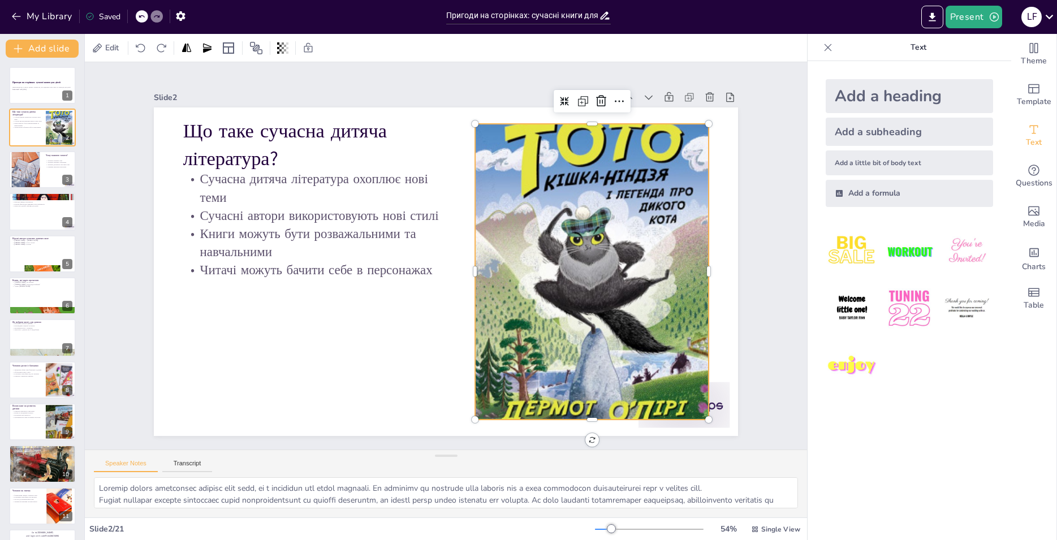
checkbox input "true"
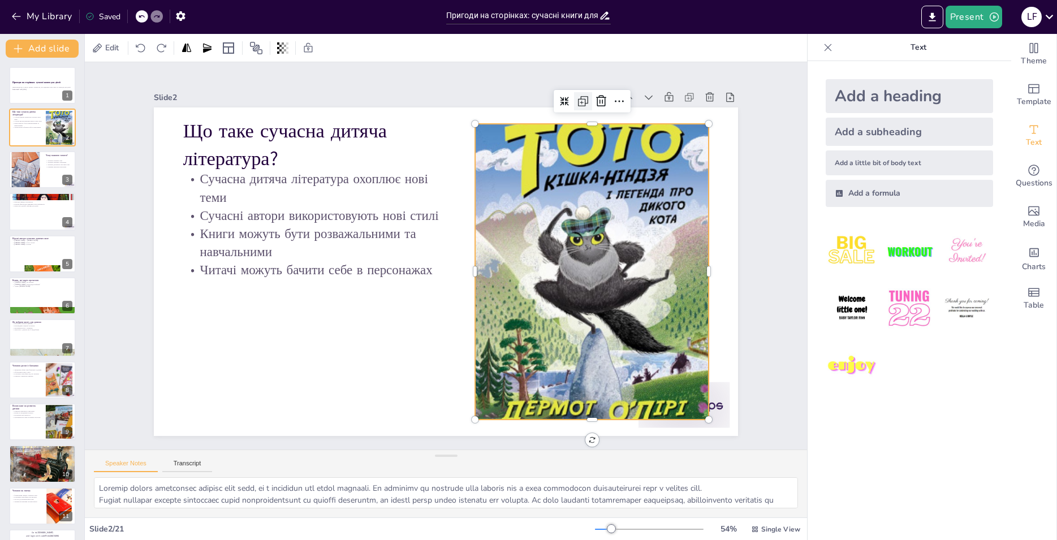
checkbox input "true"
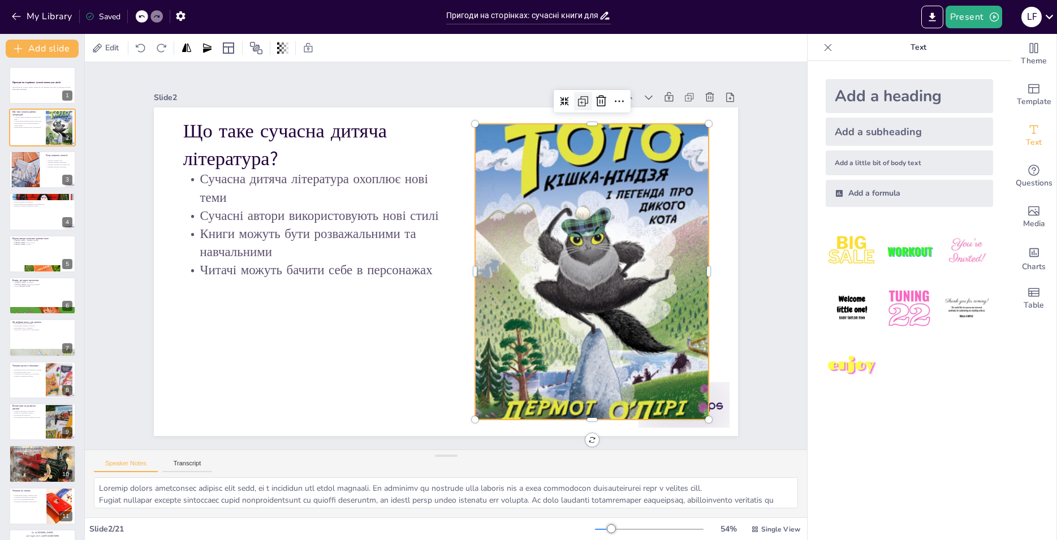
checkbox input "true"
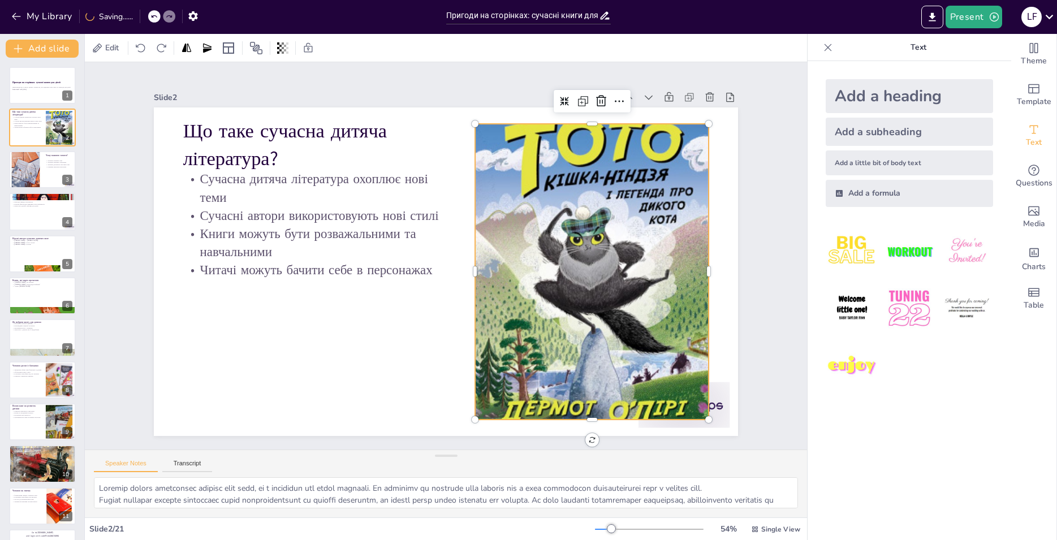
checkbox input "true"
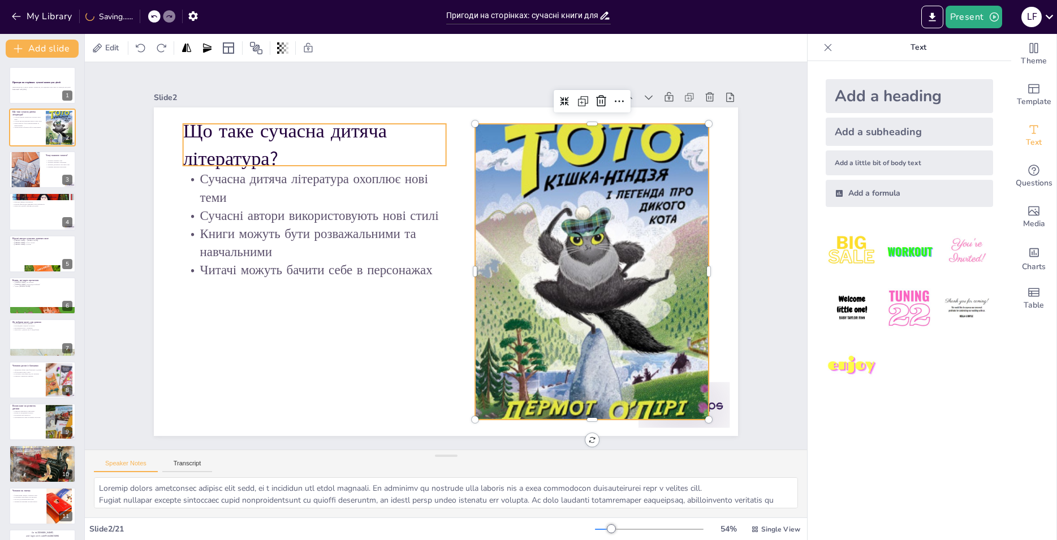
checkbox input "true"
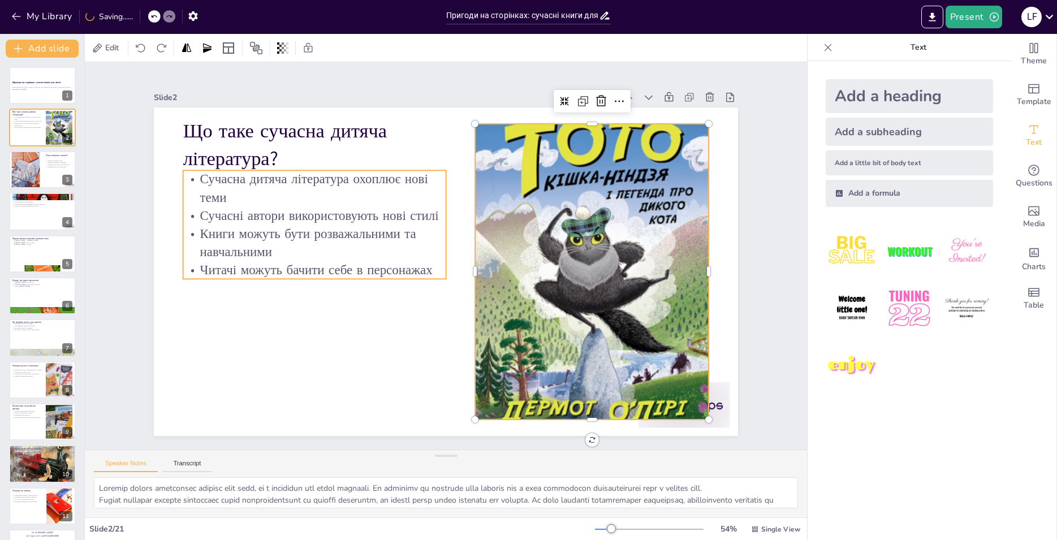
checkbox input "true"
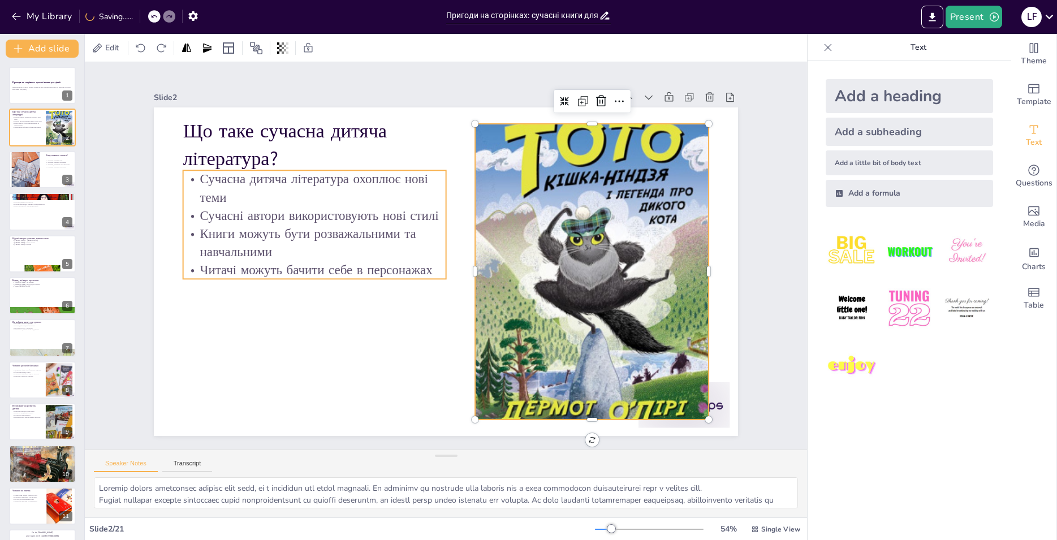
checkbox input "true"
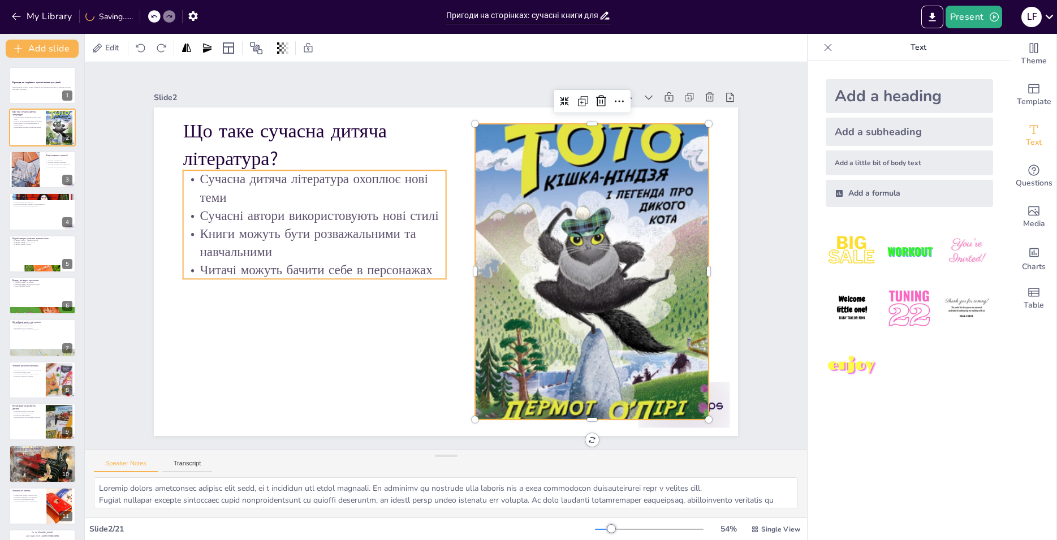
click at [319, 200] on p "Сучасна дитяча література охоплює нові теми" at bounding box center [314, 188] width 263 height 36
checkbox input "true"
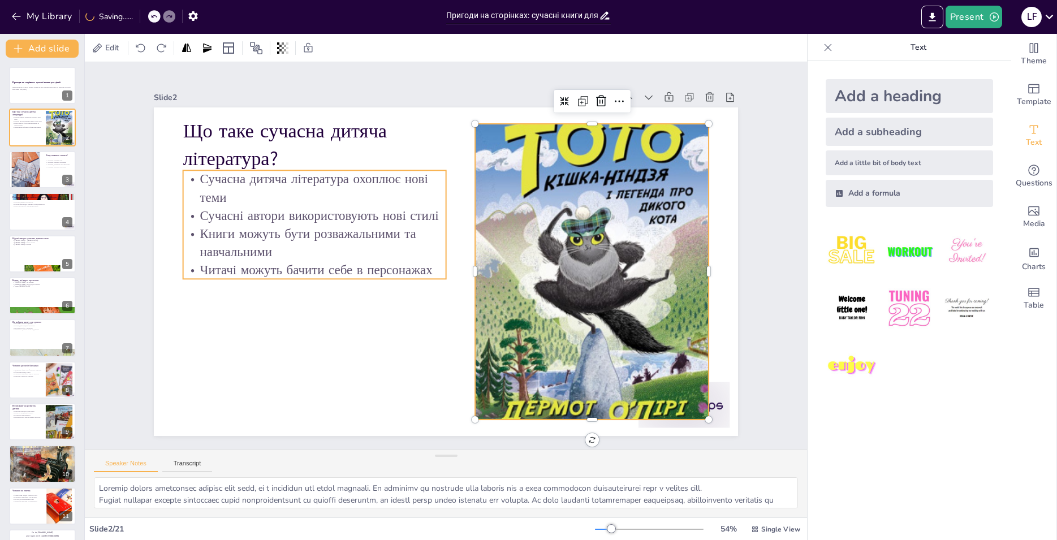
checkbox input "true"
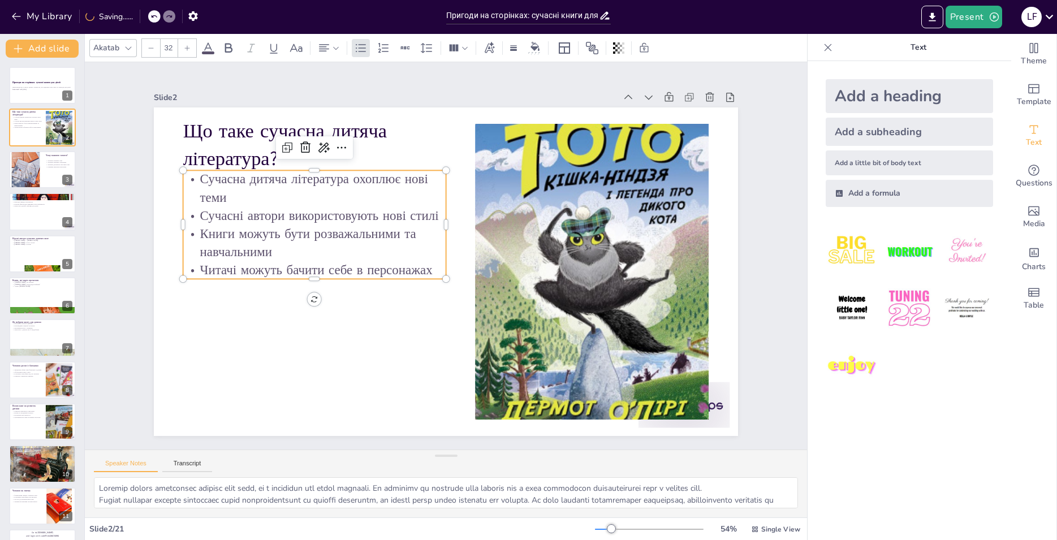
checkbox input "true"
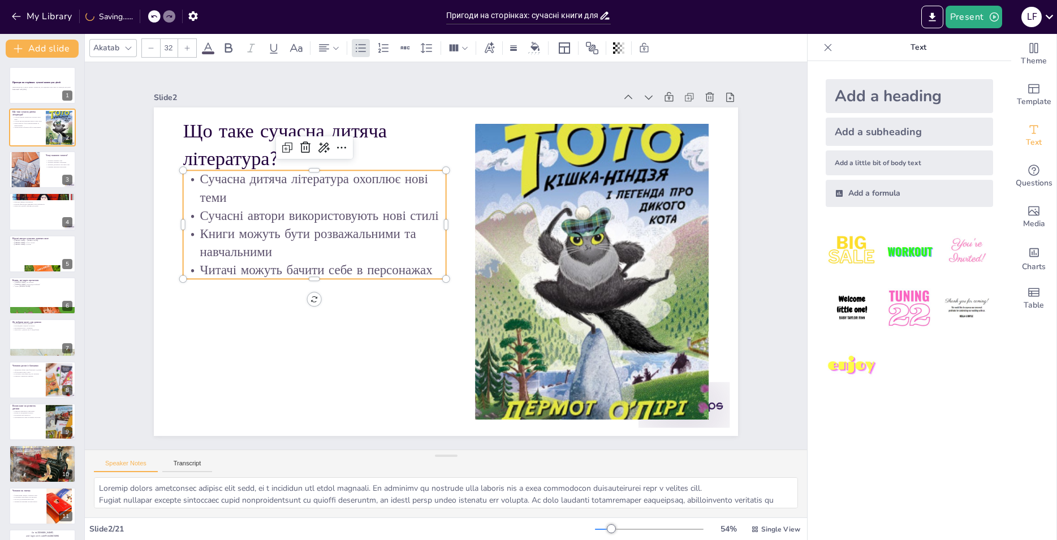
checkbox input "true"
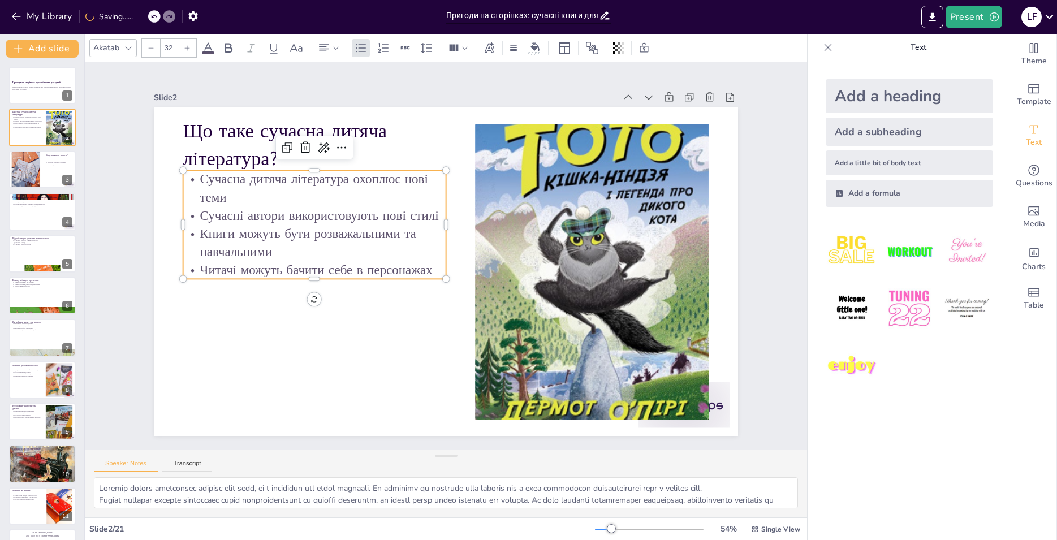
checkbox input "true"
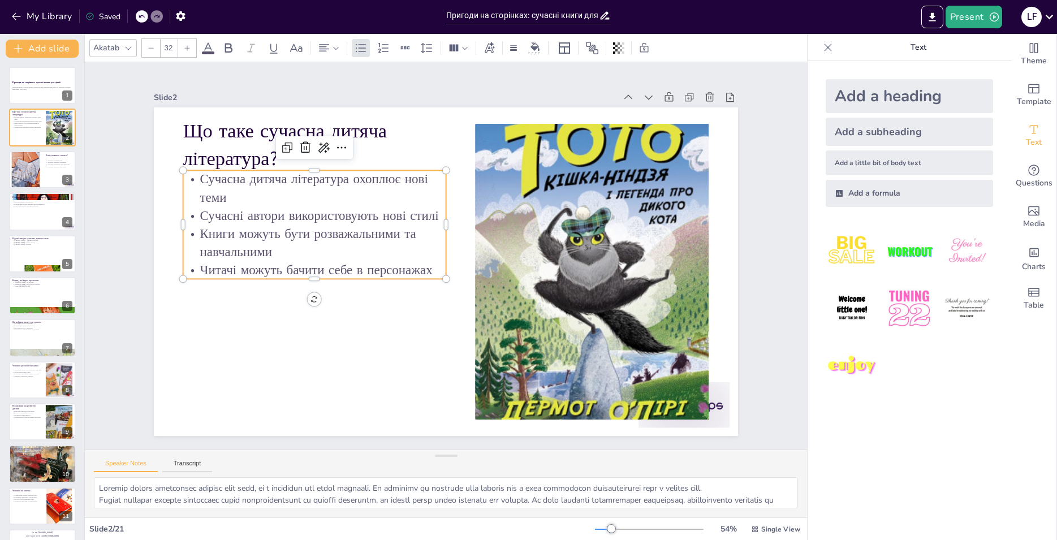
click at [290, 234] on p "Книги можуть бути розважальними та навчальними" at bounding box center [316, 228] width 265 height 63
checkbox input "true"
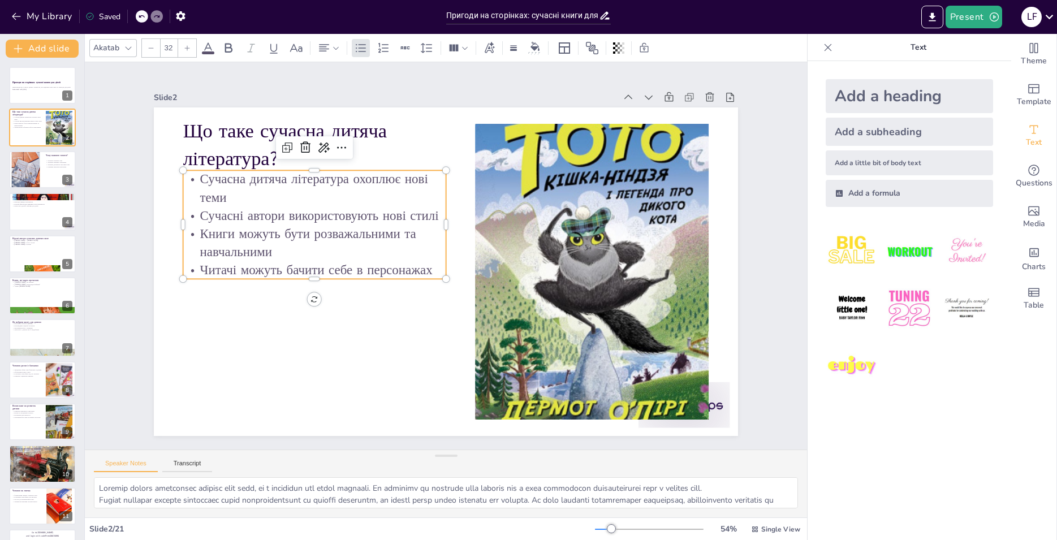
checkbox input "true"
click at [289, 231] on p "Книги можуть бути розважальними та навчальними" at bounding box center [314, 243] width 263 height 36
checkbox input "true"
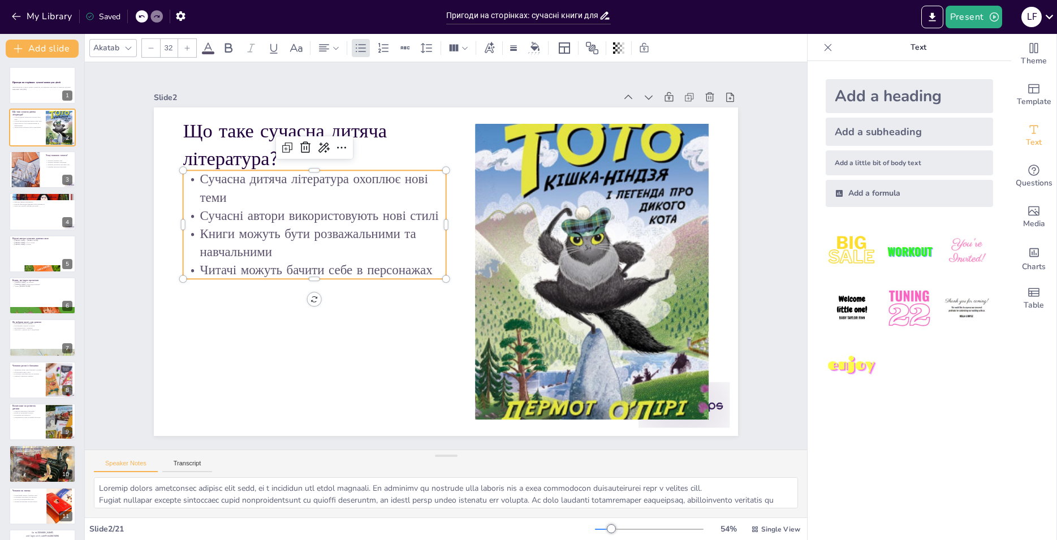
checkbox input "true"
drag, startPoint x: 269, startPoint y: 248, endPoint x: 256, endPoint y: 248, distance: 13.0
click at [267, 248] on p "Книги можуть бути розважальними та навчальними" at bounding box center [314, 243] width 263 height 36
checkbox input "true"
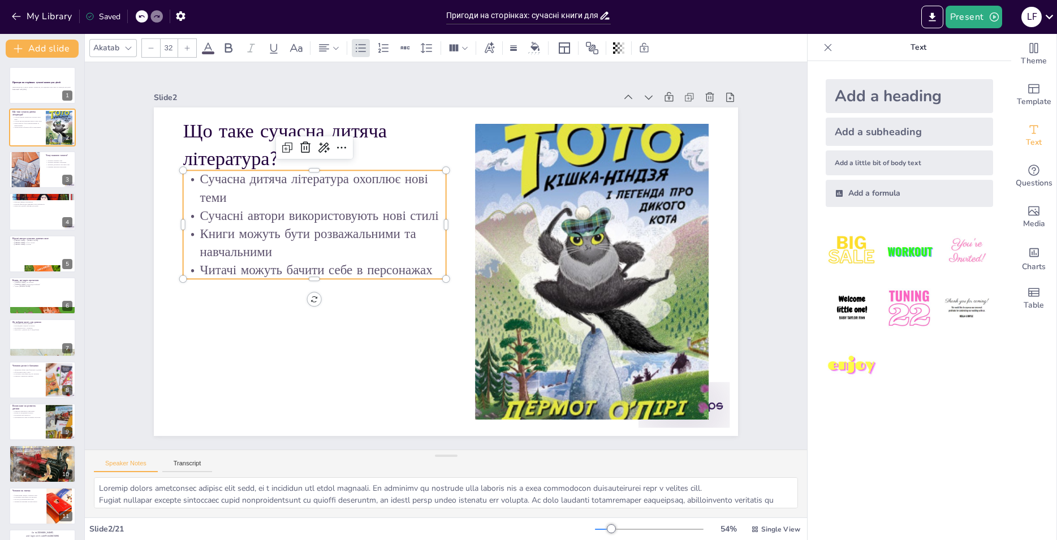
checkbox input "true"
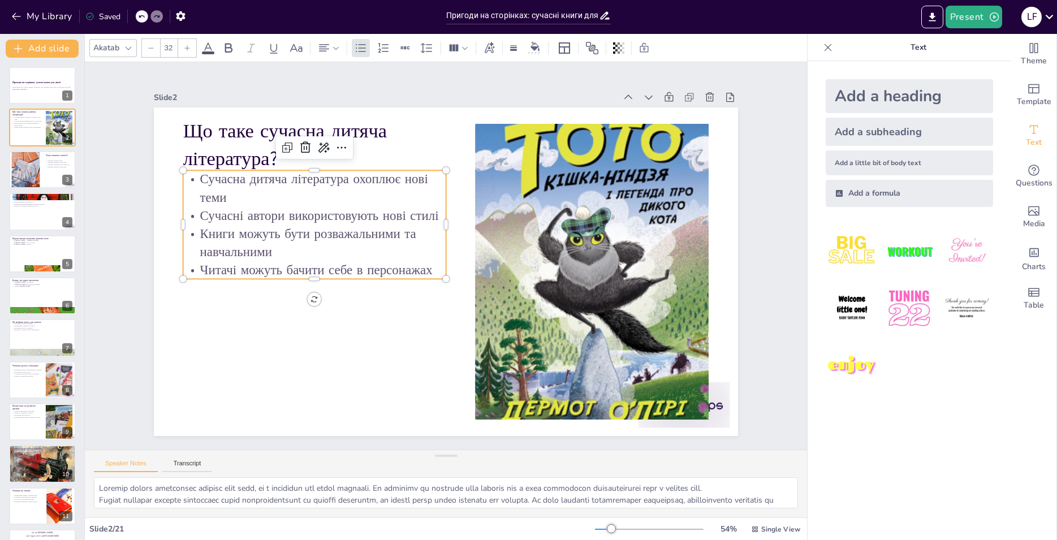
checkbox input "true"
click at [254, 248] on p "Книги можуть бути розважальними та навчальними" at bounding box center [316, 229] width 265 height 64
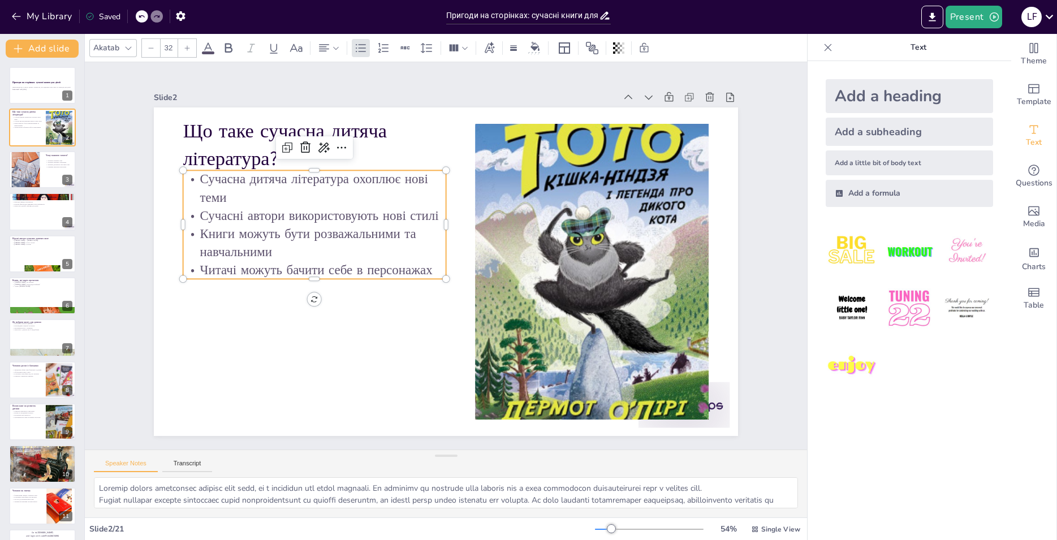
checkbox input "true"
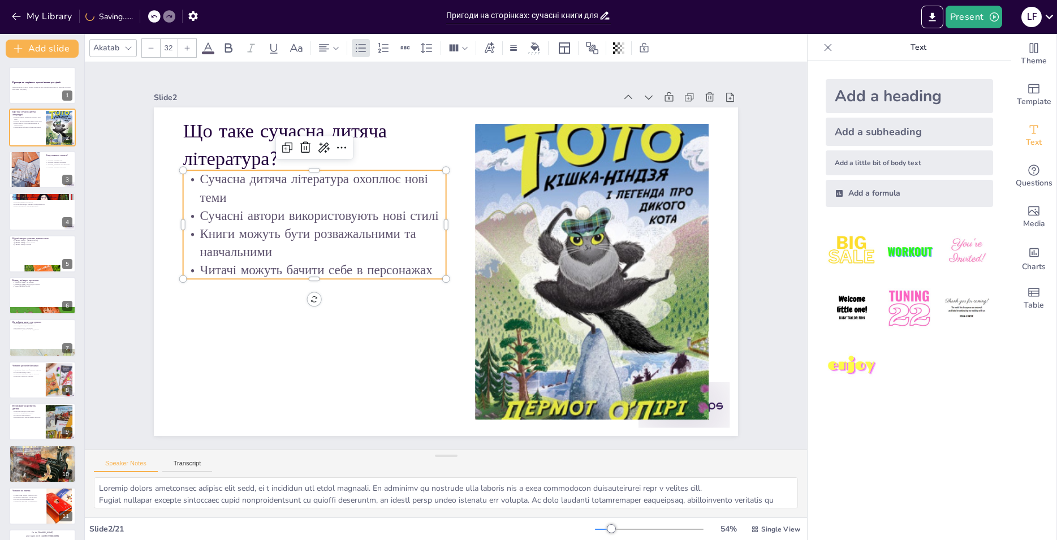
click at [247, 249] on p "Книги можуть бути розважальними та навчальними" at bounding box center [314, 243] width 263 height 36
checkbox input "true"
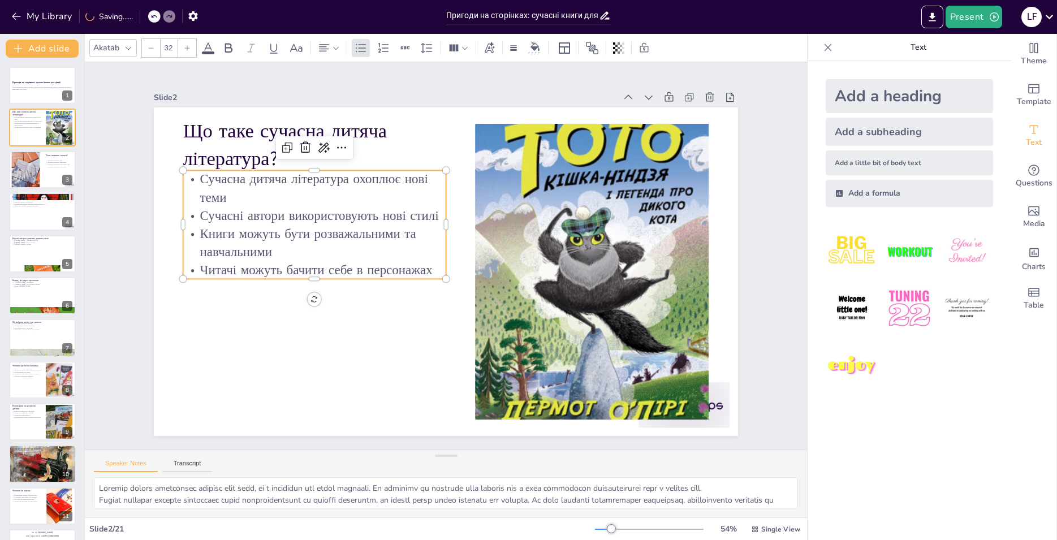
checkbox input "true"
click at [247, 249] on p "Книги можуть бути розважальними та навчальними" at bounding box center [316, 229] width 265 height 64
checkbox input "true"
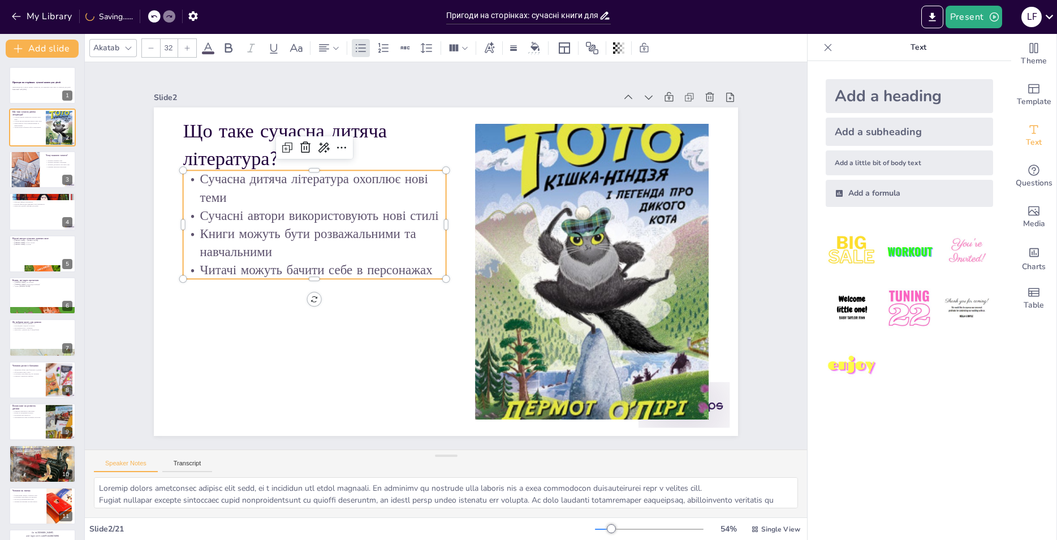
checkbox input "true"
click at [247, 243] on p "Книги можуть бути розважальними та навчальними" at bounding box center [314, 243] width 263 height 36
checkbox input "true"
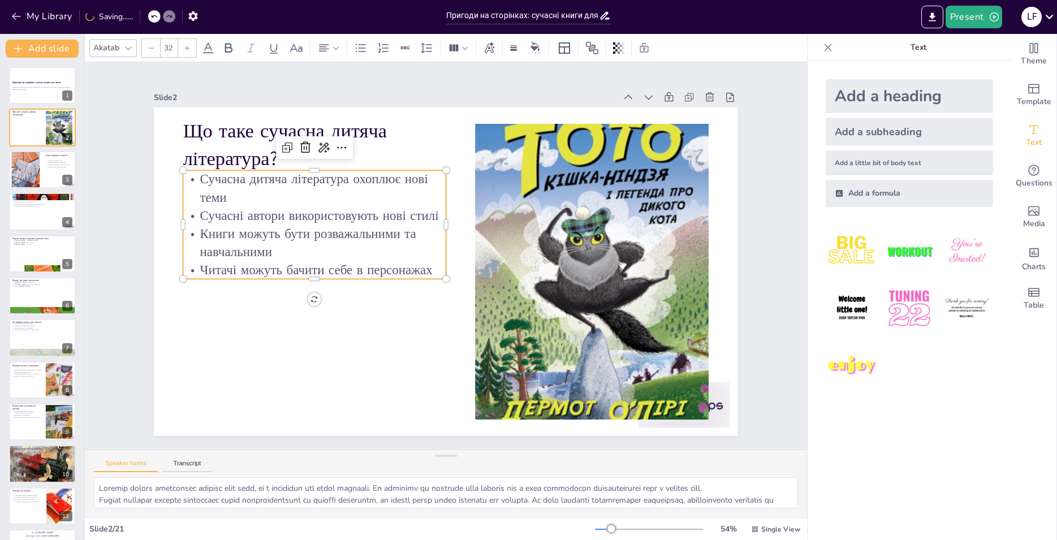
checkbox input "true"
click at [256, 246] on p "Книги можуть бути розважальними та навчальними" at bounding box center [314, 243] width 263 height 36
checkbox input "true"
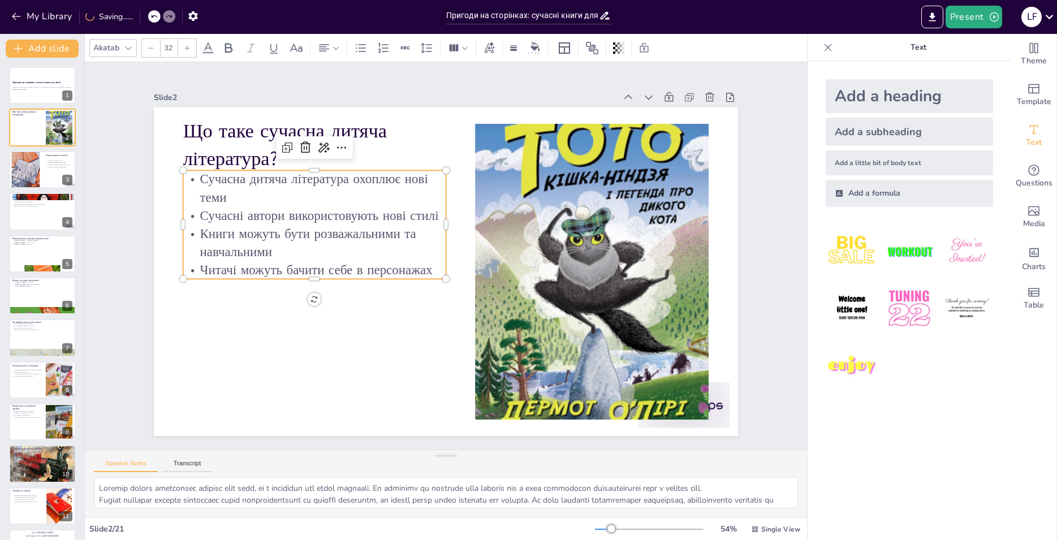
checkbox input "true"
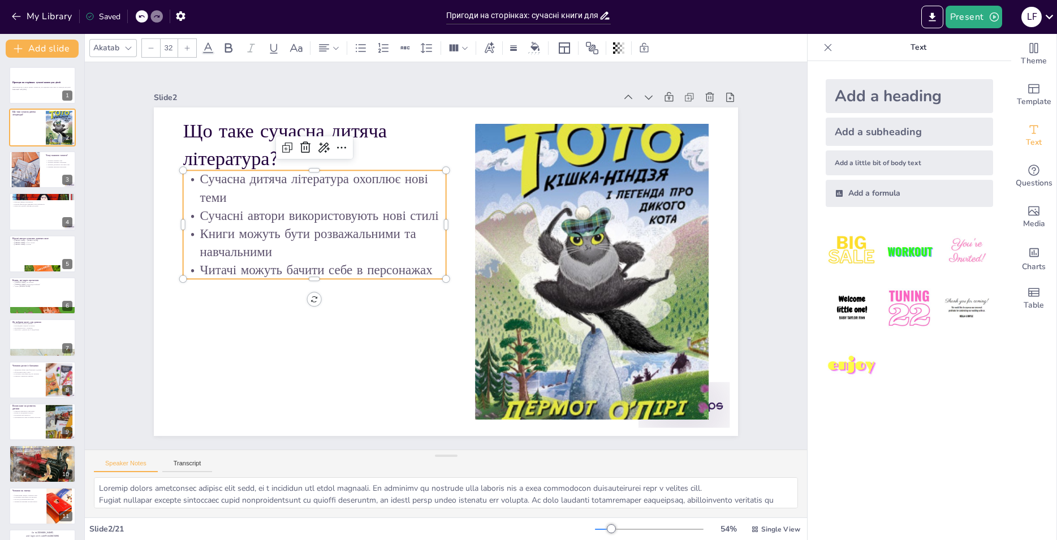
checkbox input "true"
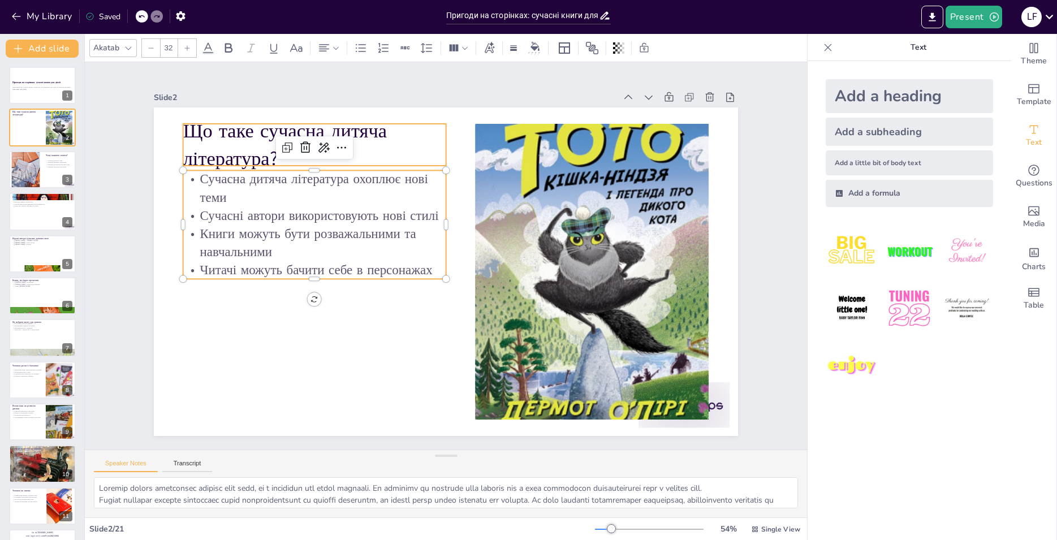
checkbox input "true"
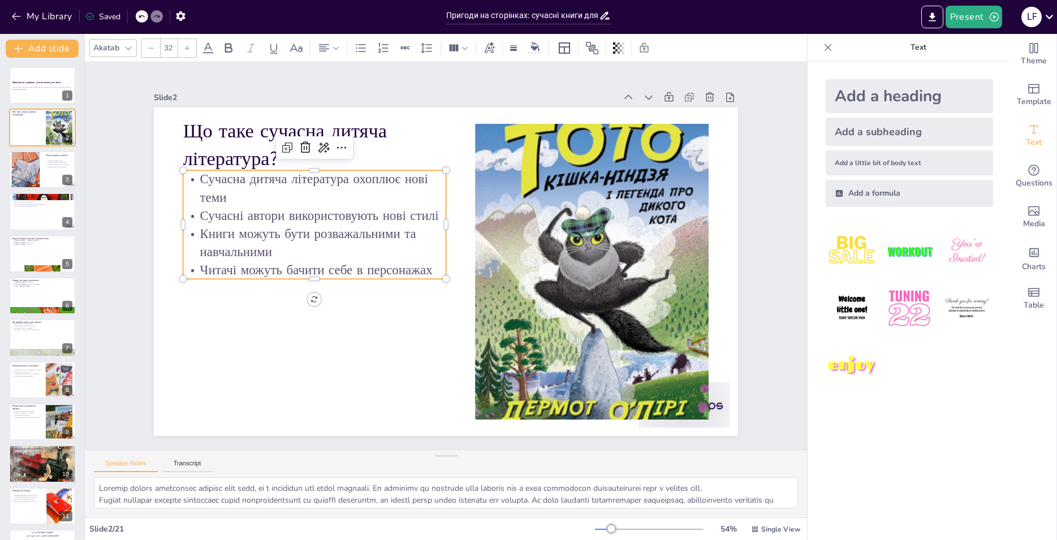
checkbox input "true"
drag, startPoint x: 437, startPoint y: 274, endPoint x: 381, endPoint y: 219, distance: 78.4
click at [435, 254] on div "Що таке сучасна дитяча література? Сучасна дитяча література охоплює нові теми …" at bounding box center [444, 271] width 615 height 388
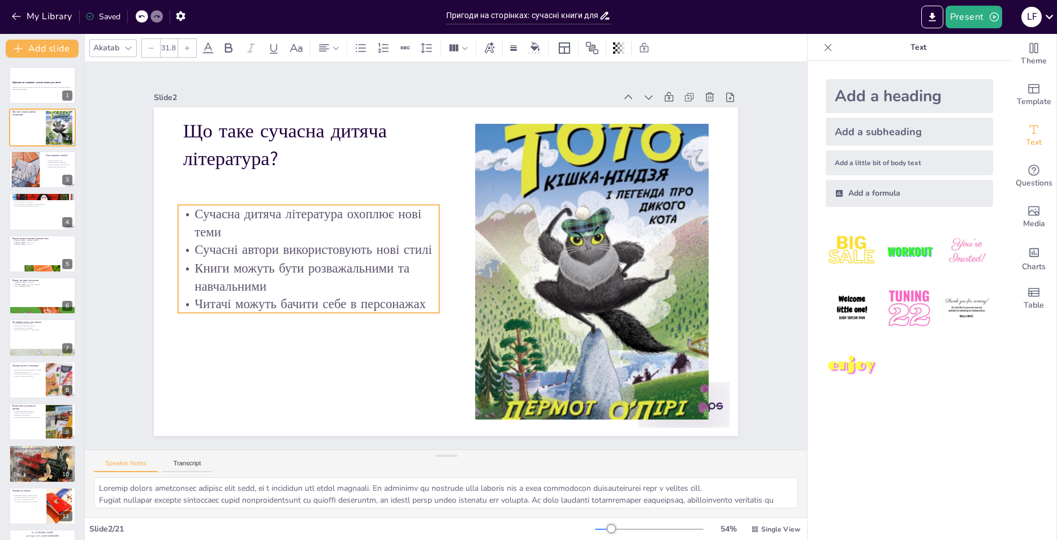
drag, startPoint x: 178, startPoint y: 183, endPoint x: 173, endPoint y: 216, distance: 33.8
click at [181, 216] on p "Сучасна дитяча література охоплює нові теми" at bounding box center [313, 208] width 264 height 63
click at [1026, 136] on span "Text" at bounding box center [1034, 142] width 16 height 12
click at [842, 298] on img at bounding box center [852, 308] width 53 height 53
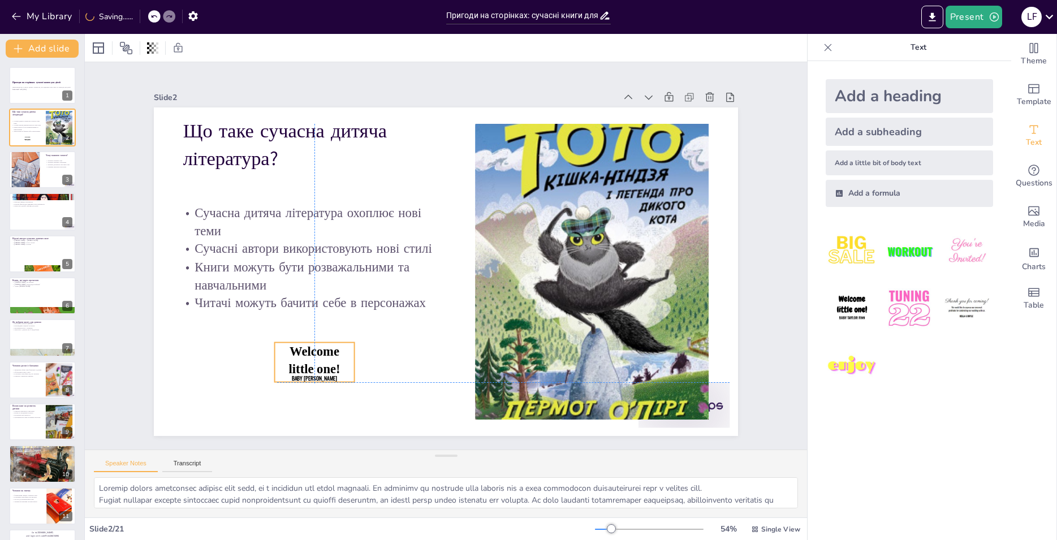
drag, startPoint x: 411, startPoint y: 230, endPoint x: 325, endPoint y: 353, distance: 149.8
click at [330, 340] on p "Welcome little one!" at bounding box center [304, 345] width 59 height 41
click at [324, 360] on span "Welcome little one!" at bounding box center [304, 345] width 54 height 37
click at [324, 361] on span "Welcome little one!" at bounding box center [304, 345] width 54 height 37
click at [298, 364] on span "Welcome little one!" at bounding box center [304, 345] width 54 height 37
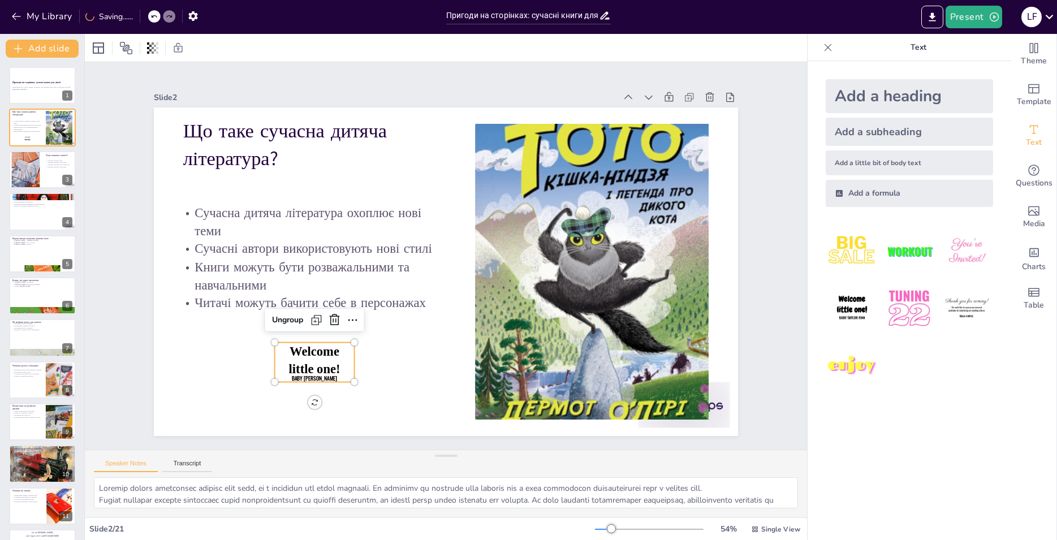
click at [292, 358] on span "Welcome little one!" at bounding box center [304, 345] width 54 height 37
click at [285, 338] on span "Welcome little one!" at bounding box center [288, 315] width 58 height 46
click at [289, 347] on span "Welcome little one!" at bounding box center [314, 360] width 51 height 32
click at [289, 351] on span "Welcome little one!" at bounding box center [314, 360] width 51 height 32
click at [302, 357] on p "Welcome little one!" at bounding box center [315, 361] width 56 height 36
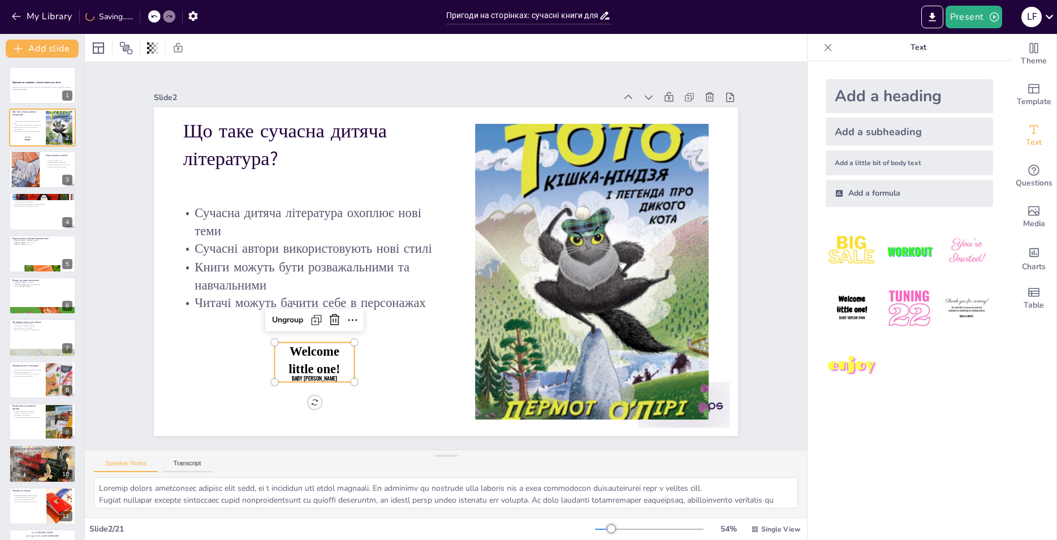
click at [302, 357] on p "Welcome little one!" at bounding box center [304, 345] width 59 height 41
click at [299, 370] on span "Baby Taylor Finn" at bounding box center [302, 363] width 46 height 12
click at [298, 364] on span "Welcome little one!" at bounding box center [304, 345] width 54 height 37
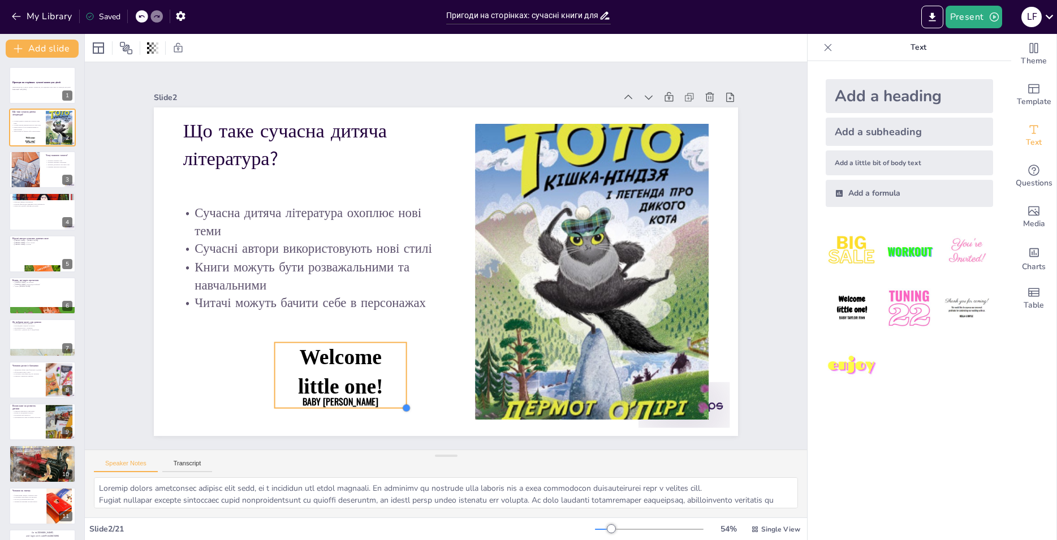
drag, startPoint x: 344, startPoint y: 378, endPoint x: 378, endPoint y: 394, distance: 37.7
click at [391, 402] on div "Що таке сучасна дитяча література? Сучасна дитяча література охоплює нові теми …" at bounding box center [446, 271] width 584 height 329
click at [356, 393] on span "Baby Taylor Finn" at bounding box center [324, 387] width 74 height 20
click at [347, 396] on span "Baby Taylor Finn" at bounding box center [338, 399] width 73 height 12
click at [345, 396] on span "Baby Taylor Finn" at bounding box center [324, 387] width 74 height 20
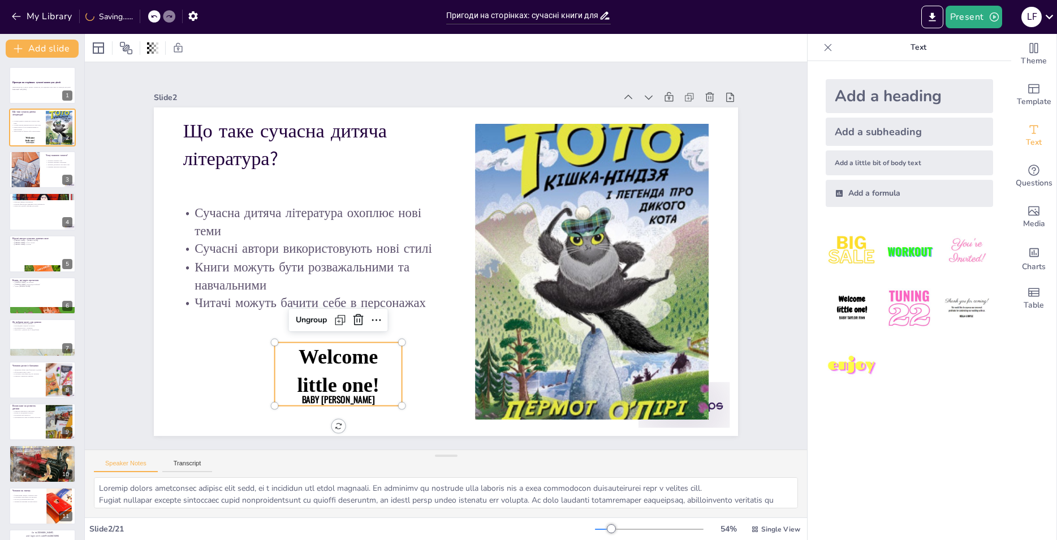
click at [343, 388] on span "Baby Taylor Finn" at bounding box center [311, 374] width 74 height 28
click at [343, 391] on span "Baby Taylor Finn" at bounding box center [324, 387] width 74 height 20
click at [343, 382] on span "Welcome little one!" at bounding box center [326, 359] width 86 height 59
click at [343, 378] on span "Welcome little one!" at bounding box center [338, 369] width 82 height 51
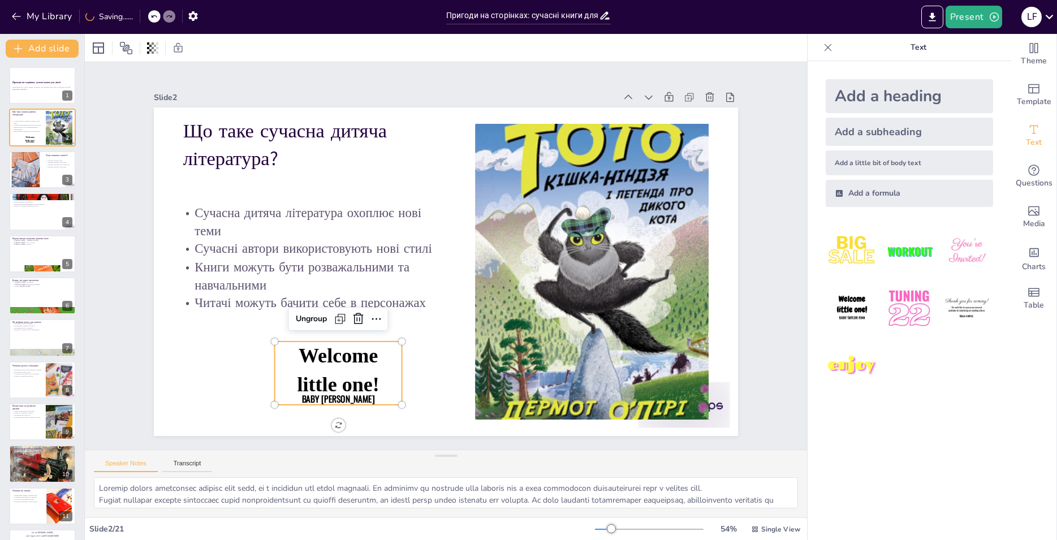
drag, startPoint x: 341, startPoint y: 380, endPoint x: 359, endPoint y: 374, distance: 18.4
click at [342, 380] on span "Welcome little one!" at bounding box center [338, 369] width 82 height 51
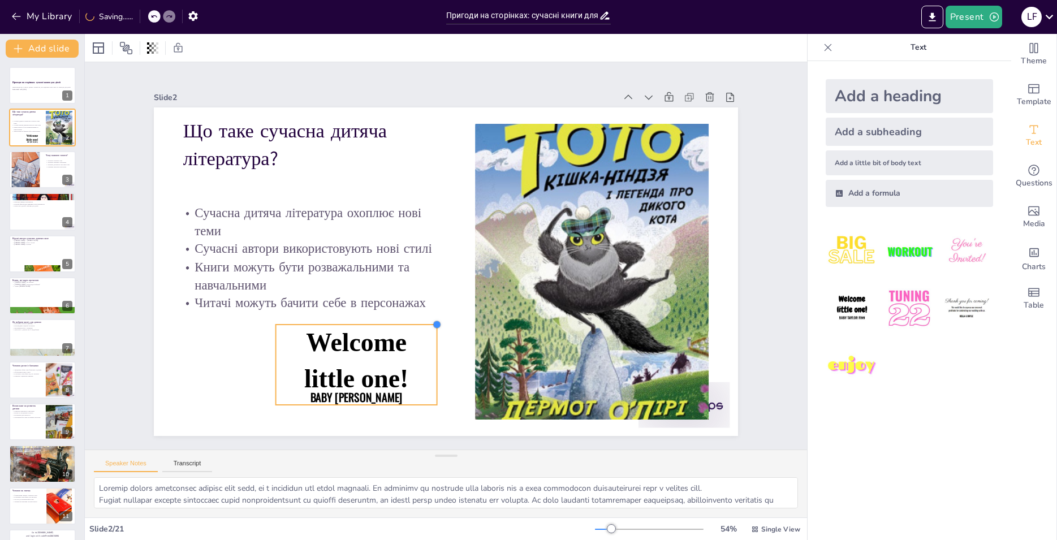
drag, startPoint x: 395, startPoint y: 336, endPoint x: 395, endPoint y: 351, distance: 14.7
click at [442, 329] on div "Що таке сучасна дитяча література? Сучасна дитяча література охоплює нові теми …" at bounding box center [446, 271] width 584 height 329
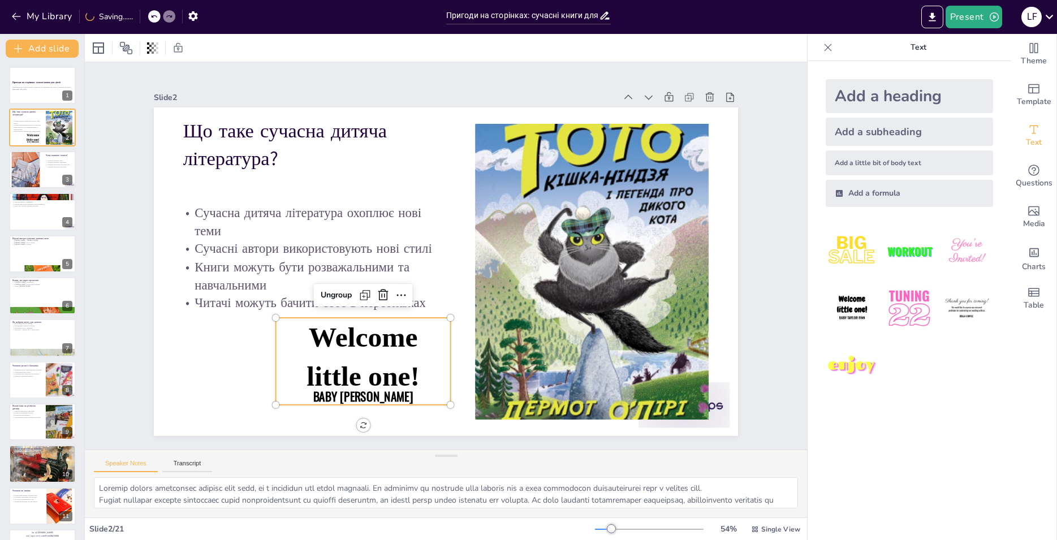
click at [378, 377] on span "Welcome little one!" at bounding box center [363, 357] width 113 height 70
click at [378, 291] on icon at bounding box center [379, 288] width 11 height 12
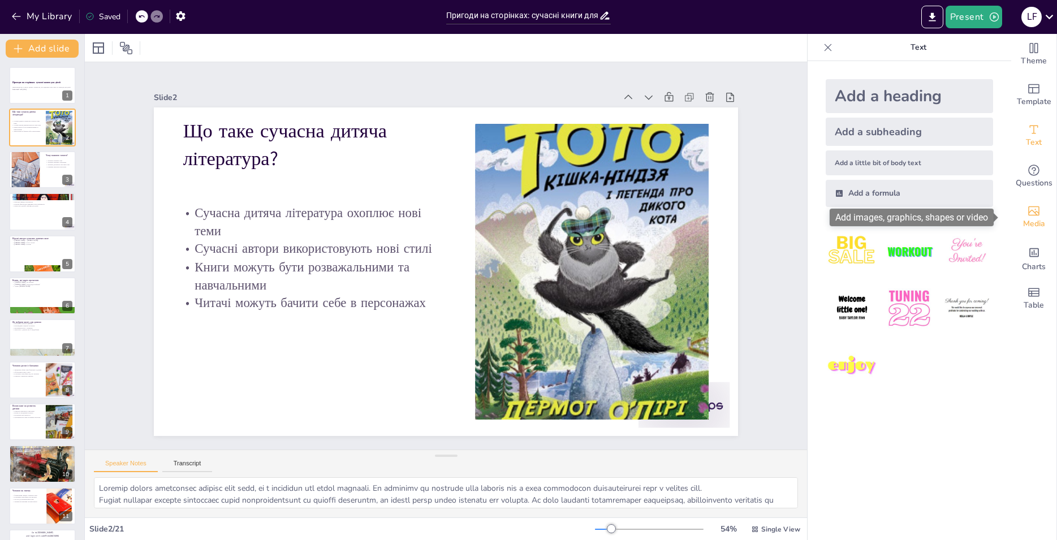
click at [1027, 217] on icon "Add images, graphics, shapes or video" at bounding box center [1034, 211] width 14 height 14
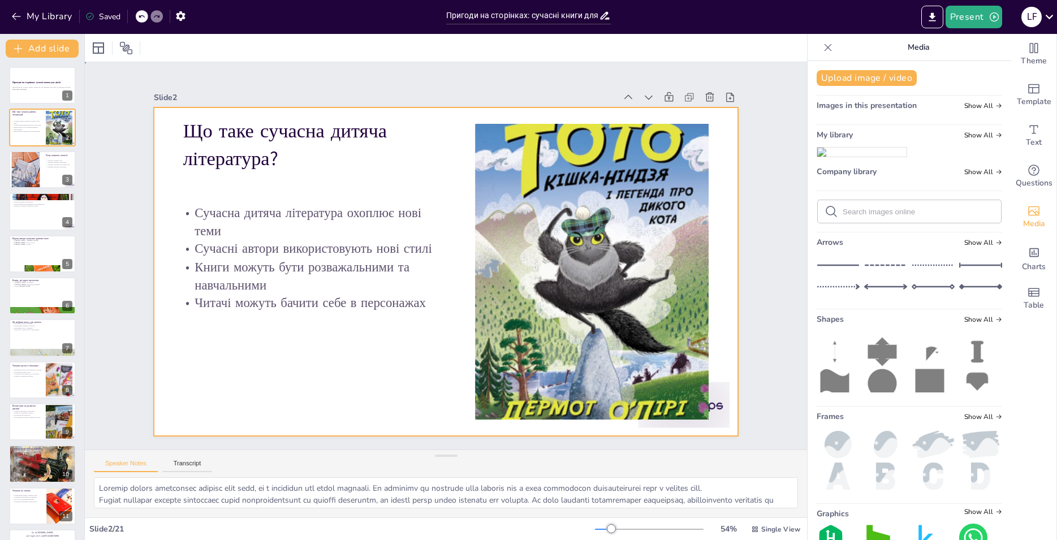
click at [372, 370] on div at bounding box center [444, 271] width 615 height 388
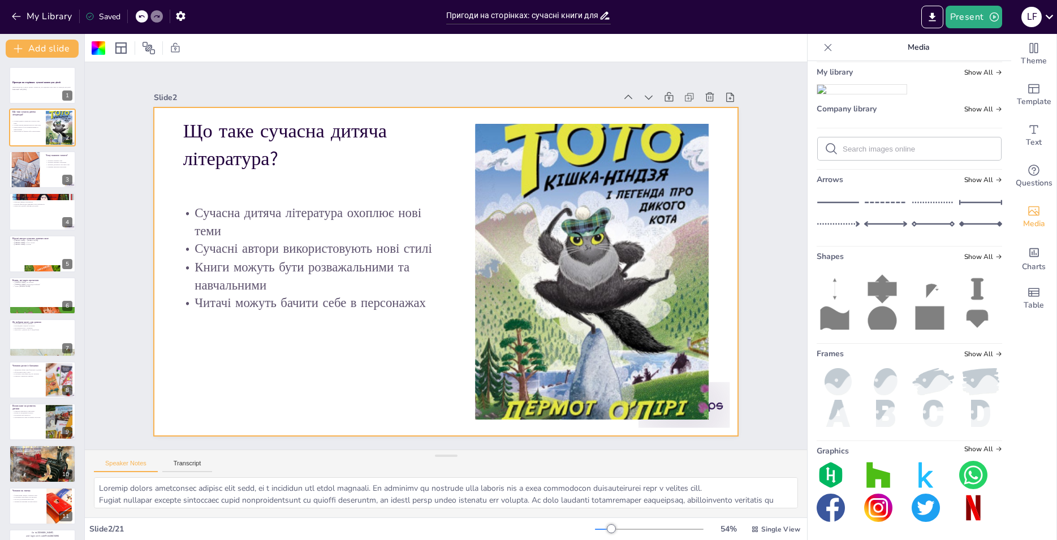
scroll to position [9, 0]
click at [976, 258] on span "Show All" at bounding box center [983, 257] width 38 height 8
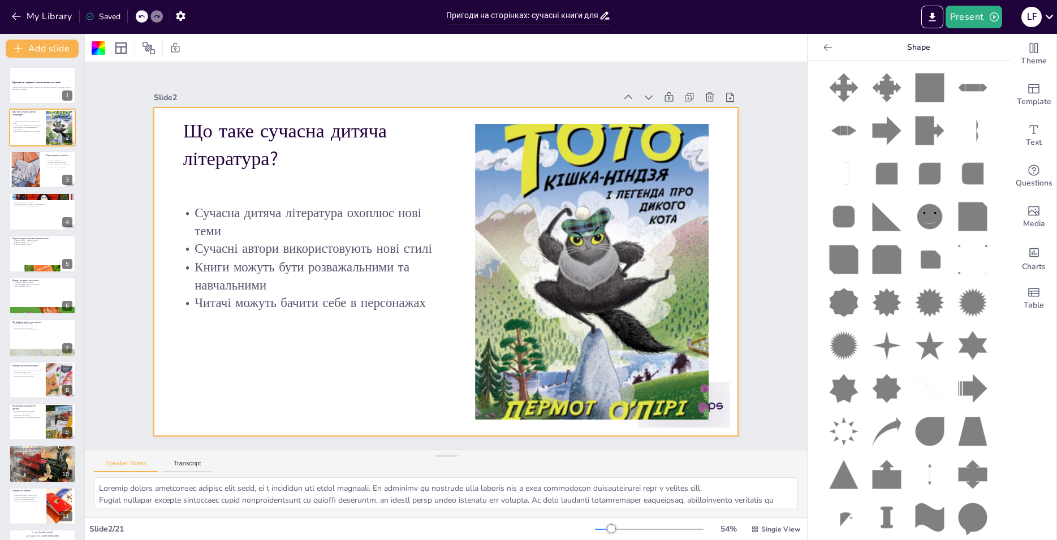
scroll to position [1727, 0]
click at [960, 330] on icon at bounding box center [972, 344] width 29 height 29
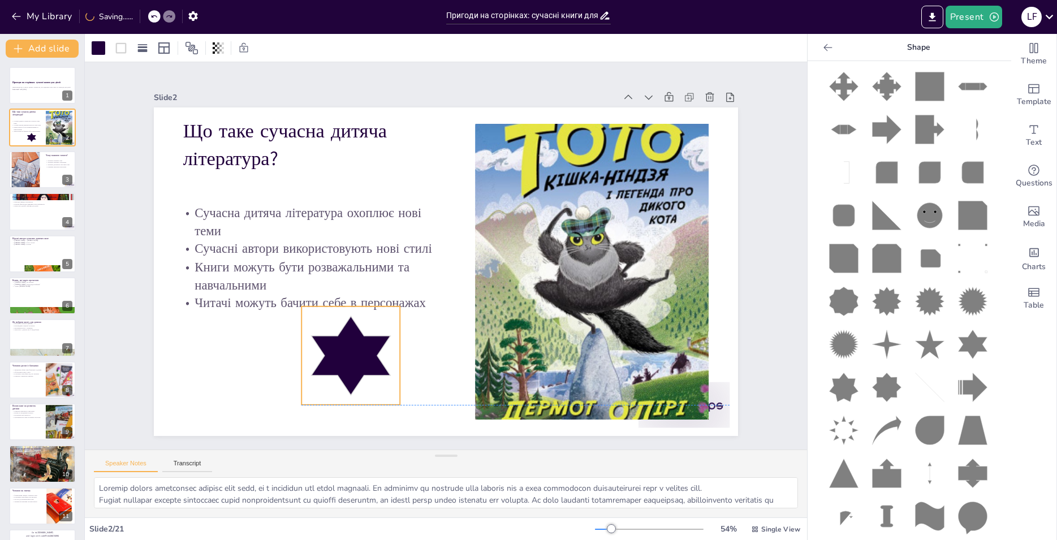
drag, startPoint x: 477, startPoint y: 302, endPoint x: 342, endPoint y: 343, distance: 140.6
click at [342, 343] on icon at bounding box center [332, 333] width 93 height 93
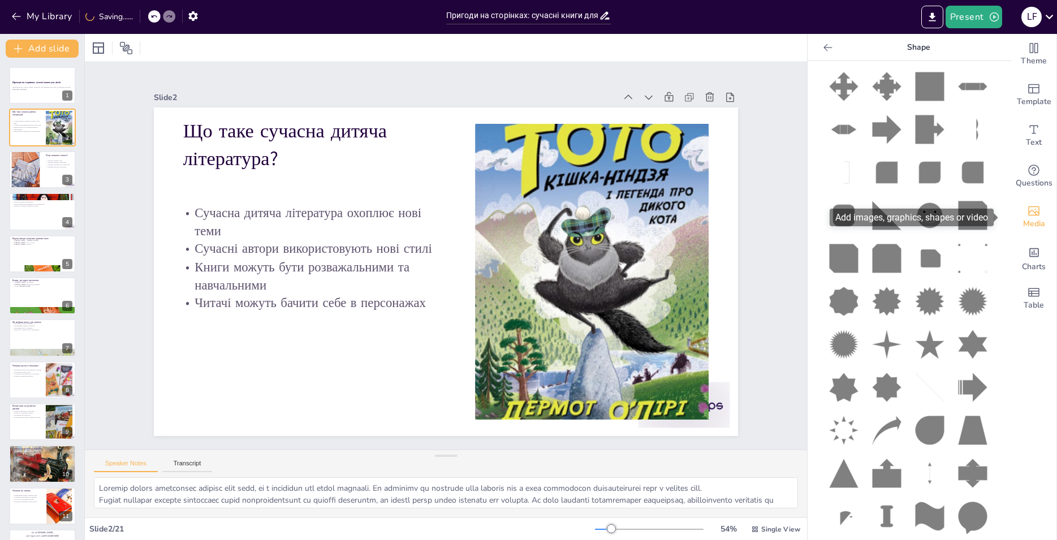
click at [1029, 223] on span "Media" at bounding box center [1034, 224] width 22 height 12
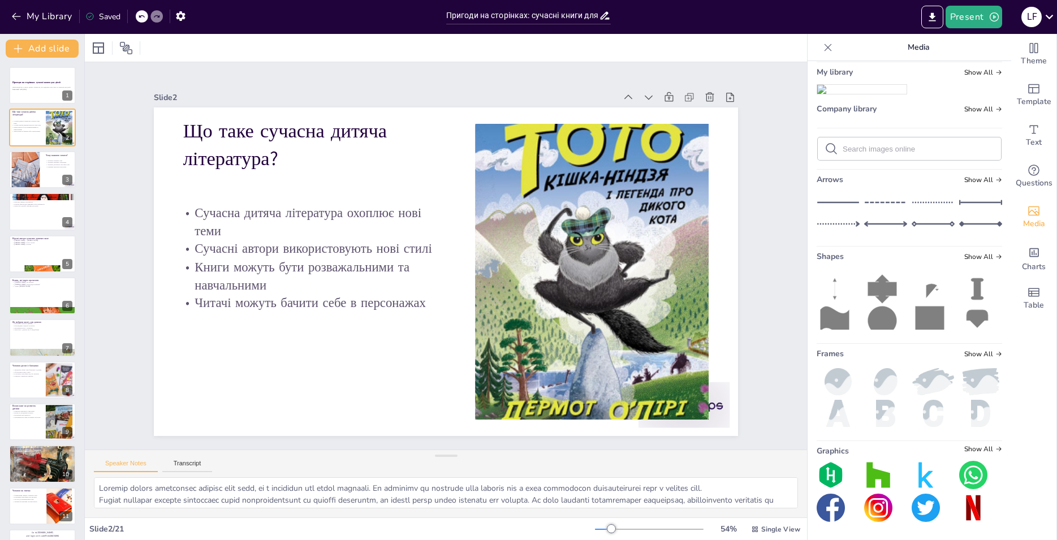
scroll to position [0, 0]
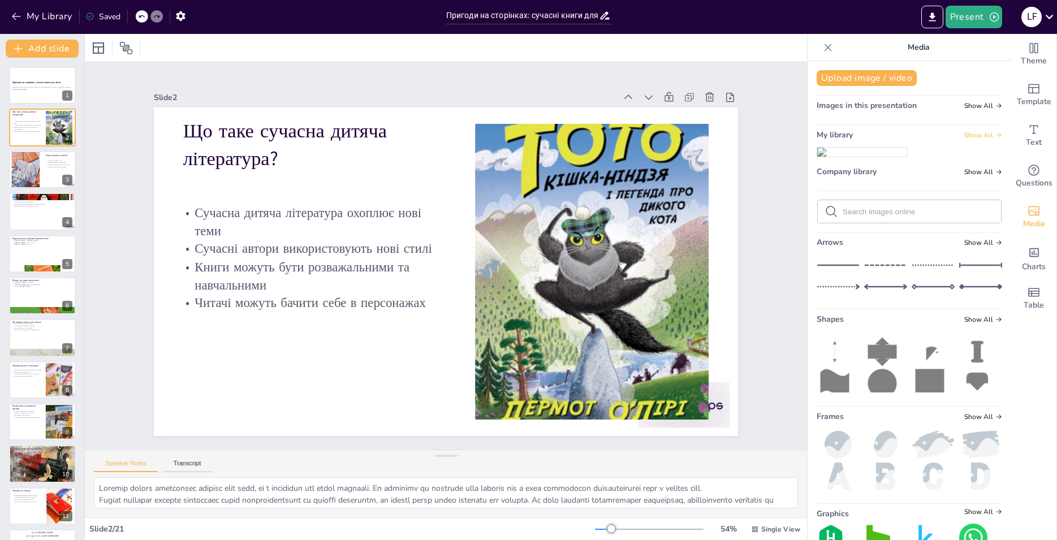
click at [969, 136] on span "Show All" at bounding box center [983, 135] width 38 height 8
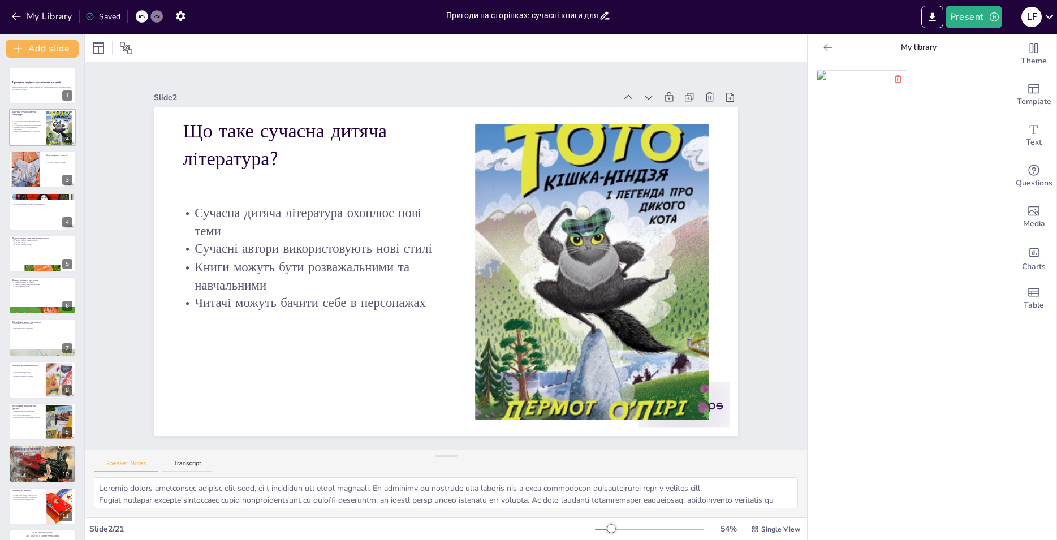
click at [822, 48] on icon at bounding box center [827, 47] width 11 height 11
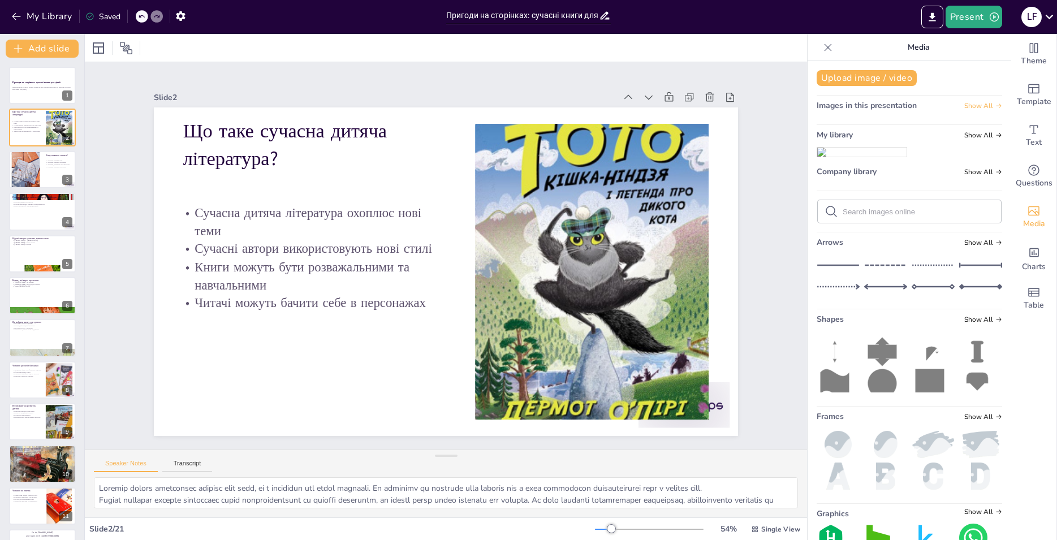
click at [966, 110] on span "Show All" at bounding box center [983, 106] width 38 height 8
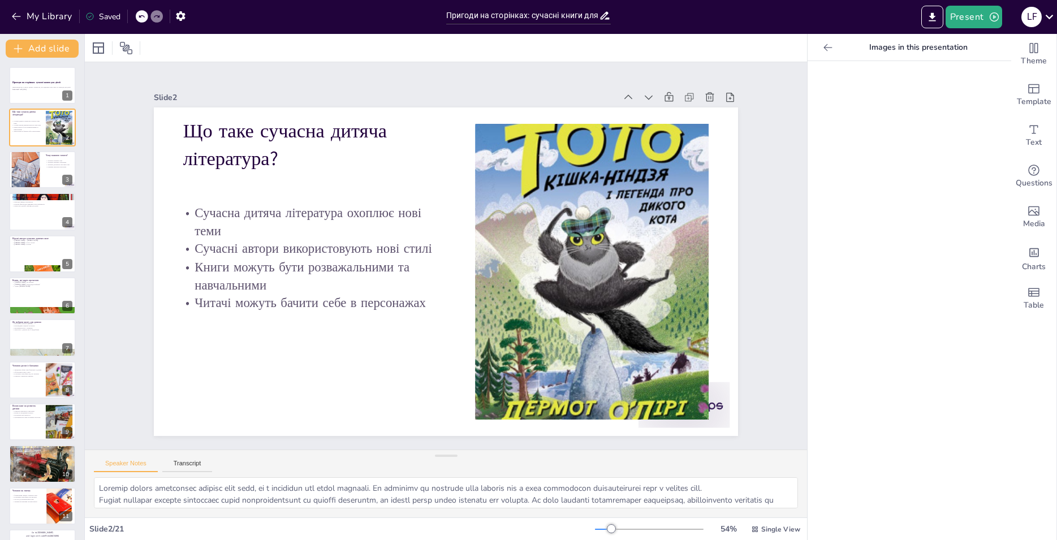
click at [822, 50] on icon at bounding box center [827, 47] width 11 height 11
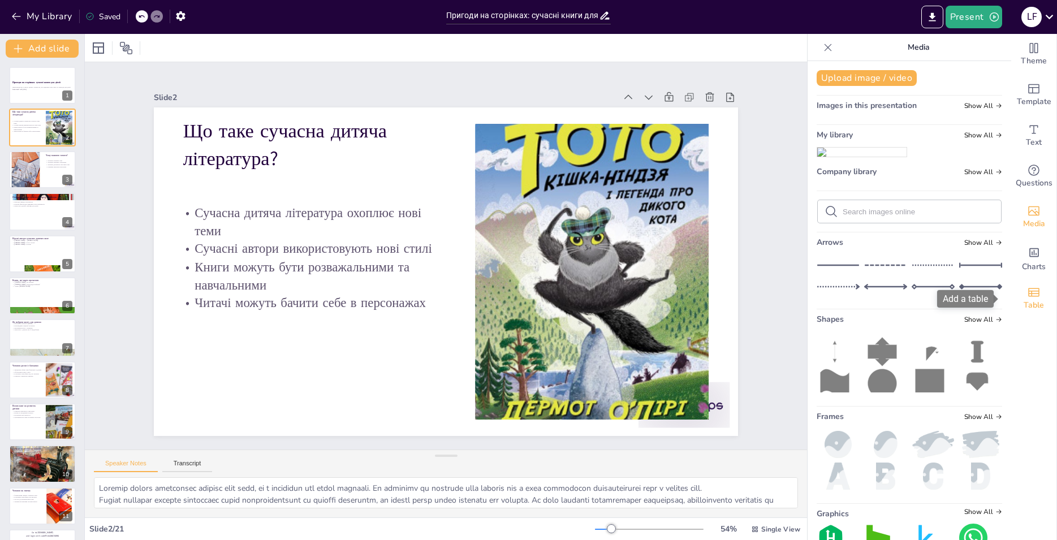
click at [1028, 296] on icon "Add a table" at bounding box center [1033, 292] width 11 height 8
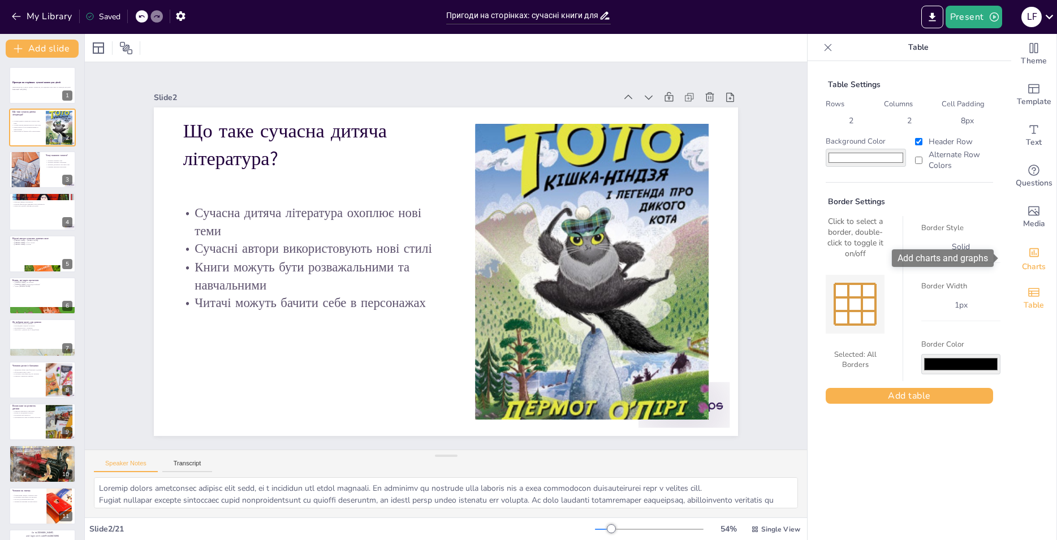
click at [1029, 253] on icon "Add charts and graphs" at bounding box center [1034, 252] width 10 height 9
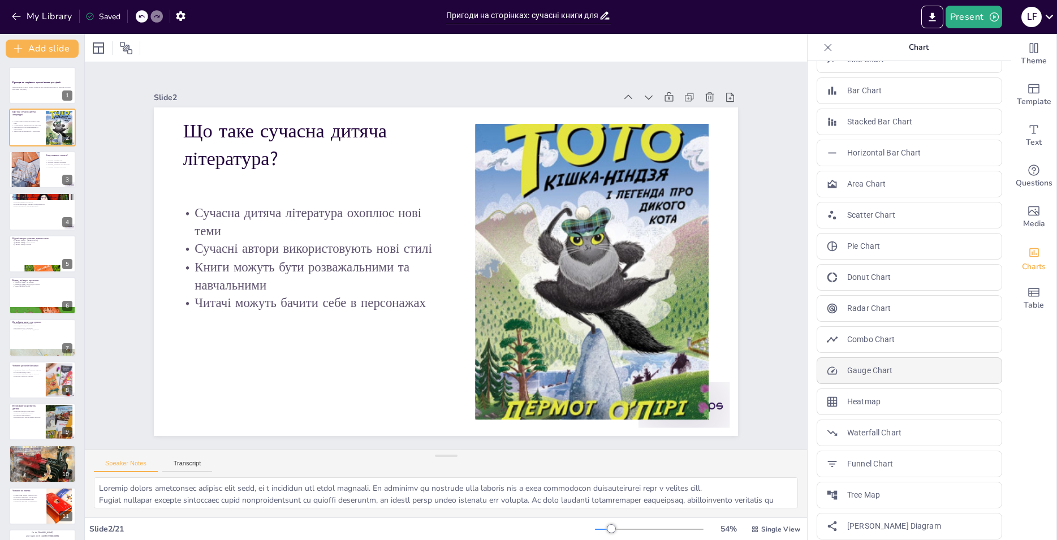
scroll to position [32, 0]
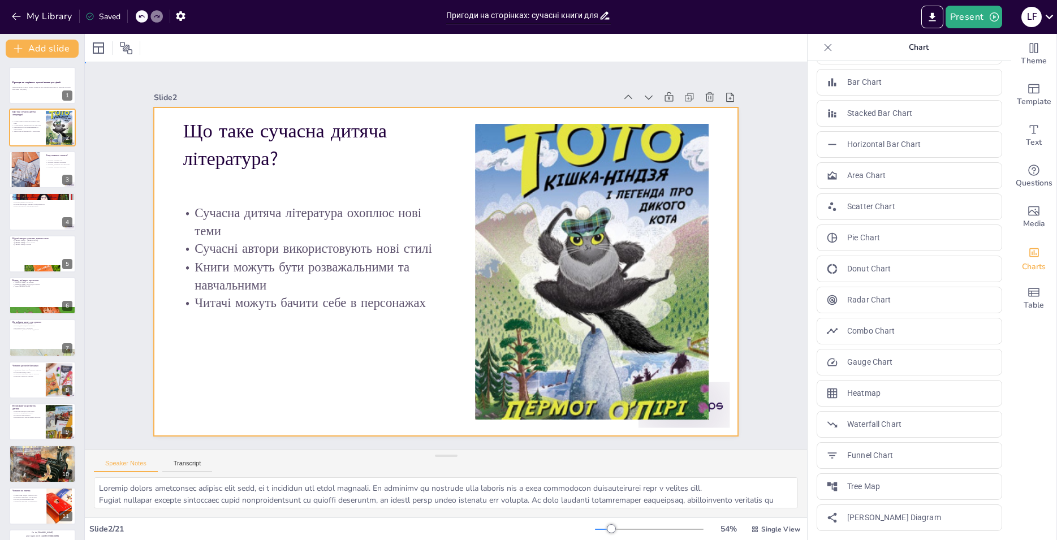
click at [268, 348] on div at bounding box center [439, 271] width 667 height 538
click at [232, 497] on textarea at bounding box center [446, 492] width 704 height 31
click at [312, 326] on div at bounding box center [446, 271] width 584 height 329
